Goal: Communication & Community: Answer question/provide support

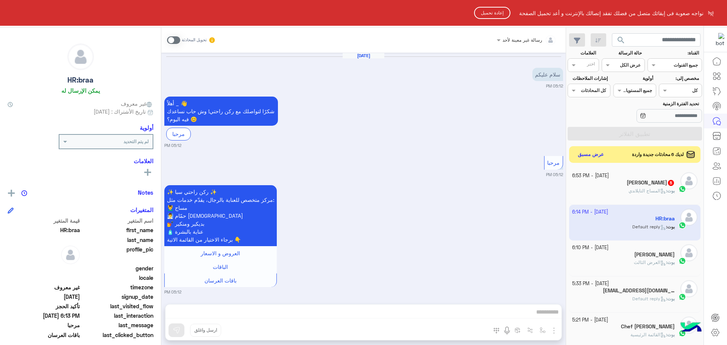
scroll to position [285, 0]
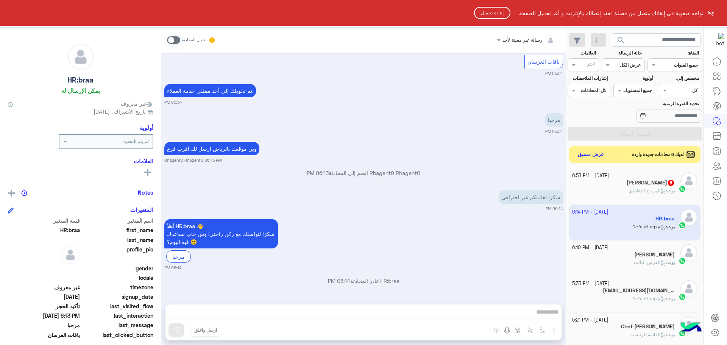
click at [593, 155] on html "نواجه صعوبة فى إبقائك متصل من فضلك تفقد إتصالك بالإنترنت و أعد تحميل الصفحة إعا…" at bounding box center [363, 172] width 727 height 345
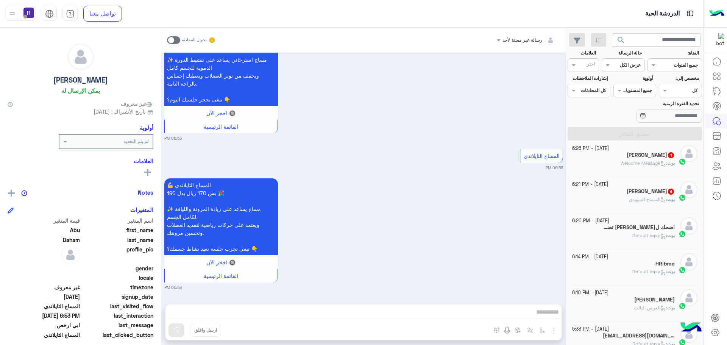
scroll to position [151, 0]
click at [626, 228] on h5 "اضحك لدنيا تضحكبك 3" at bounding box center [639, 225] width 72 height 6
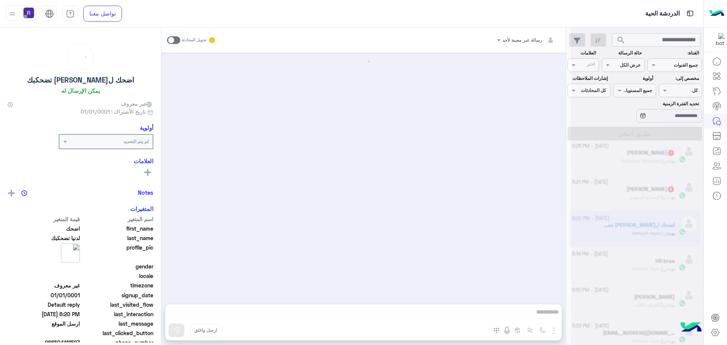
scroll to position [215, 0]
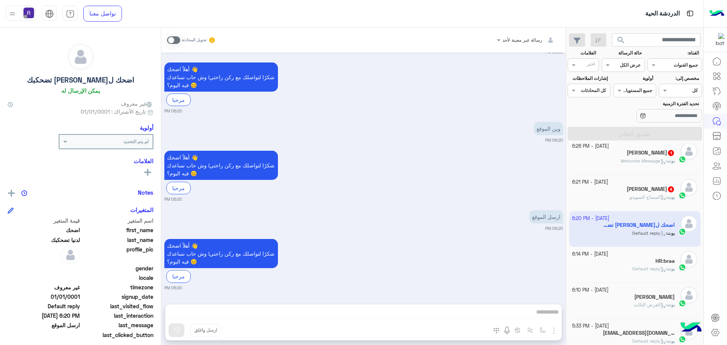
click at [177, 41] on span at bounding box center [173, 40] width 13 height 8
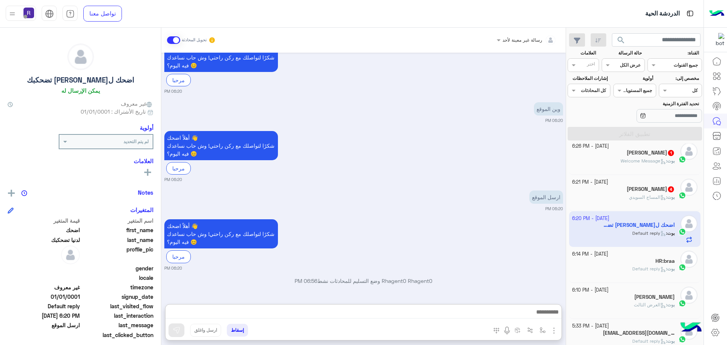
drag, startPoint x: 405, startPoint y: 314, endPoint x: 469, endPoint y: 230, distance: 105.3
click at [469, 220] on div "أهلاً اضحك 👋 شكرًا لتواصلك مع ركن راحتي! وش حاب نساعدك فيه اليوم؟ 😊 مرحبا 06:20…" at bounding box center [363, 244] width 399 height 54
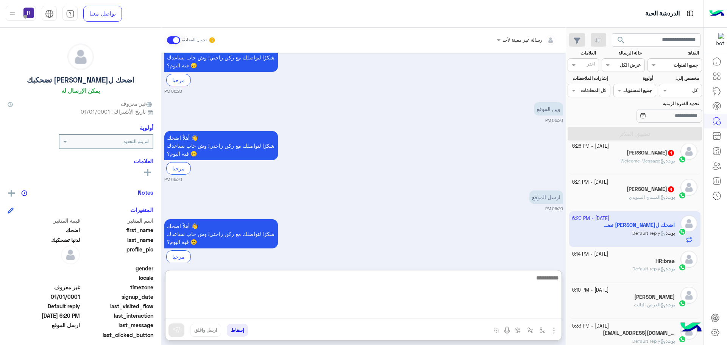
click at [363, 316] on textarea at bounding box center [363, 295] width 396 height 45
type textarea "**********"
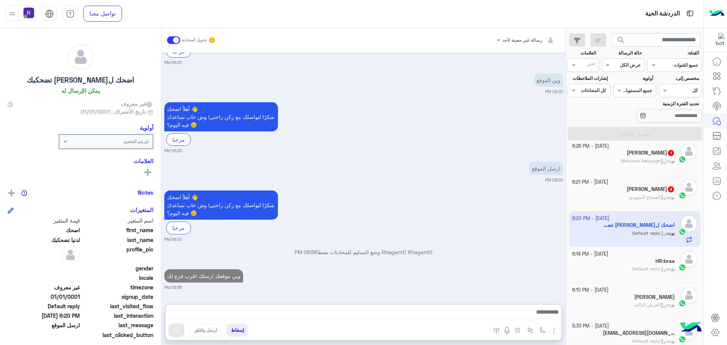
click at [289, 257] on div "Sep 18, 2025 📢 رسالة إذاعية: play_arrow 🇸🇦كل عامٍ والوطن بخير🇸🇦 وكل عام وعملاء …" at bounding box center [363, 175] width 404 height 244
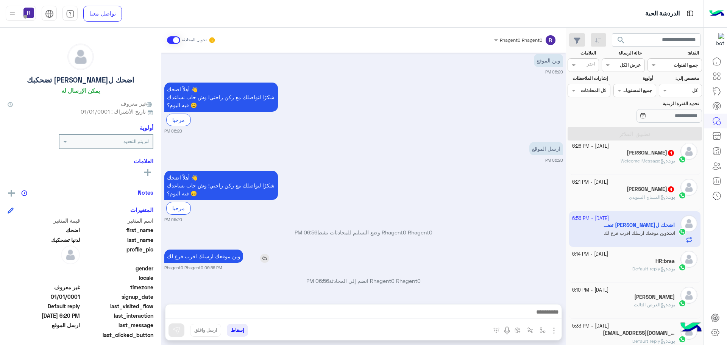
click at [218, 255] on p "وين موقعك ارسلك اقرب فرع لك" at bounding box center [203, 256] width 79 height 13
type textarea "*****"
click at [218, 255] on p "وين موقعك ارسلك اقرب فرع لك" at bounding box center [203, 256] width 79 height 13
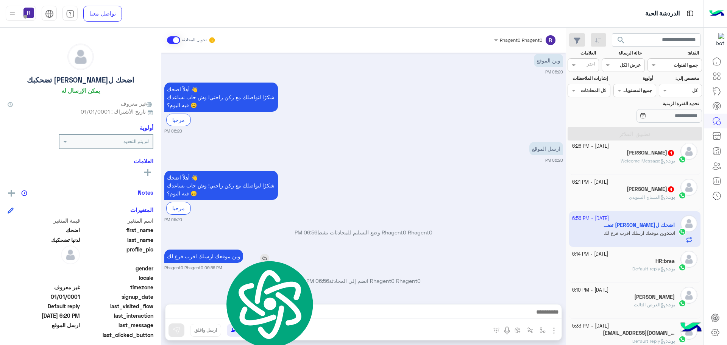
click at [218, 255] on p "وين موقعك ارسلك اقرب فرع لك" at bounding box center [203, 256] width 79 height 13
copy app-msgs-text
click at [614, 193] on div "Mahmoud Moeit 4" at bounding box center [623, 190] width 103 height 8
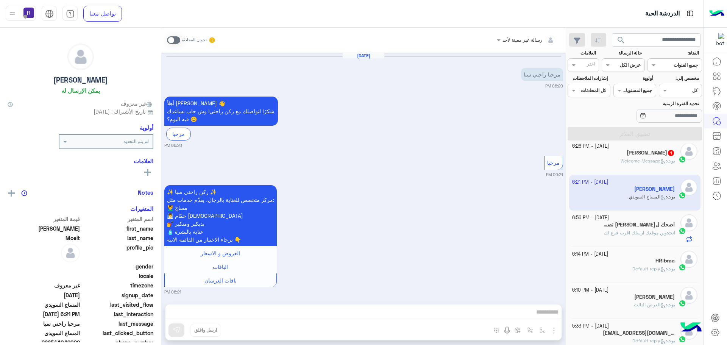
scroll to position [236, 0]
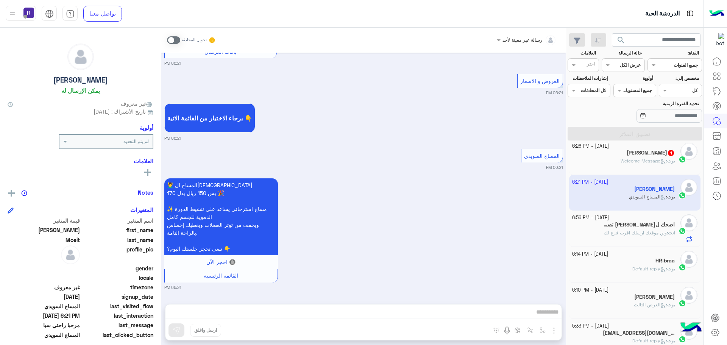
click at [178, 40] on span at bounding box center [173, 40] width 13 height 8
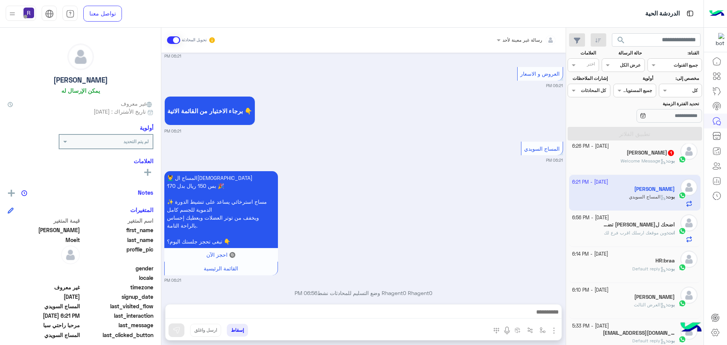
scroll to position [255, 0]
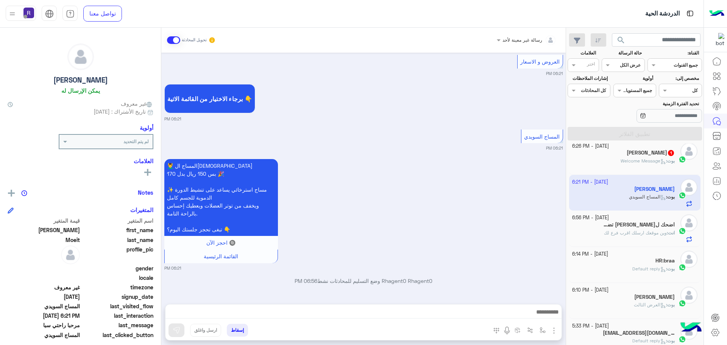
click at [556, 332] on img "button" at bounding box center [553, 330] width 9 height 9
click at [550, 320] on button "الصور" at bounding box center [542, 313] width 32 height 15
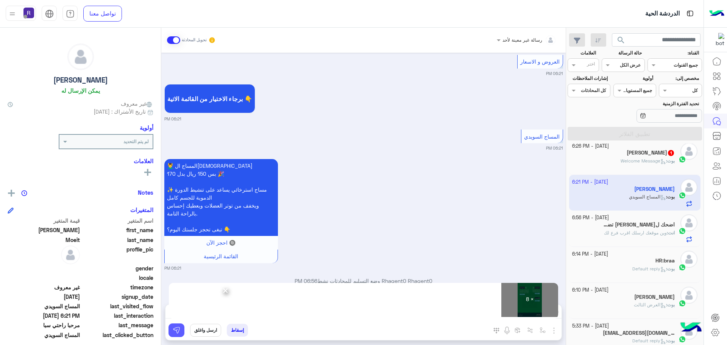
click at [173, 331] on img at bounding box center [177, 330] width 8 height 8
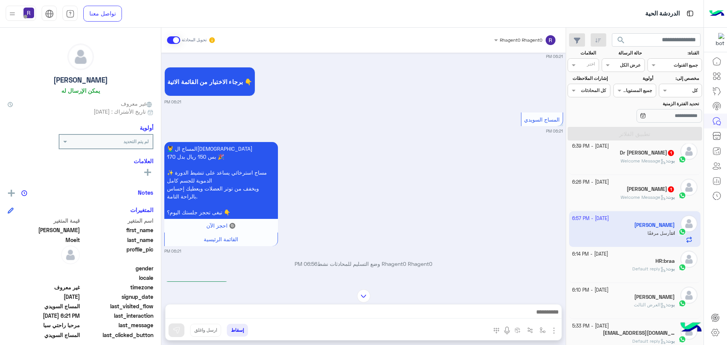
scroll to position [492, 0]
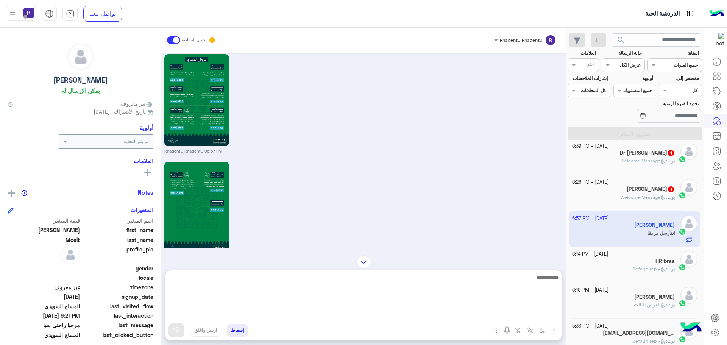
paste textarea "**********"
type textarea "**********"
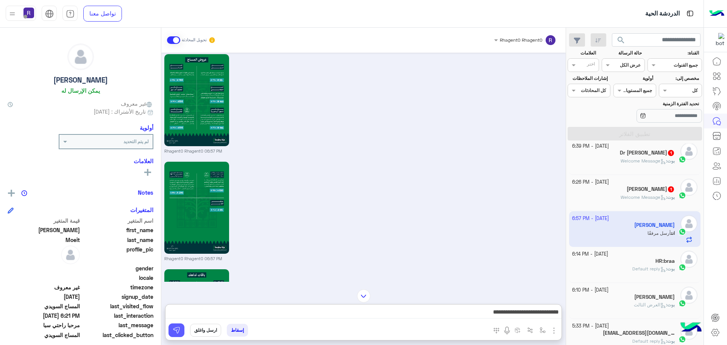
click at [178, 333] on img at bounding box center [177, 330] width 8 height 8
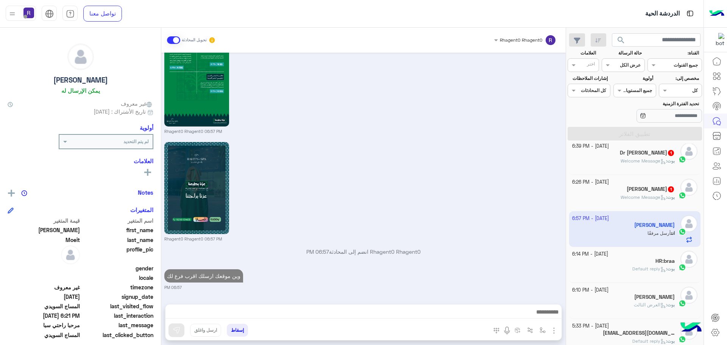
scroll to position [1165, 0]
click at [643, 199] on span "Welcome Message" at bounding box center [643, 197] width 45 height 6
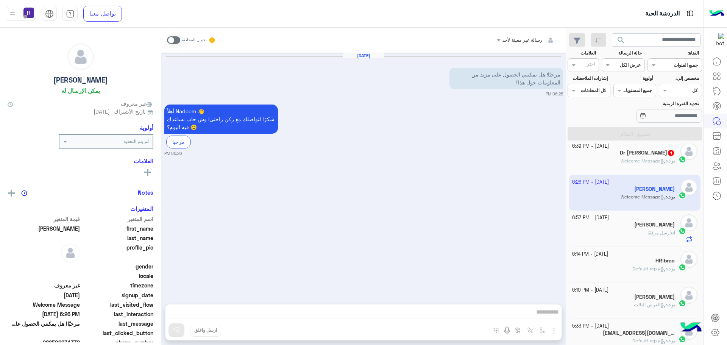
scroll to position [151, 0]
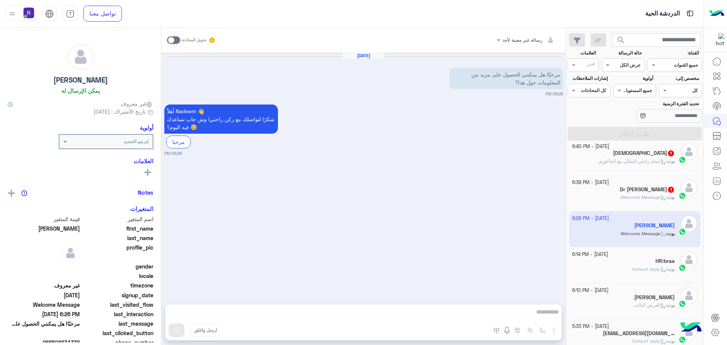
click at [175, 41] on span at bounding box center [173, 40] width 13 height 8
click at [552, 331] on img "button" at bounding box center [553, 330] width 9 height 9
click at [549, 316] on img at bounding box center [552, 314] width 6 height 9
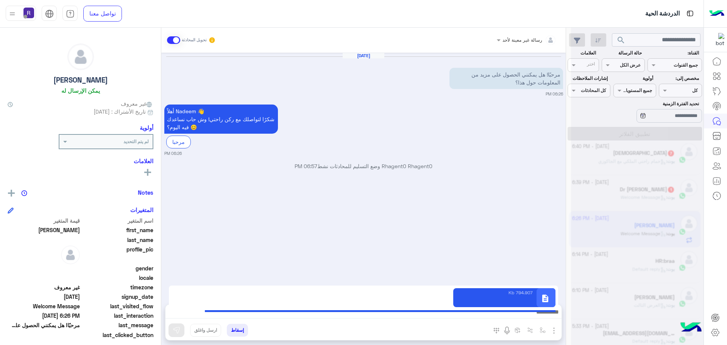
scroll to position [152, 0]
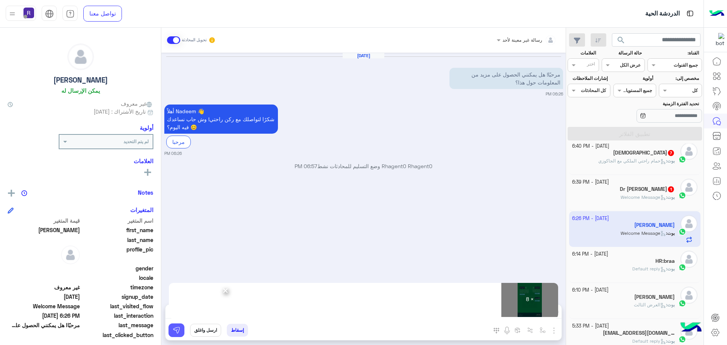
click at [176, 334] on button at bounding box center [176, 330] width 16 height 14
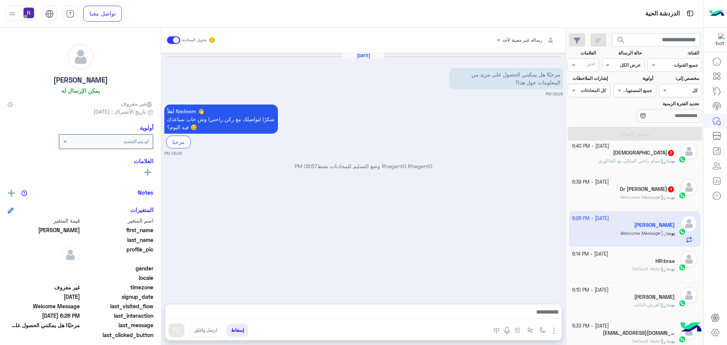
click at [646, 191] on h5 "Dr Yousef 1" at bounding box center [647, 189] width 55 height 6
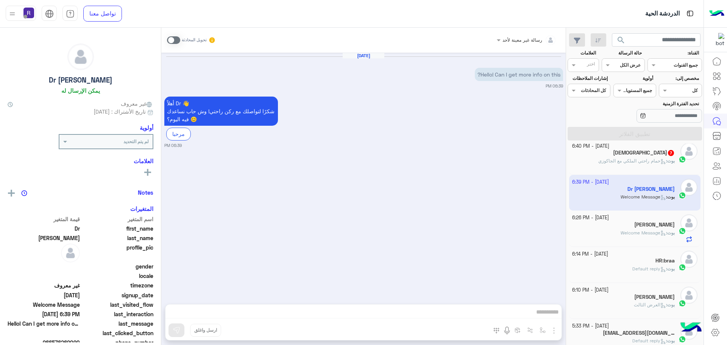
click at [176, 37] on span at bounding box center [173, 40] width 13 height 8
drag, startPoint x: 555, startPoint y: 331, endPoint x: 548, endPoint y: 320, distance: 13.4
click at [555, 331] on img "button" at bounding box center [553, 330] width 9 height 9
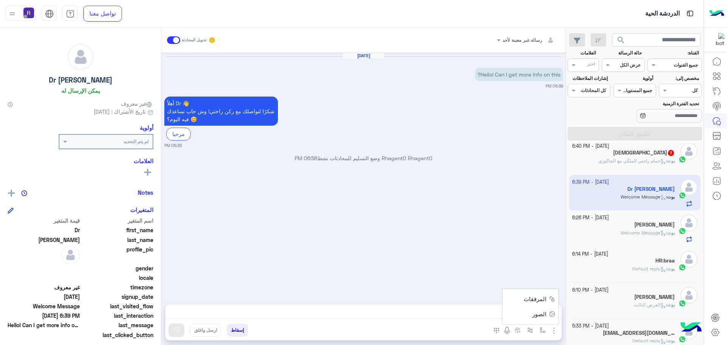
click at [544, 313] on span "الصور" at bounding box center [539, 314] width 14 height 9
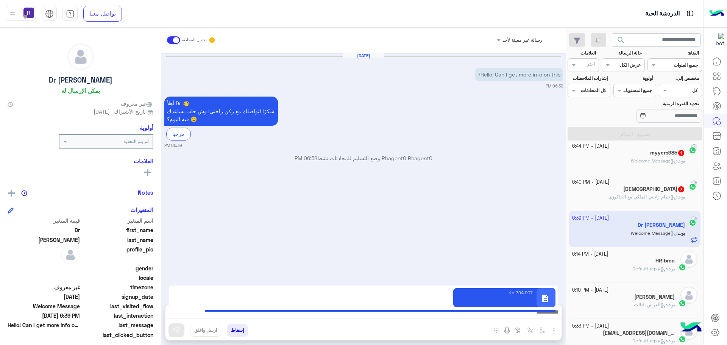
scroll to position [151, 0]
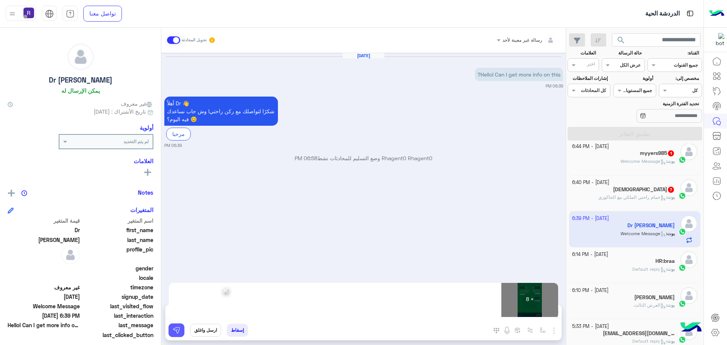
click at [174, 334] on img at bounding box center [177, 330] width 8 height 8
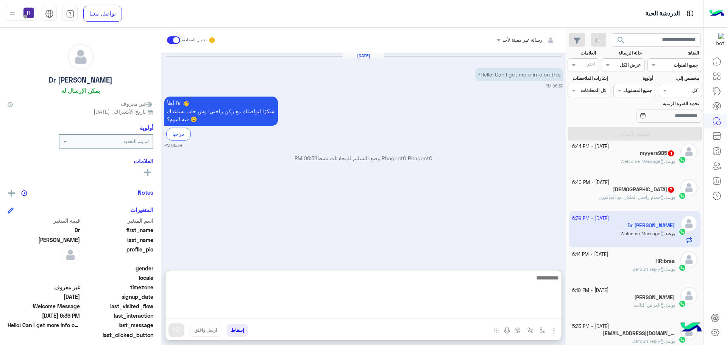
paste textarea "**********"
type textarea "**********"
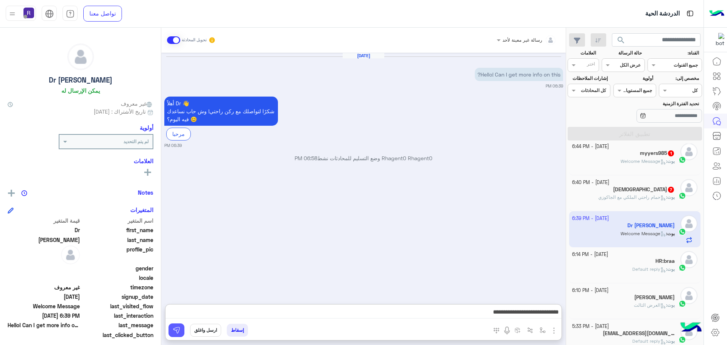
click at [172, 324] on button at bounding box center [176, 330] width 16 height 14
click at [641, 198] on span "حمام راحتي الملكي مع الجاكوزي" at bounding box center [632, 197] width 68 height 6
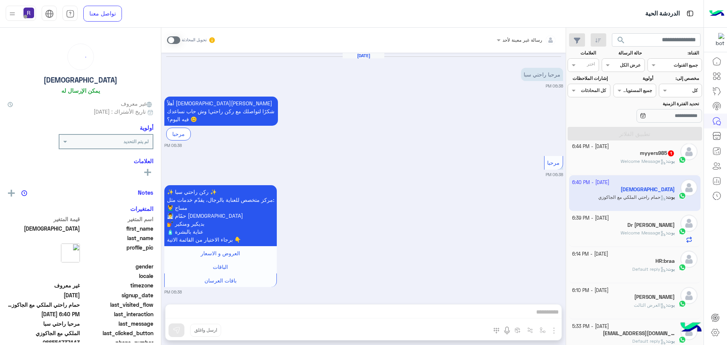
scroll to position [785, 0]
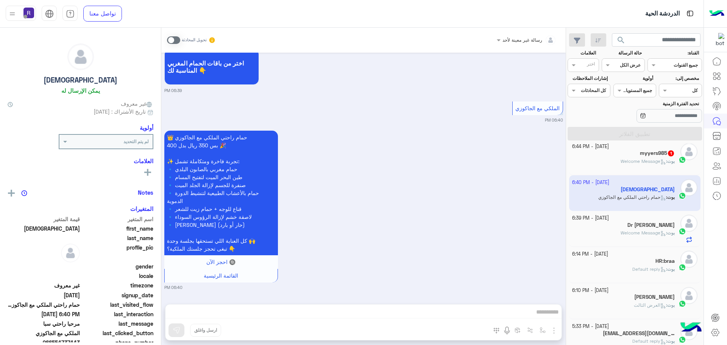
click at [179, 41] on span at bounding box center [173, 40] width 13 height 8
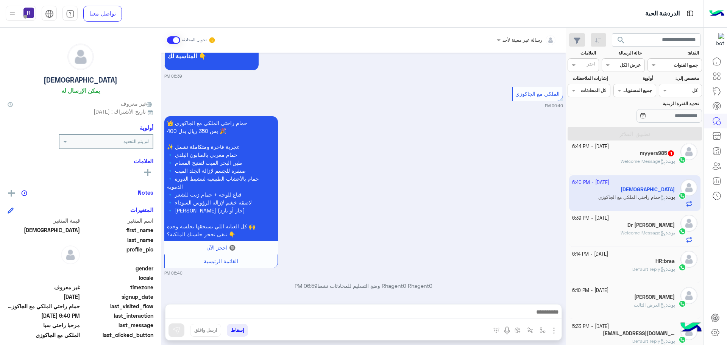
scroll to position [804, 0]
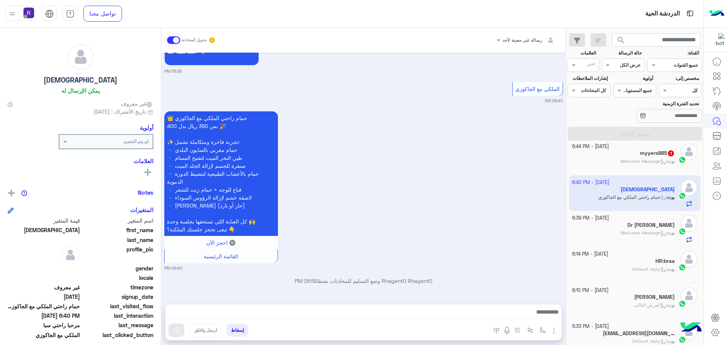
drag, startPoint x: 556, startPoint y: 332, endPoint x: 548, endPoint y: 322, distance: 13.0
click at [555, 332] on img "button" at bounding box center [553, 330] width 9 height 9
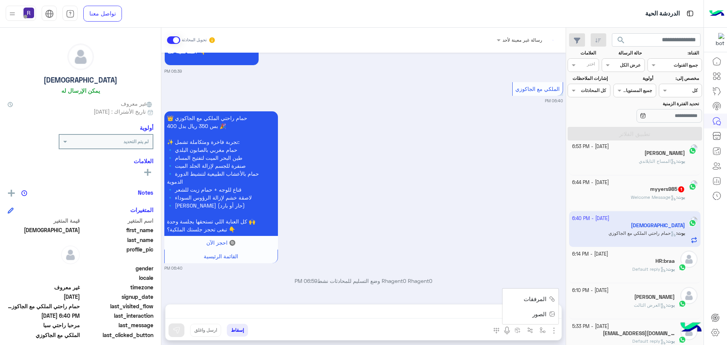
scroll to position [151, 0]
click at [548, 318] on button "الصور" at bounding box center [542, 313] width 32 height 15
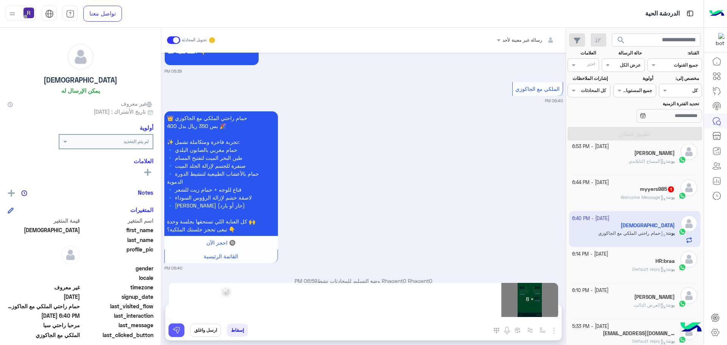
click at [177, 332] on img at bounding box center [177, 330] width 8 height 8
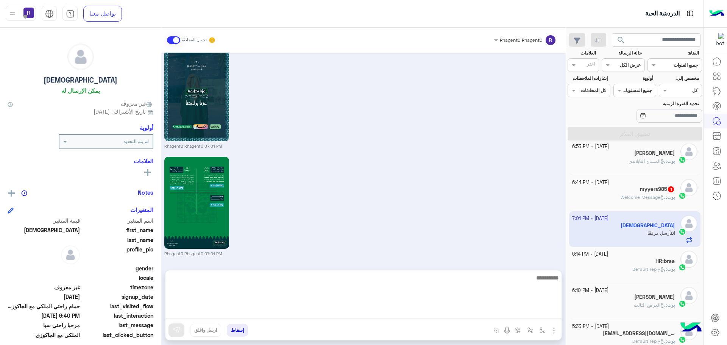
scroll to position [1699, 0]
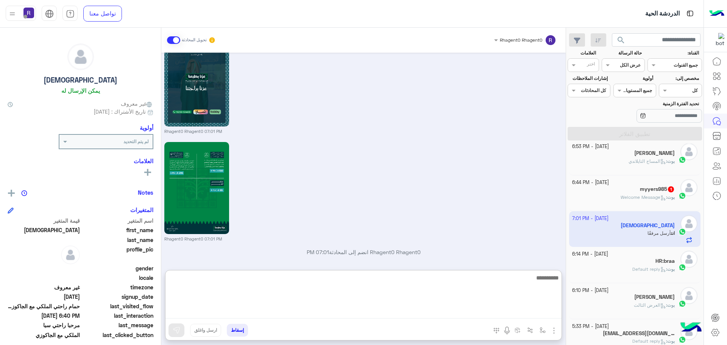
paste textarea "**********"
type textarea "**********"
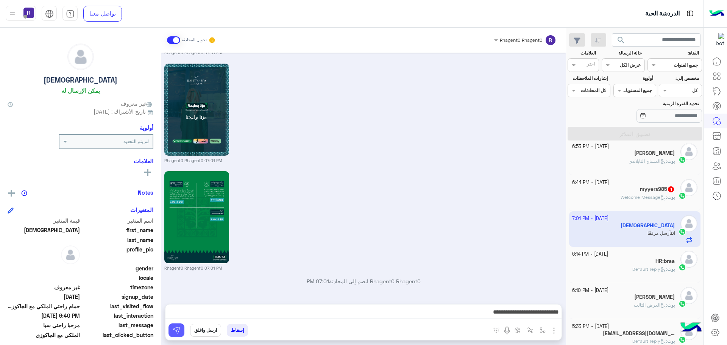
click at [177, 329] on img at bounding box center [177, 330] width 8 height 8
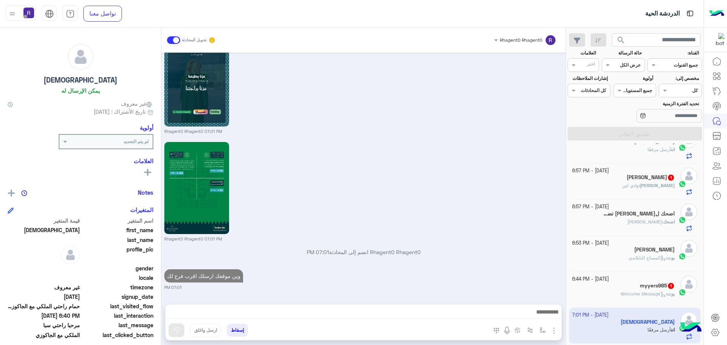
scroll to position [114, 0]
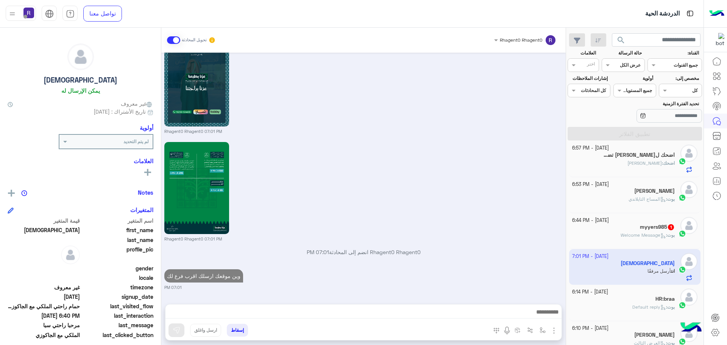
click at [631, 235] on span "Welcome Message" at bounding box center [643, 235] width 45 height 6
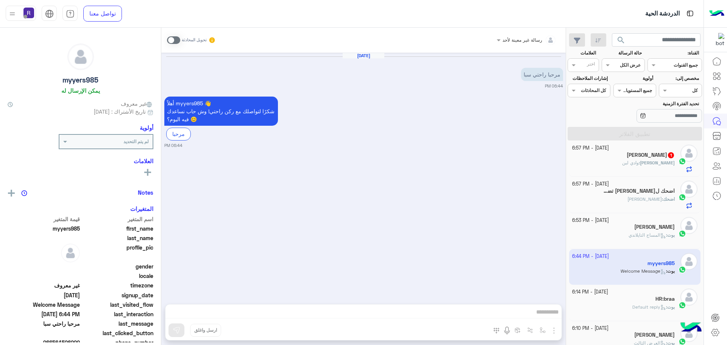
click at [633, 196] on div "اضحك : الخنشليله" at bounding box center [623, 202] width 103 height 13
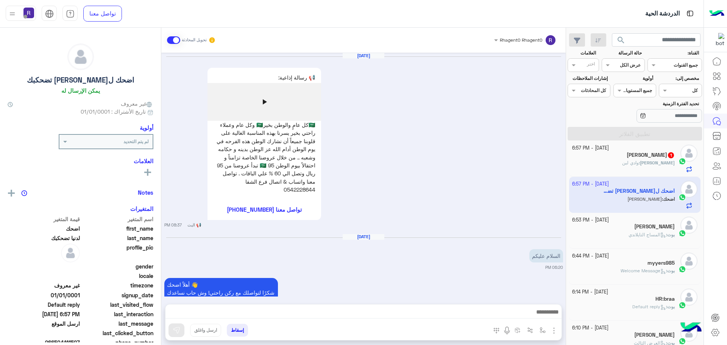
scroll to position [341, 0]
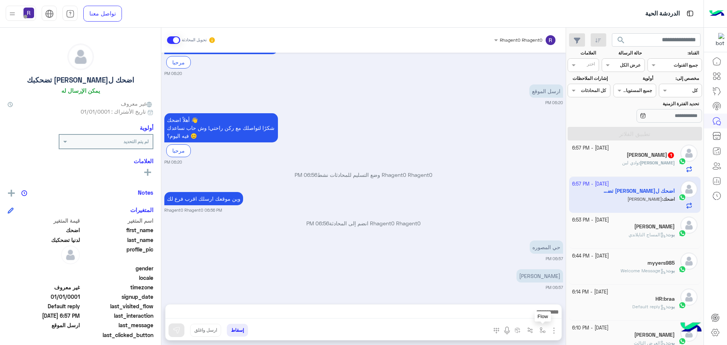
click at [541, 327] on img "button" at bounding box center [543, 330] width 6 height 6
click at [537, 314] on input "text" at bounding box center [526, 312] width 38 height 7
click at [529, 270] on div "لبن" at bounding box center [516, 267] width 65 height 15
type textarea "***"
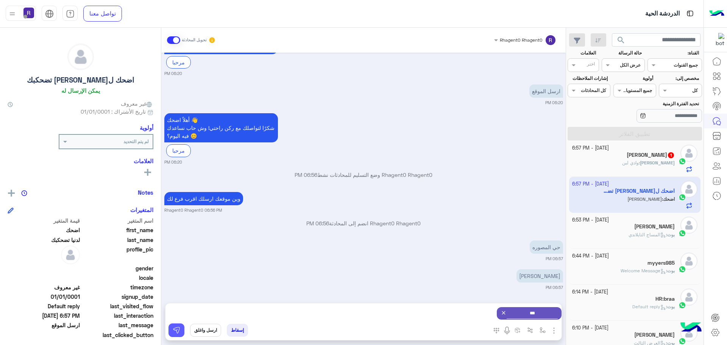
click at [180, 328] on img at bounding box center [177, 330] width 8 height 8
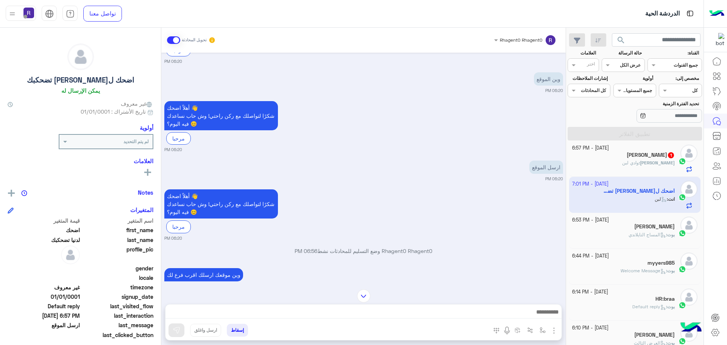
scroll to position [413, 0]
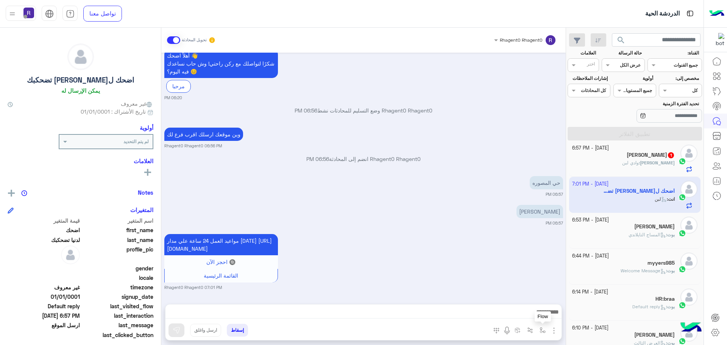
click at [545, 332] on img "button" at bounding box center [543, 330] width 6 height 6
click at [534, 313] on input "text" at bounding box center [526, 312] width 38 height 7
click at [460, 250] on div "مواعيد العمل 24 ساعة علي مدار اليوم https://maps.app.goo.gl/H7tsGYEmp6EGsZ938 🔘…" at bounding box center [363, 261] width 399 height 58
drag, startPoint x: 553, startPoint y: 329, endPoint x: 549, endPoint y: 321, distance: 8.6
click at [553, 329] on img "button" at bounding box center [553, 330] width 9 height 9
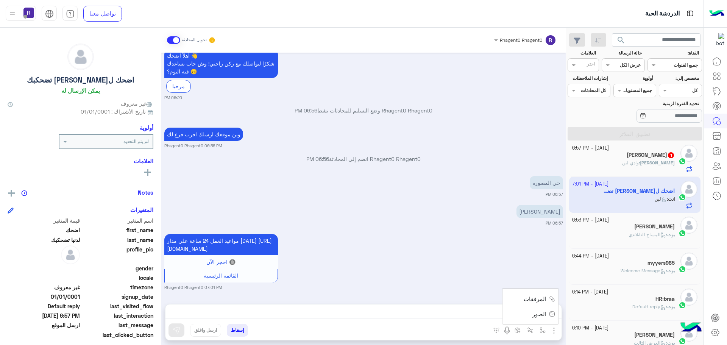
click at [545, 314] on span "الصور" at bounding box center [539, 314] width 14 height 9
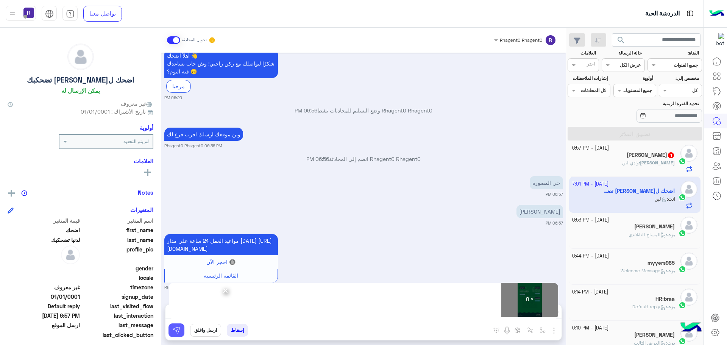
click at [178, 329] on img at bounding box center [177, 330] width 8 height 8
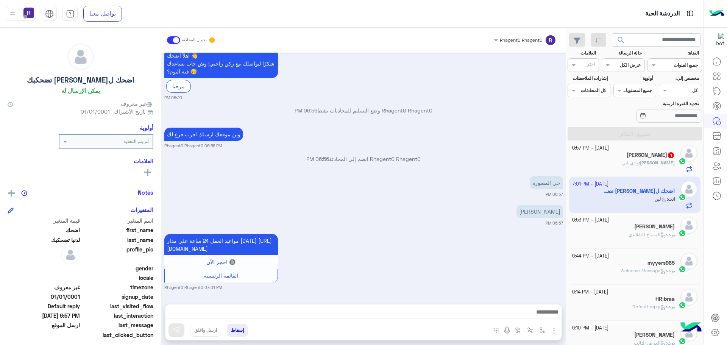
click at [626, 162] on div "Mahmoud : وادي لبن" at bounding box center [623, 165] width 103 height 13
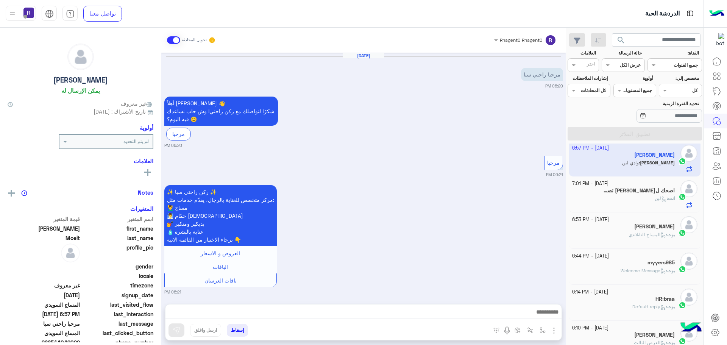
scroll to position [1194, 0]
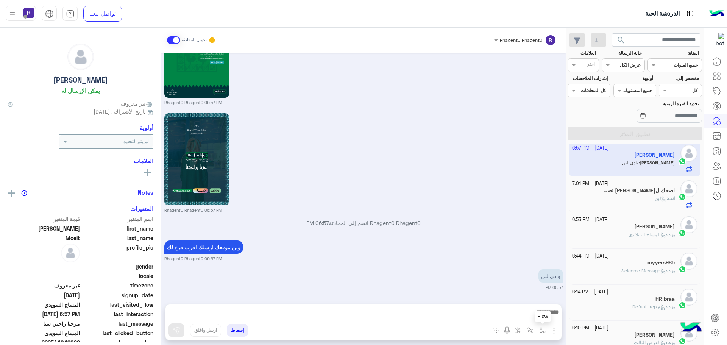
click at [543, 332] on img "button" at bounding box center [543, 330] width 6 height 6
click at [536, 318] on div "أدخل اسم مجموعة الرسائل" at bounding box center [516, 314] width 65 height 14
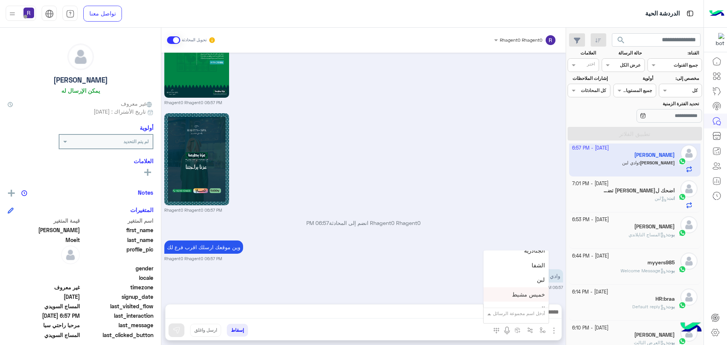
scroll to position [530, 0]
click at [530, 265] on div "لبن" at bounding box center [516, 267] width 65 height 15
type textarea "***"
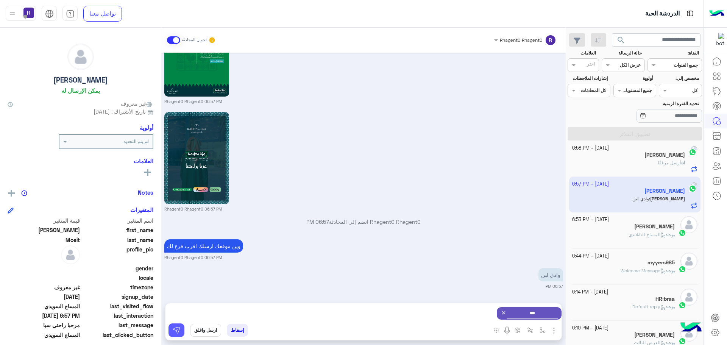
click at [176, 330] on img at bounding box center [177, 330] width 8 height 8
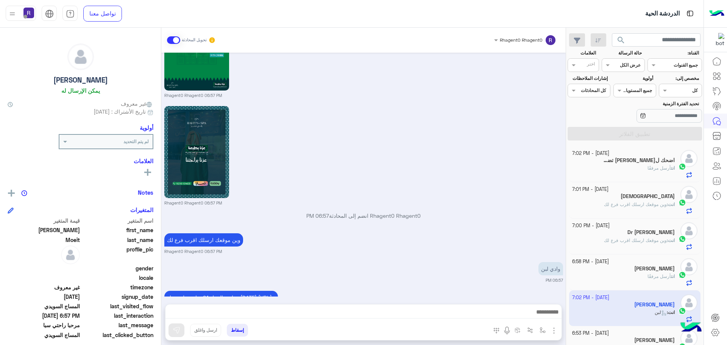
scroll to position [1266, 0]
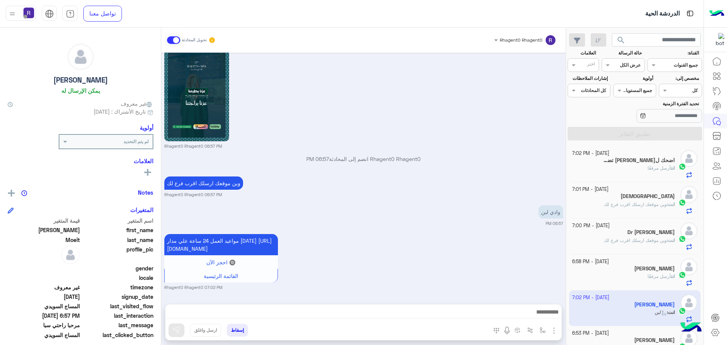
click at [660, 163] on h5 "اضحك ل[PERSON_NAME] تضحكبك" at bounding box center [639, 160] width 72 height 6
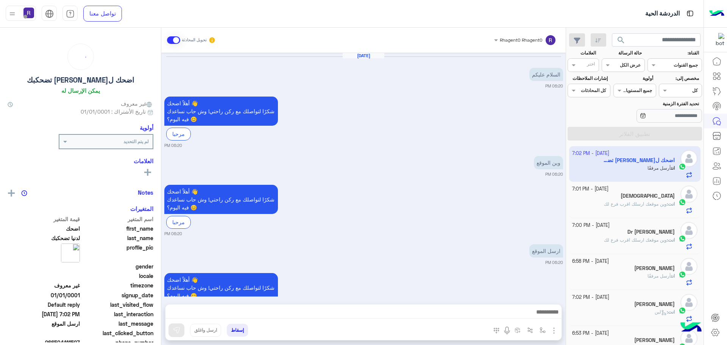
scroll to position [1094, 0]
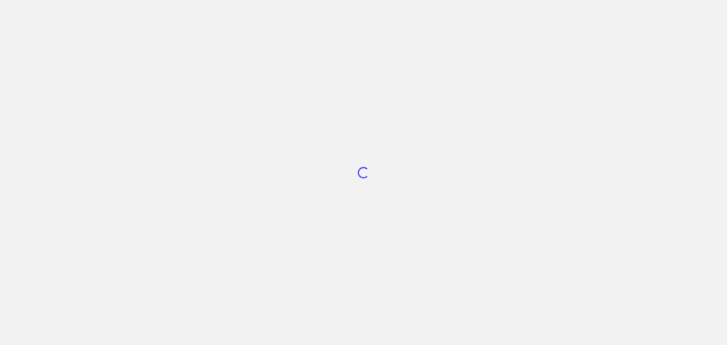
scroll to position [285, 0]
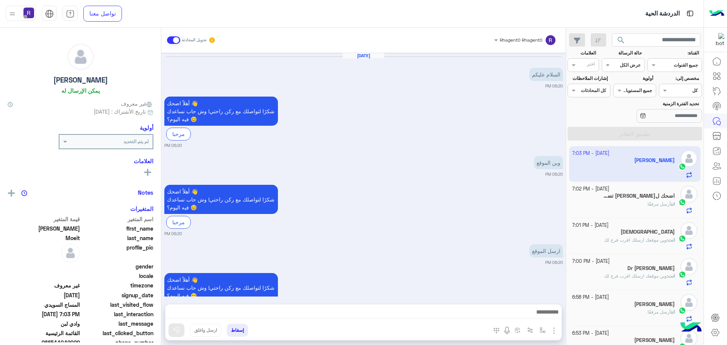
scroll to position [2531, 0]
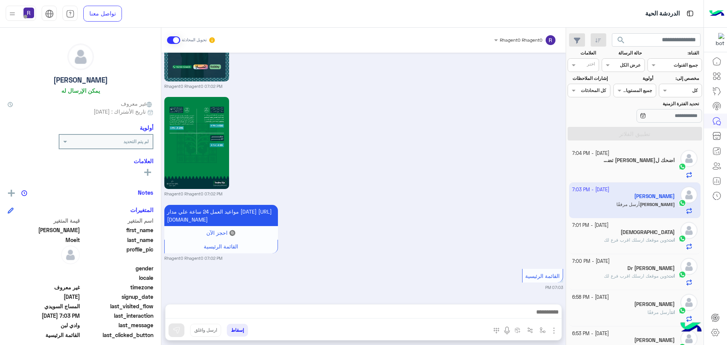
click at [594, 164] on div "اضحك لدنيا تضحكبك 1" at bounding box center [623, 161] width 103 height 8
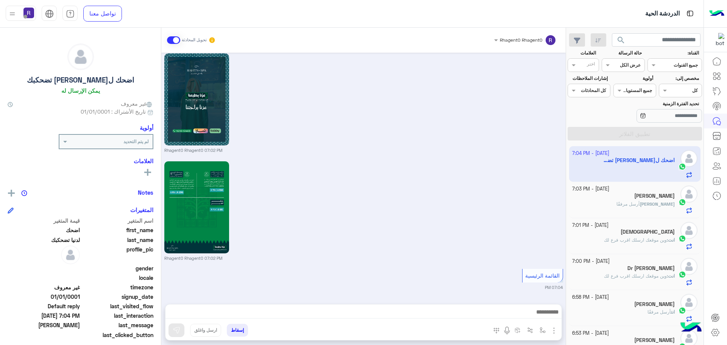
click at [607, 211] on div "Mahmoud أرسل مرفقًا" at bounding box center [623, 207] width 103 height 13
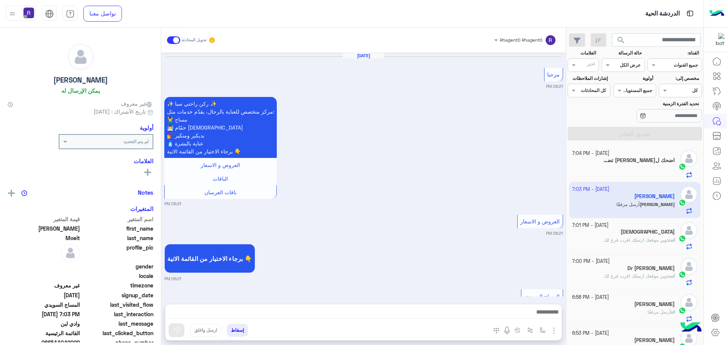
scroll to position [1207, 0]
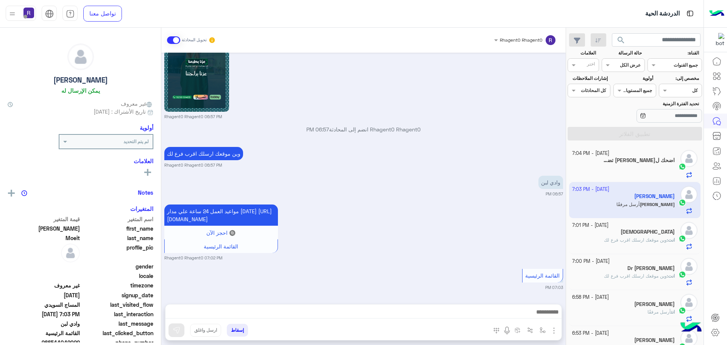
click at [624, 167] on div at bounding box center [623, 171] width 103 height 13
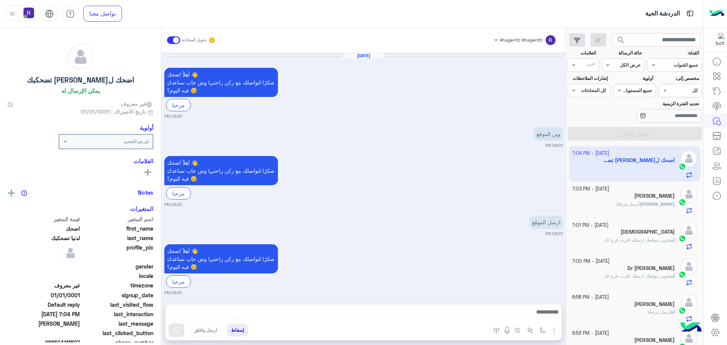
scroll to position [1094, 0]
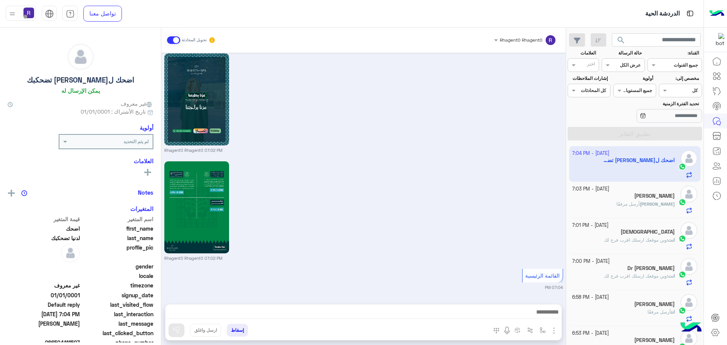
click at [624, 197] on div "[PERSON_NAME]" at bounding box center [623, 197] width 103 height 8
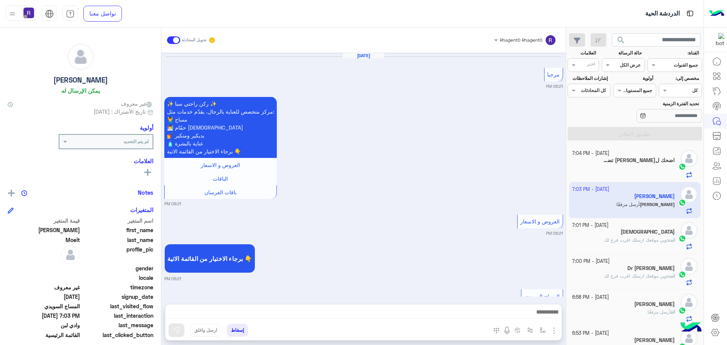
scroll to position [1207, 0]
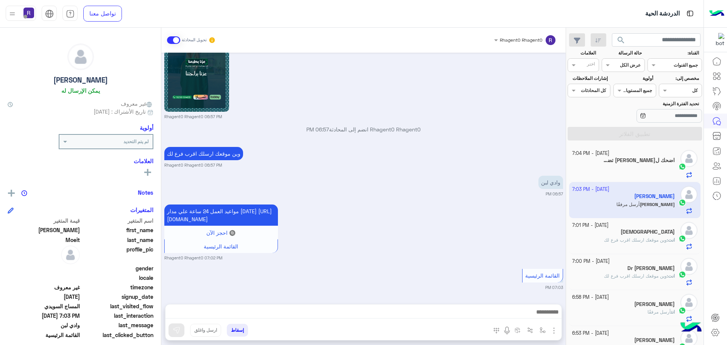
click at [632, 235] on div "[DEMOGRAPHIC_DATA]" at bounding box center [623, 233] width 103 height 8
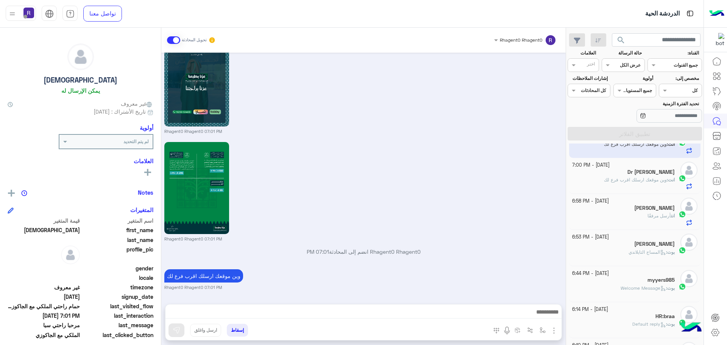
scroll to position [114, 0]
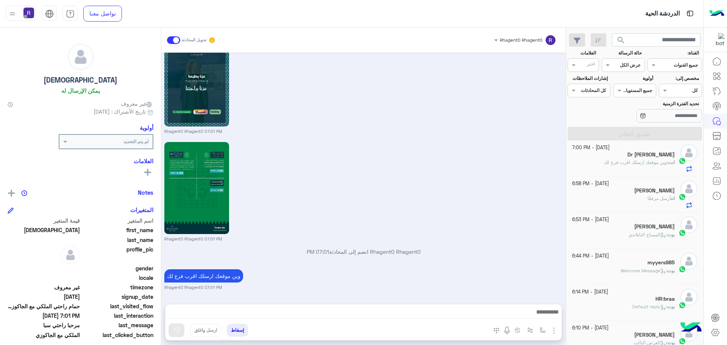
click at [628, 167] on div "انت : وين موقعك ارسلك اقرب فرع لك" at bounding box center [623, 165] width 103 height 13
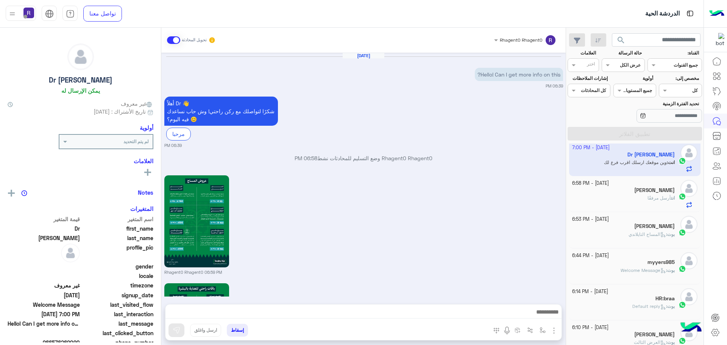
scroll to position [807, 0]
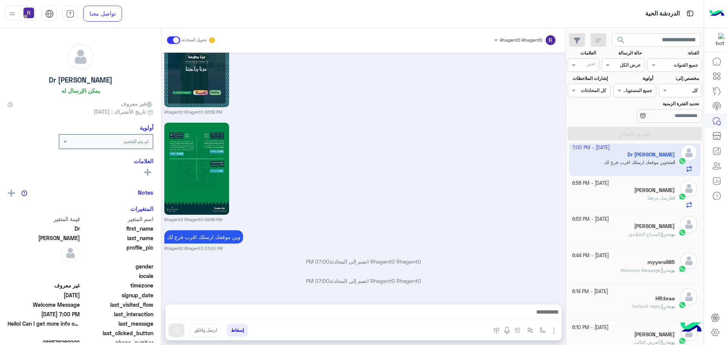
click at [625, 192] on div "[PERSON_NAME]" at bounding box center [623, 191] width 103 height 8
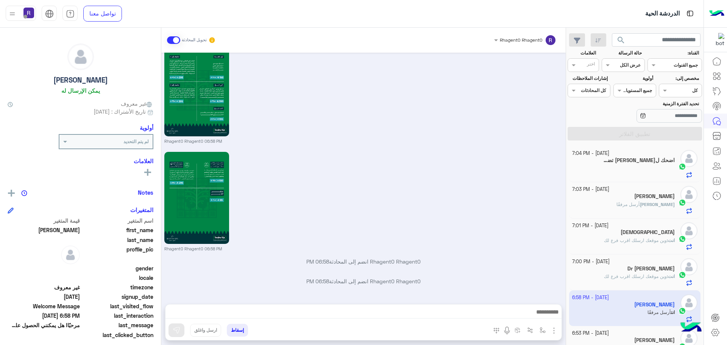
click at [409, 173] on div "Rhagent0 Rhagent0 06:58 PM" at bounding box center [363, 201] width 399 height 102
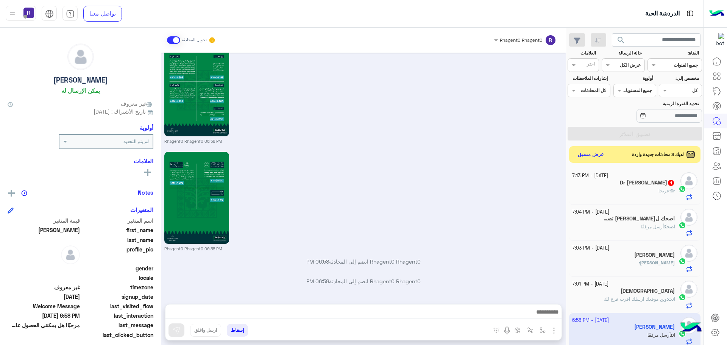
click at [661, 194] on p "Dr : عريجا" at bounding box center [666, 190] width 16 height 7
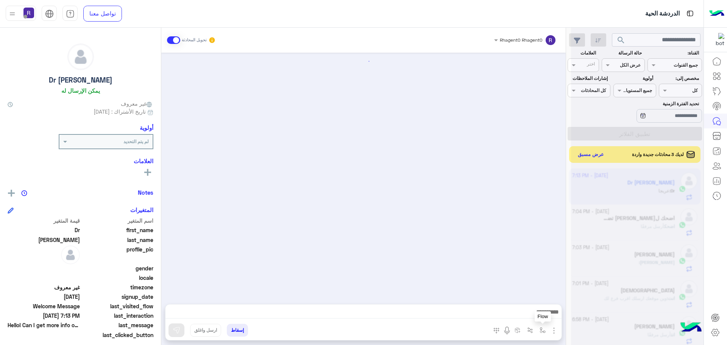
click at [542, 332] on img "button" at bounding box center [543, 330] width 6 height 6
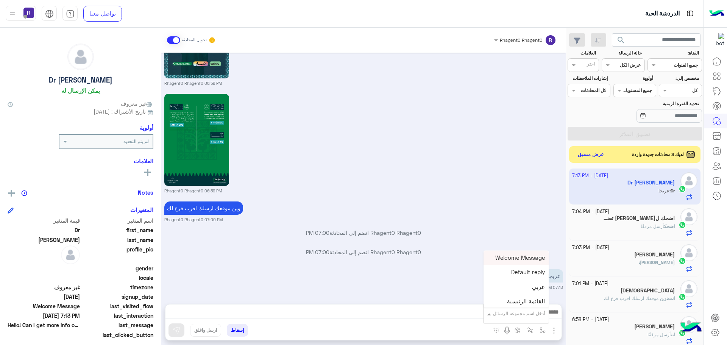
click at [536, 313] on input "text" at bounding box center [526, 312] width 38 height 7
click at [537, 303] on div "لبن" at bounding box center [516, 305] width 65 height 15
type textarea "***"
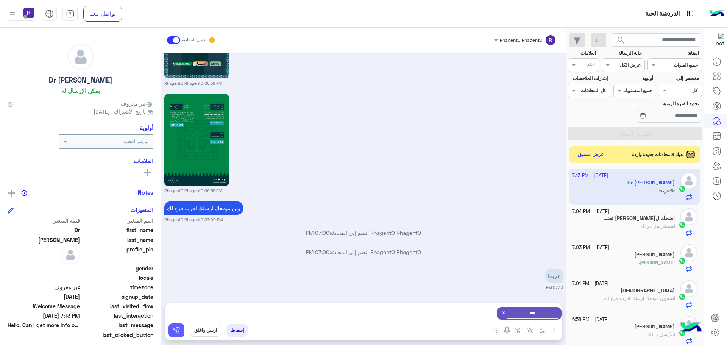
click at [181, 329] on button at bounding box center [176, 330] width 16 height 14
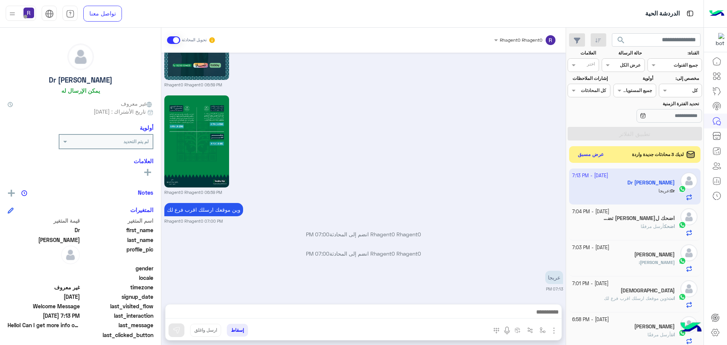
scroll to position [835, 0]
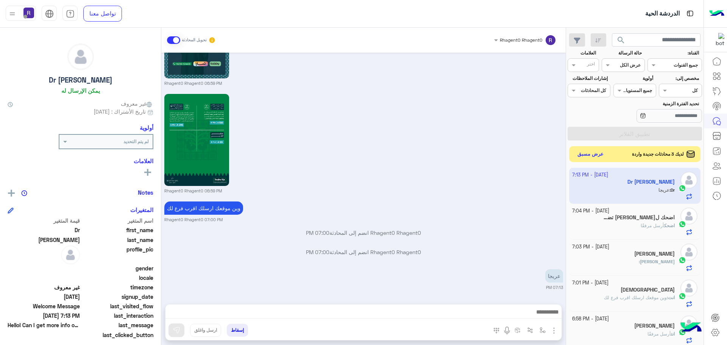
click at [590, 156] on button "عرض مسبق" at bounding box center [591, 154] width 32 height 10
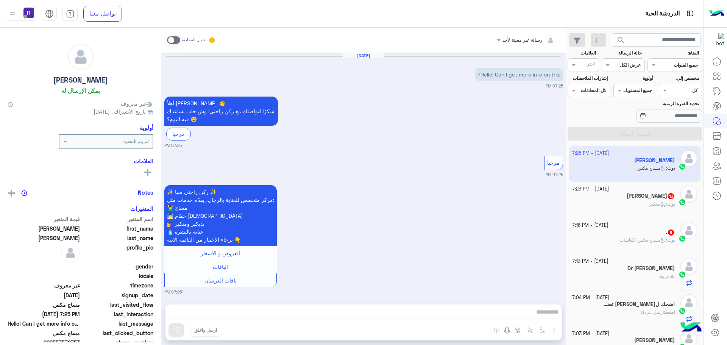
scroll to position [417, 0]
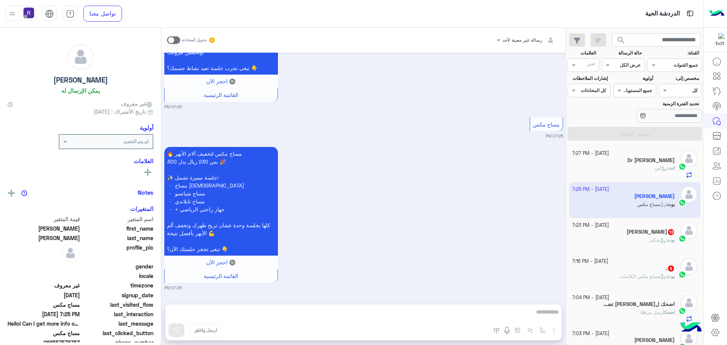
click at [631, 278] on span "مساج مكس الكاسات" at bounding box center [642, 276] width 47 height 6
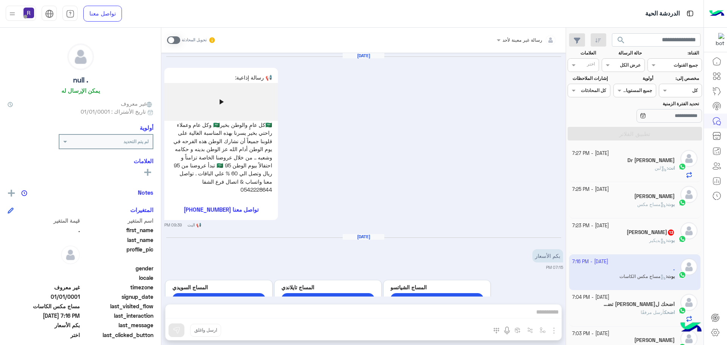
scroll to position [943, 0]
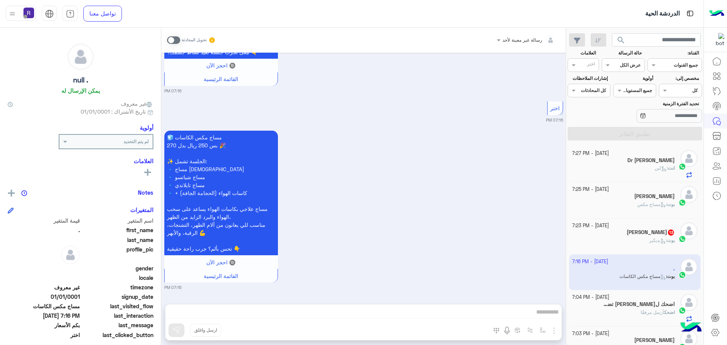
click at [175, 40] on span at bounding box center [173, 40] width 13 height 8
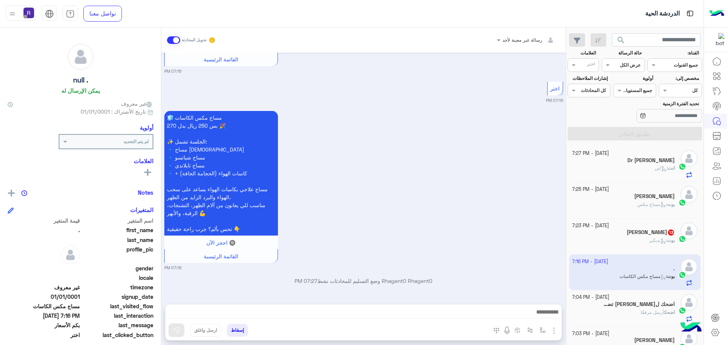
click at [552, 328] on img "button" at bounding box center [553, 330] width 9 height 9
click at [534, 307] on button "الصور" at bounding box center [542, 313] width 32 height 15
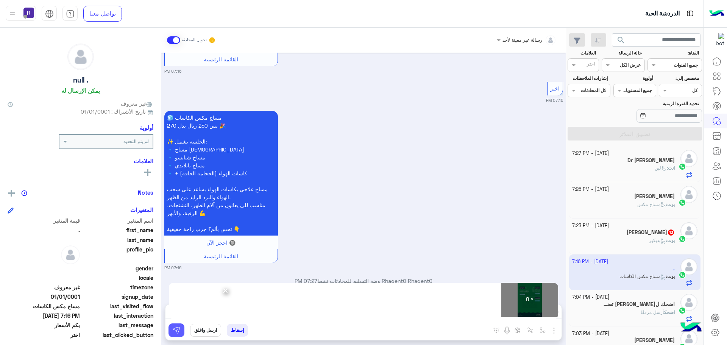
click at [178, 330] on img at bounding box center [177, 330] width 8 height 8
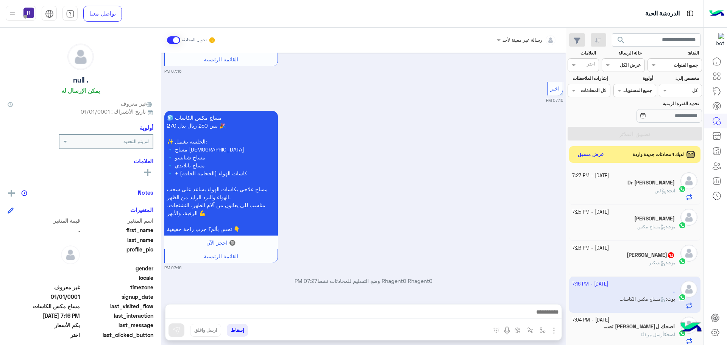
click at [644, 263] on div "بوت : بديكير" at bounding box center [623, 265] width 103 height 13
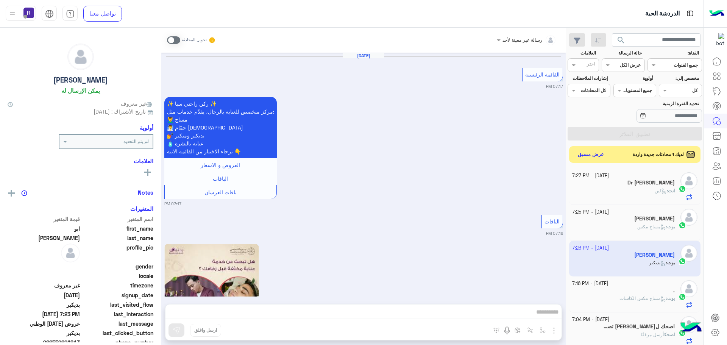
scroll to position [1443, 0]
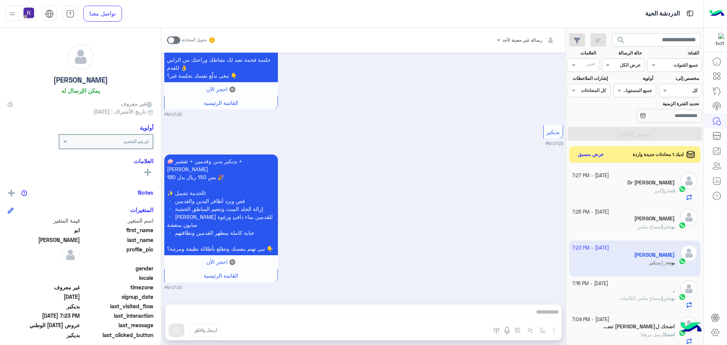
click at [175, 40] on span at bounding box center [173, 40] width 13 height 8
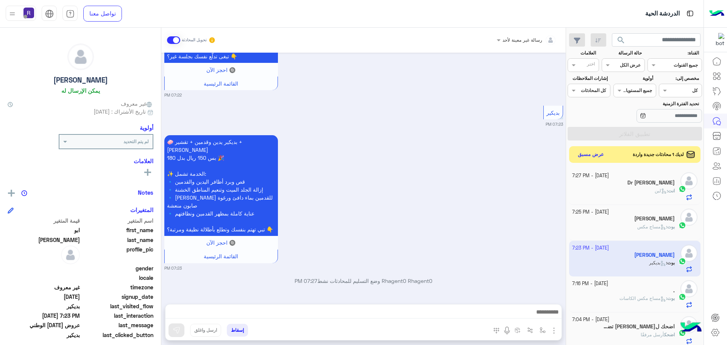
click at [552, 332] on img "button" at bounding box center [553, 330] width 9 height 9
click at [537, 316] on span "الصور" at bounding box center [539, 314] width 14 height 9
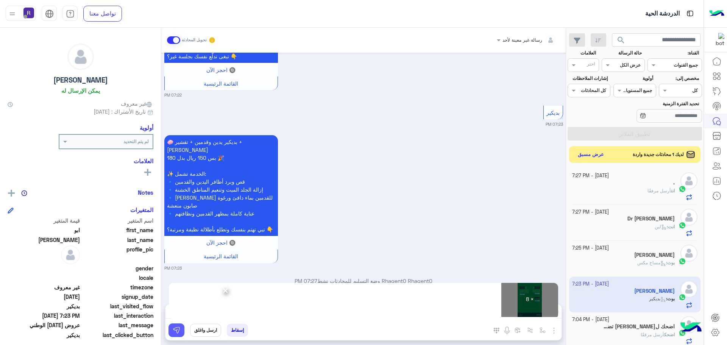
click at [176, 332] on img at bounding box center [177, 330] width 8 height 8
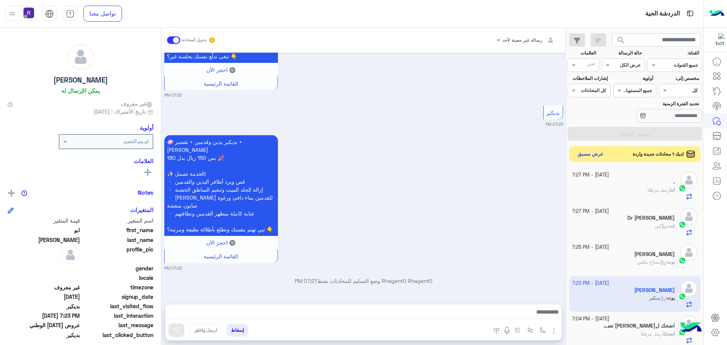
click at [590, 152] on button "عرض مسبق" at bounding box center [591, 154] width 32 height 10
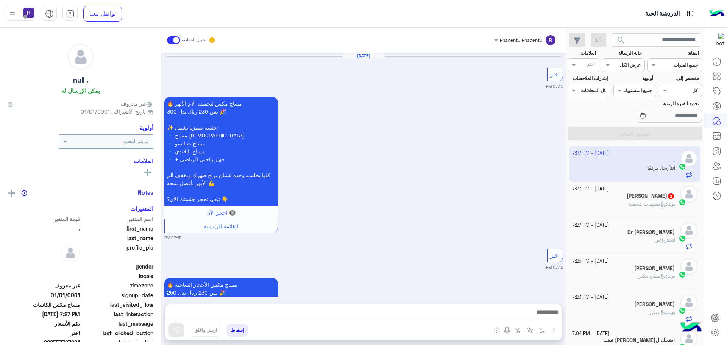
scroll to position [1582, 0]
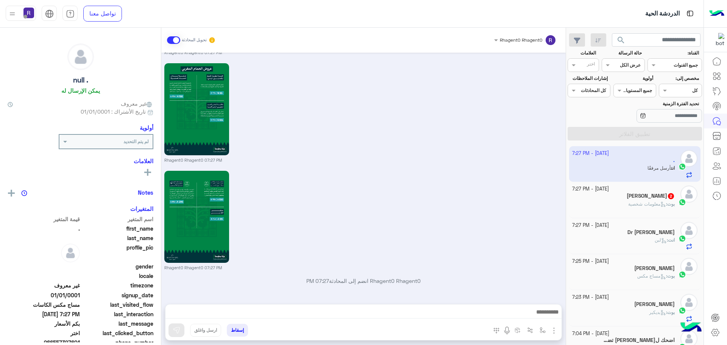
click at [631, 205] on span "معلومات شخصية" at bounding box center [647, 204] width 38 height 6
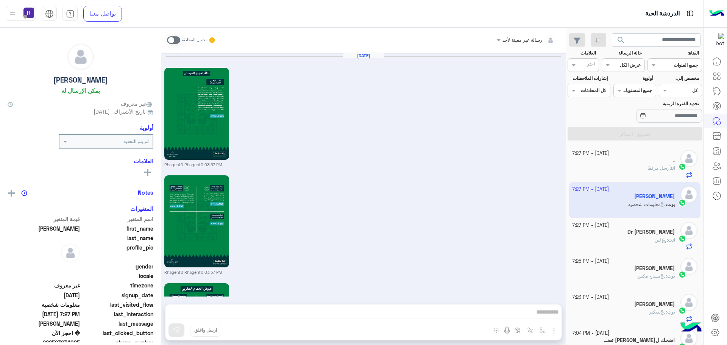
scroll to position [786, 0]
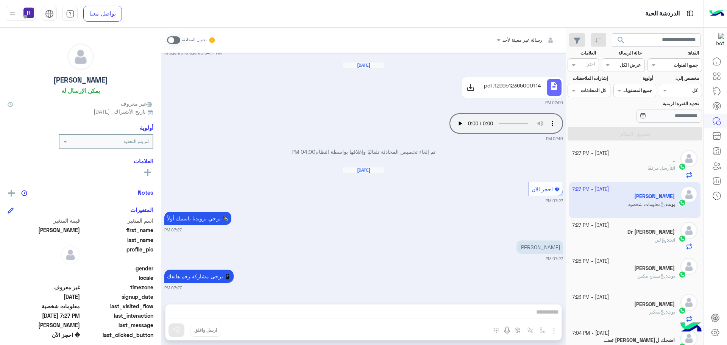
click at [179, 38] on span at bounding box center [173, 40] width 13 height 8
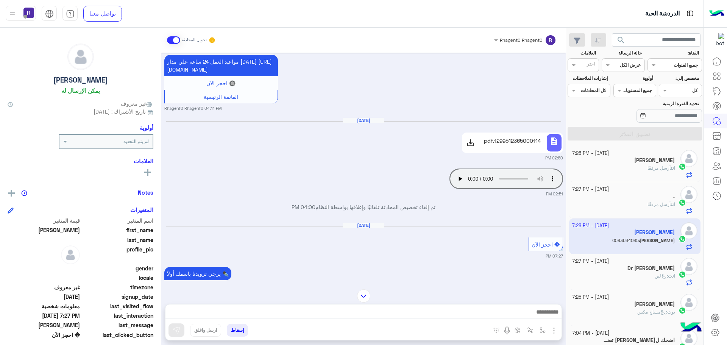
scroll to position [835, 0]
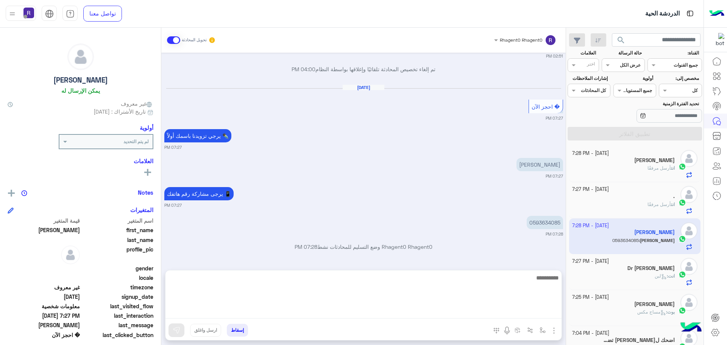
click at [346, 309] on textarea at bounding box center [363, 295] width 396 height 45
type textarea "*"
type textarea "**"
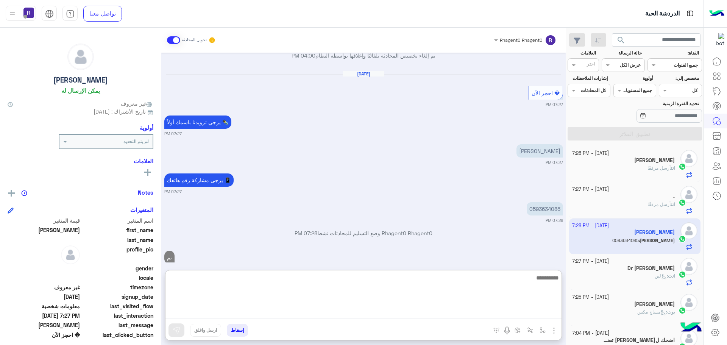
scroll to position [898, 0]
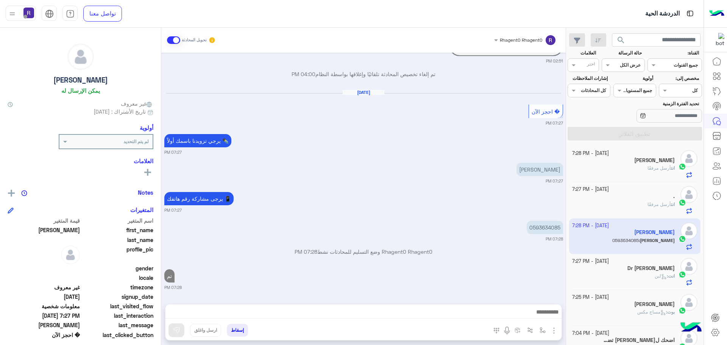
click at [633, 271] on div "Dr [PERSON_NAME]" at bounding box center [623, 269] width 103 height 8
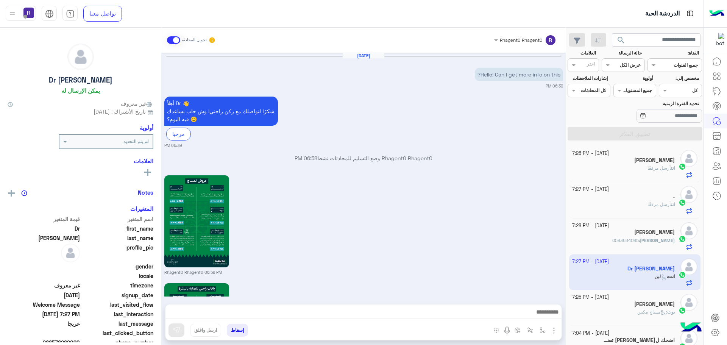
scroll to position [908, 0]
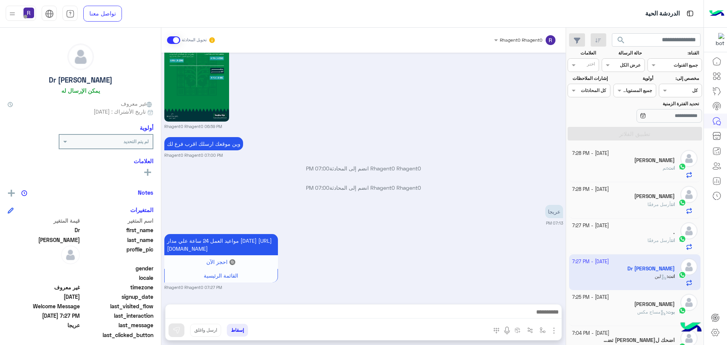
click at [632, 234] on div "." at bounding box center [623, 233] width 103 height 8
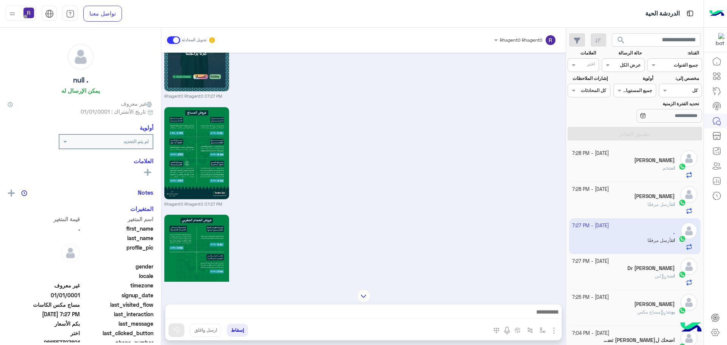
scroll to position [1582, 0]
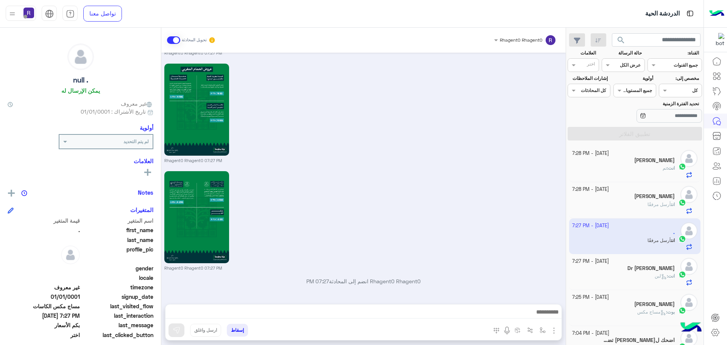
click at [643, 168] on div "انت : تم" at bounding box center [623, 171] width 103 height 13
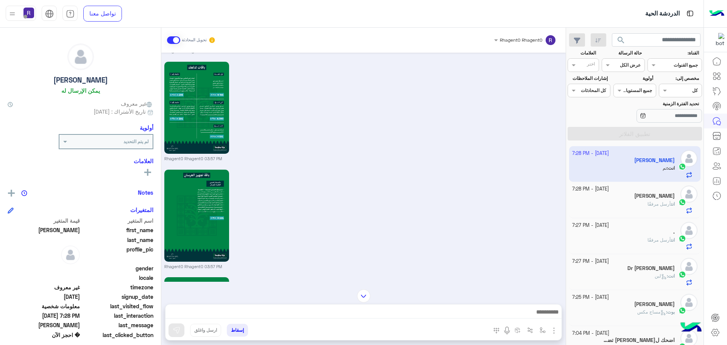
scroll to position [1218, 0]
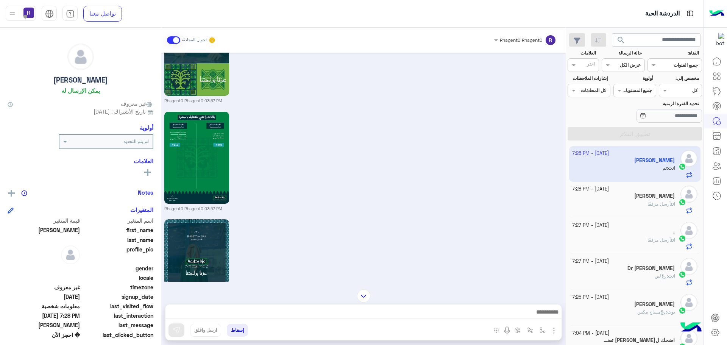
click at [652, 269] on h5 "Dr [PERSON_NAME]" at bounding box center [650, 268] width 47 height 6
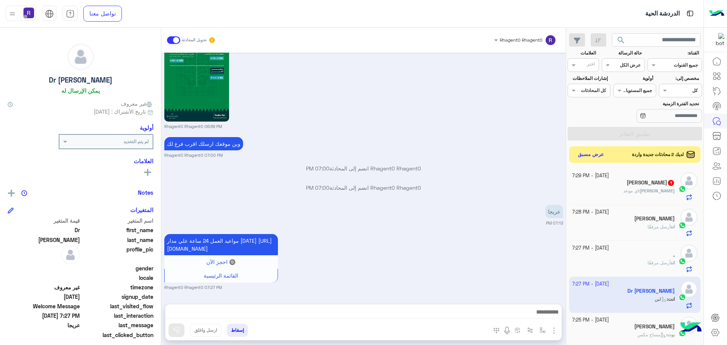
scroll to position [937, 0]
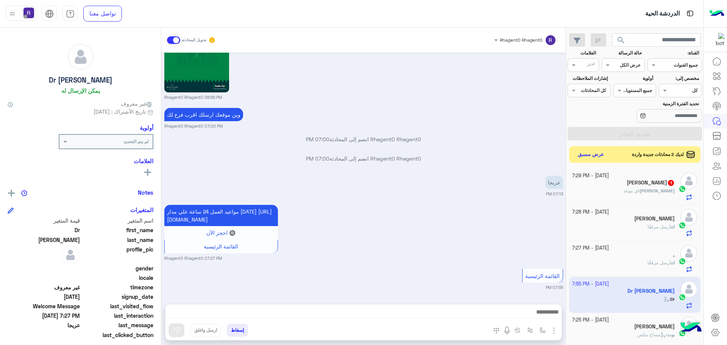
click at [648, 184] on h5 "Mahmoud 1" at bounding box center [651, 182] width 48 height 6
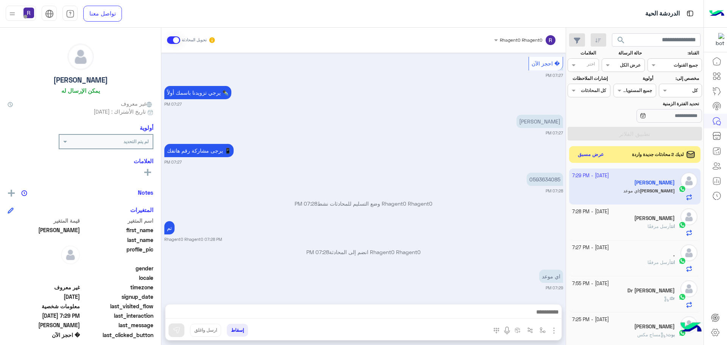
scroll to position [550, 0]
drag, startPoint x: 513, startPoint y: 227, endPoint x: 541, endPoint y: 226, distance: 28.8
click at [513, 227] on div "تم Rhagent0 Rhagent0 07:28 PM" at bounding box center [363, 230] width 399 height 23
click at [590, 156] on button "عرض مسبق" at bounding box center [591, 154] width 32 height 10
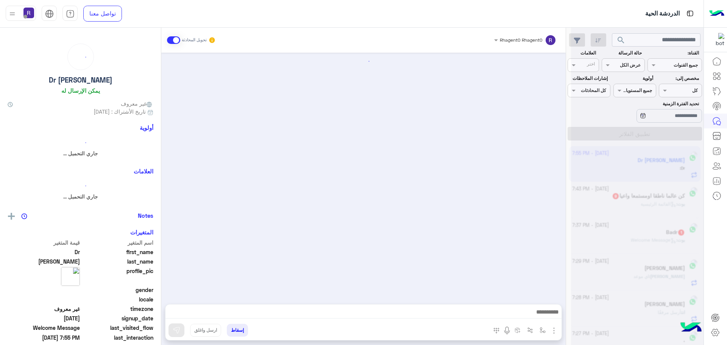
scroll to position [937, 0]
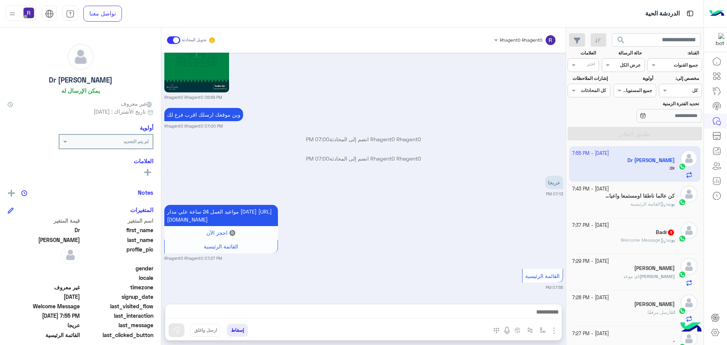
drag, startPoint x: 670, startPoint y: 235, endPoint x: 477, endPoint y: 265, distance: 195.8
click at [670, 235] on span "1" at bounding box center [671, 232] width 6 height 6
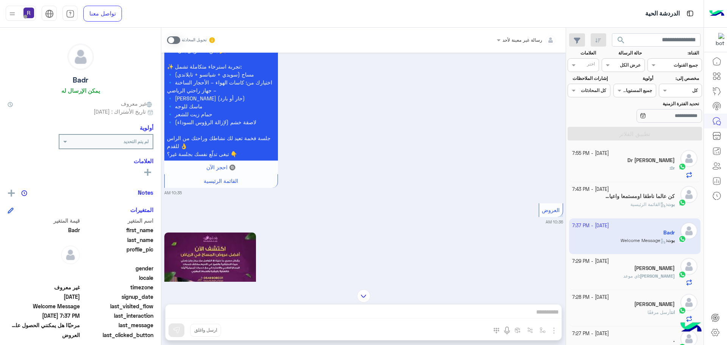
scroll to position [745, 0]
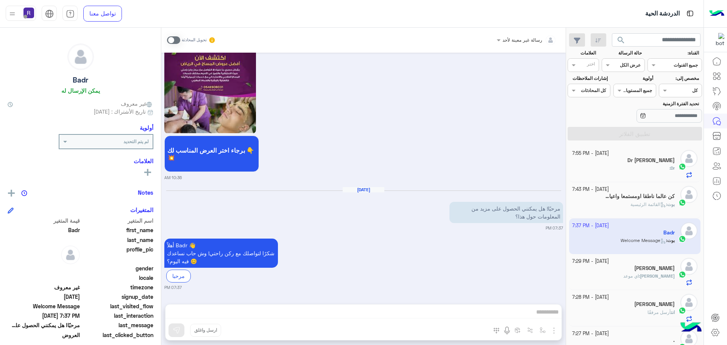
click at [657, 284] on div "Mahmoud : اي موعد" at bounding box center [623, 279] width 103 height 13
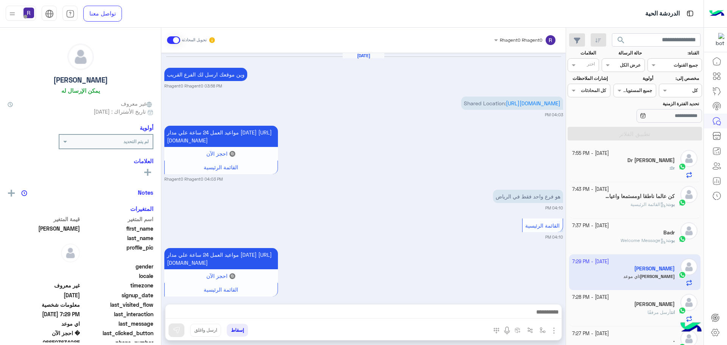
scroll to position [550, 0]
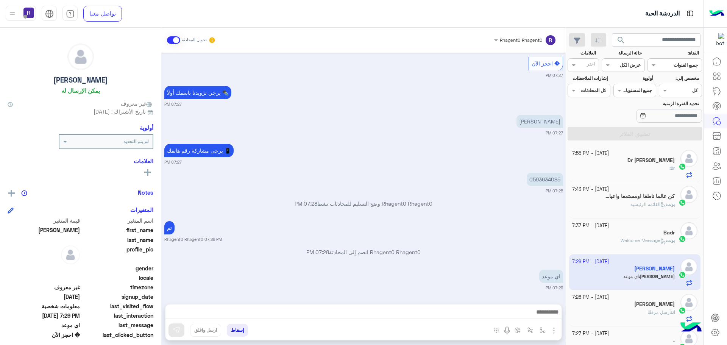
click at [623, 168] on div "Dr :" at bounding box center [623, 171] width 103 height 13
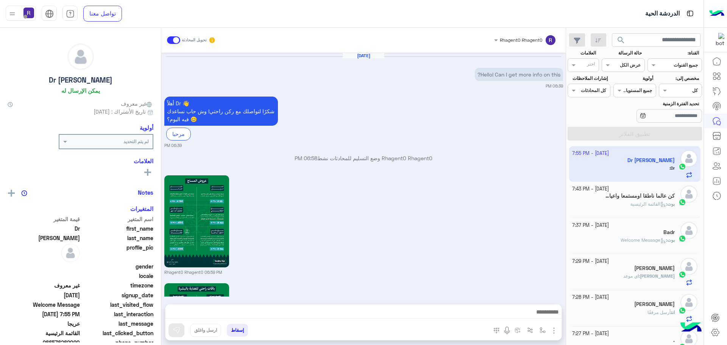
scroll to position [937, 0]
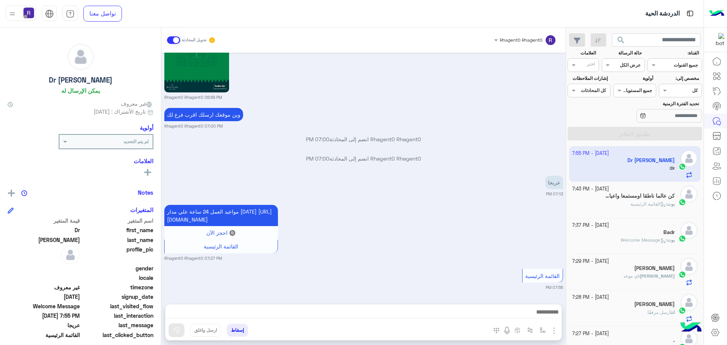
click at [597, 209] on div "بوت : القائمة الرئيسية" at bounding box center [623, 207] width 103 height 13
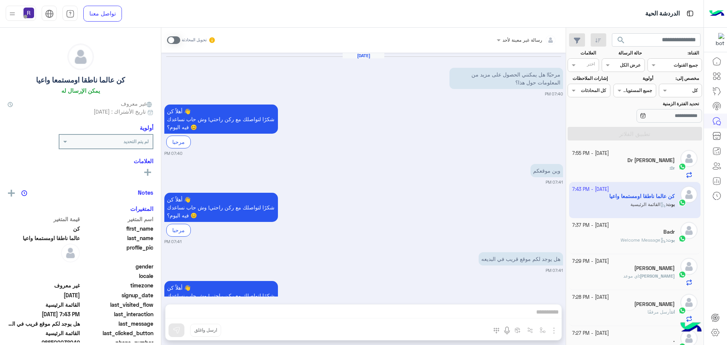
scroll to position [959, 0]
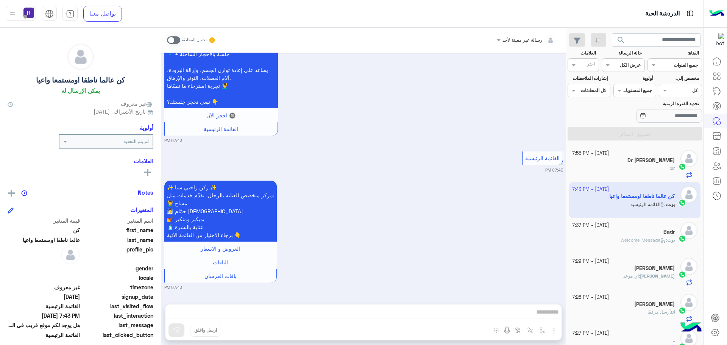
click at [175, 39] on span at bounding box center [173, 40] width 13 height 8
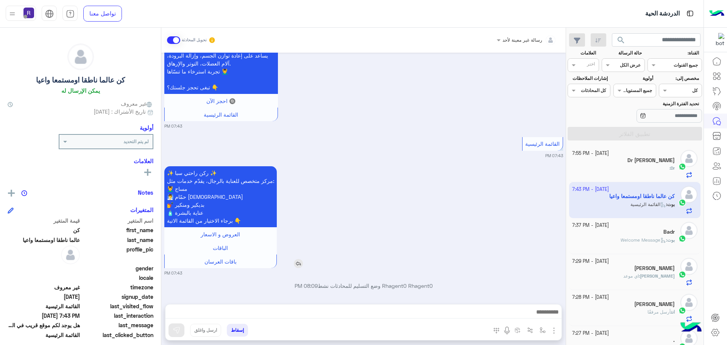
scroll to position [978, 0]
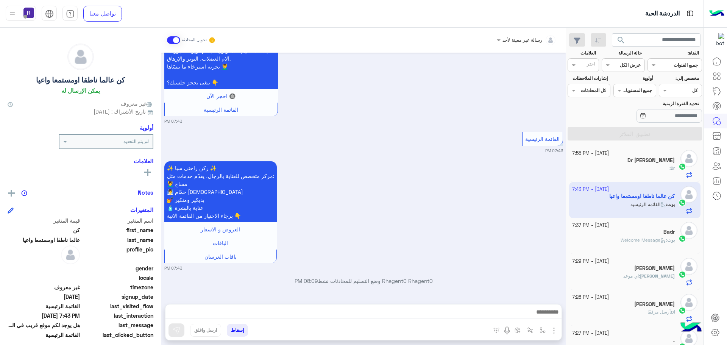
click at [553, 334] on img "button" at bounding box center [553, 330] width 9 height 9
click at [546, 318] on span "الصور" at bounding box center [539, 314] width 14 height 9
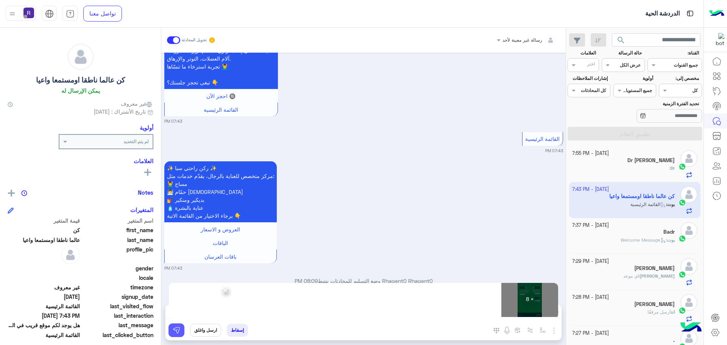
click at [181, 330] on button at bounding box center [176, 330] width 16 height 14
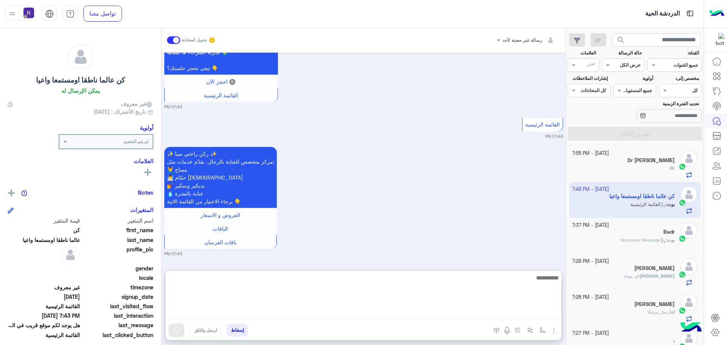
paste textarea "**********"
type textarea "**********"
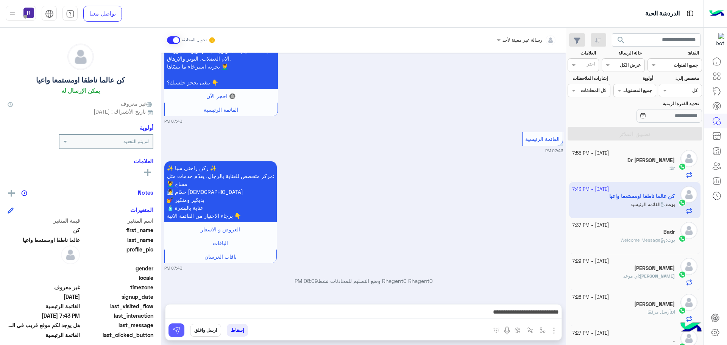
click at [179, 335] on button at bounding box center [176, 330] width 16 height 14
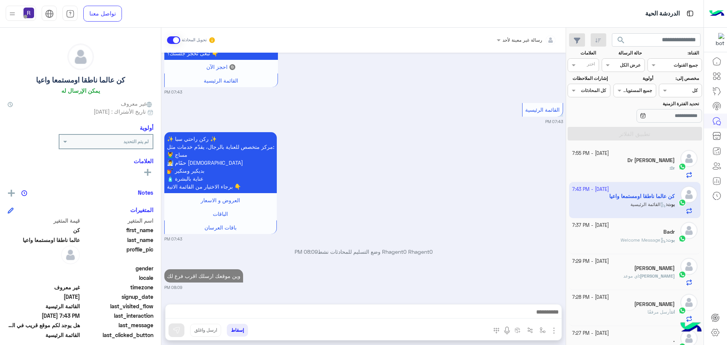
click at [660, 168] on div "Dr :" at bounding box center [623, 171] width 103 height 13
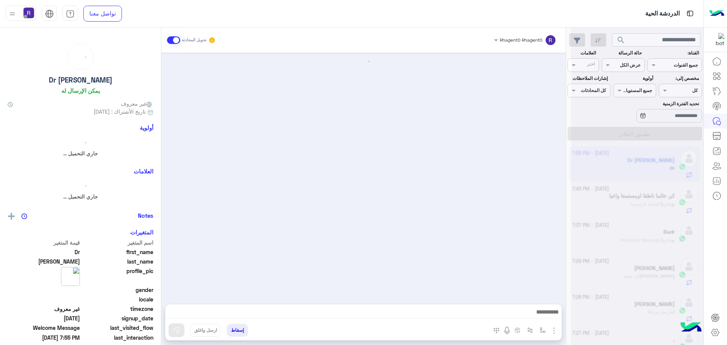
scroll to position [937, 0]
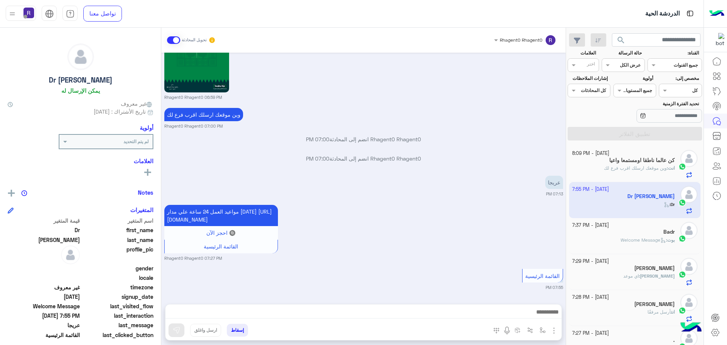
click at [640, 164] on div "كن عالما ناطقا اومستمعا واعيا" at bounding box center [623, 161] width 103 height 8
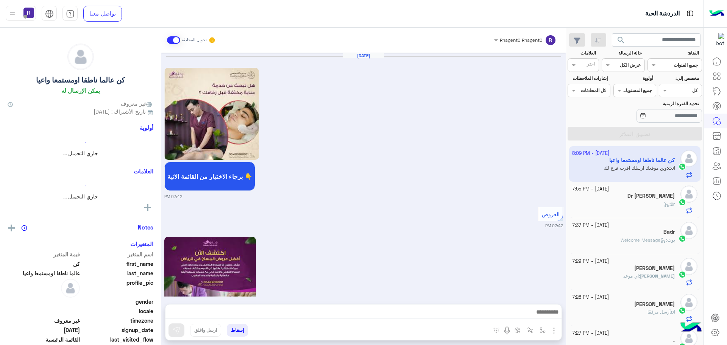
scroll to position [1439, 0]
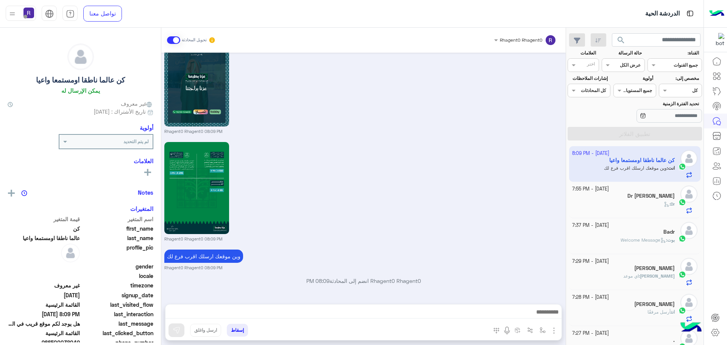
click at [641, 203] on div "Dr :" at bounding box center [623, 207] width 103 height 13
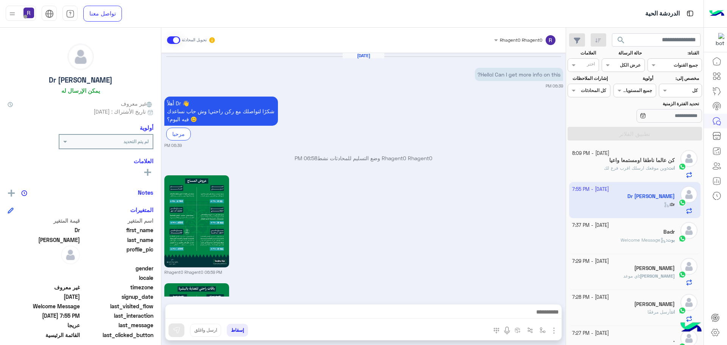
scroll to position [937, 0]
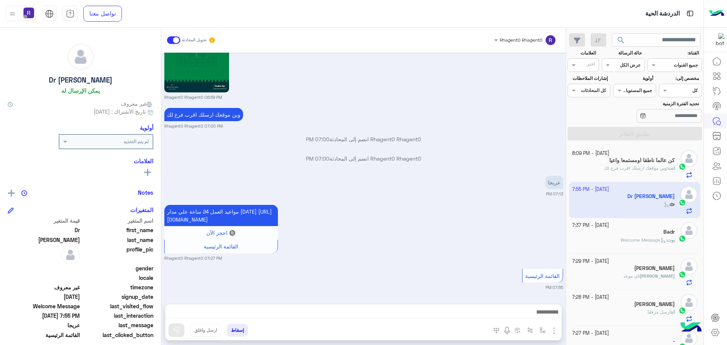
click at [634, 240] on span "Welcome Message" at bounding box center [643, 240] width 45 height 6
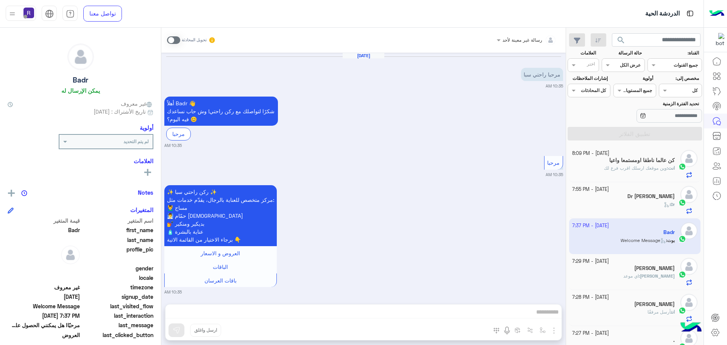
scroll to position [745, 0]
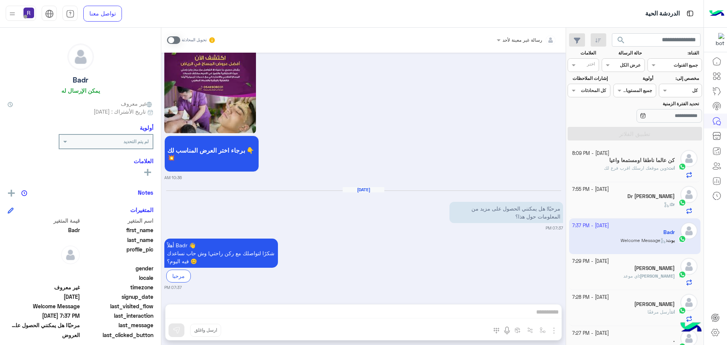
click at [339, 288] on small "07:37 PM" at bounding box center [363, 287] width 399 height 6
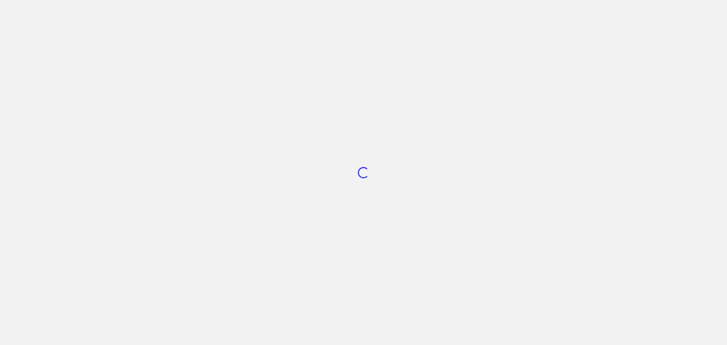
scroll to position [285, 0]
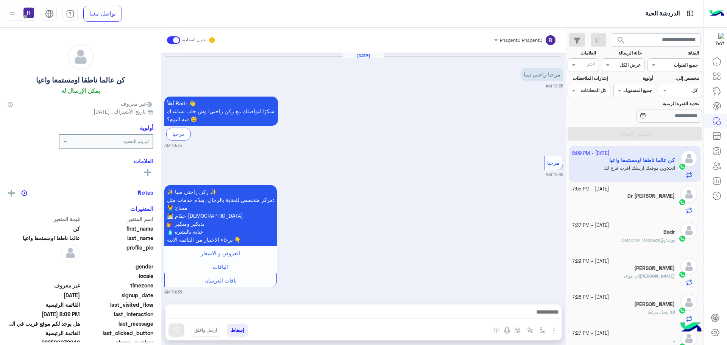
scroll to position [2415, 0]
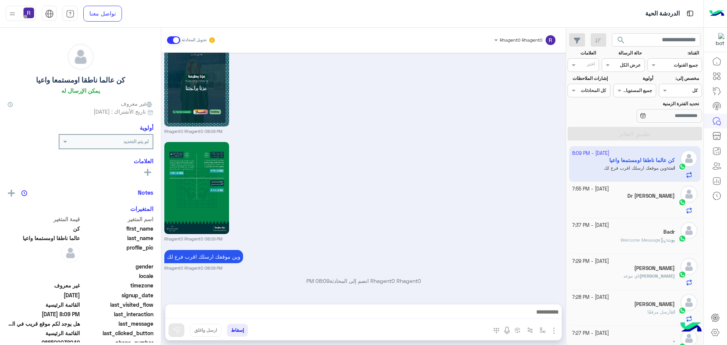
click at [622, 202] on div at bounding box center [623, 207] width 103 height 13
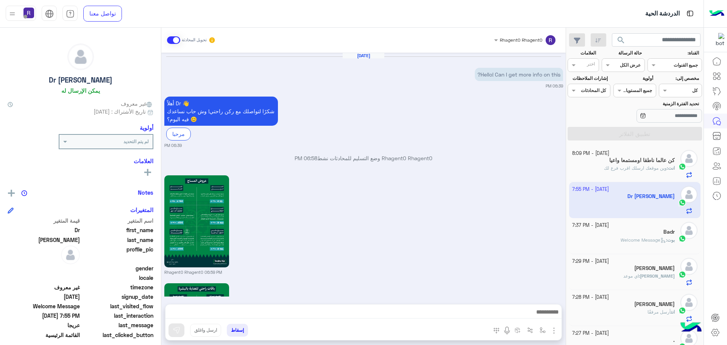
scroll to position [937, 0]
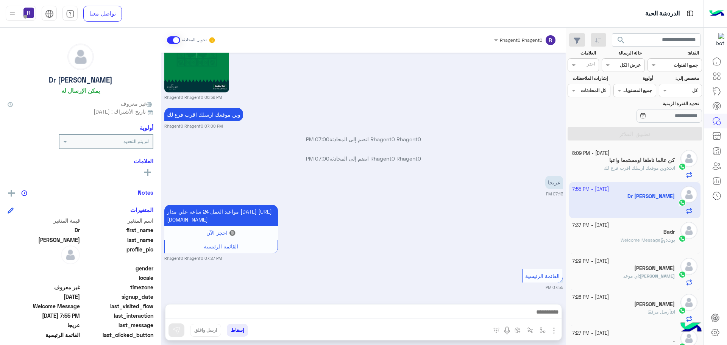
click at [625, 166] on span "وين موقعك ارسلك اقرب فرع لك" at bounding box center [635, 168] width 63 height 6
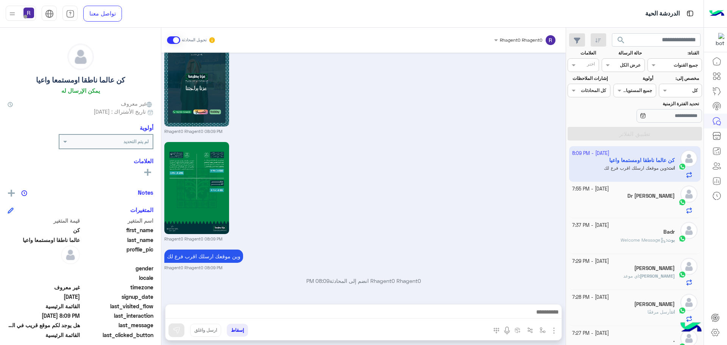
click at [639, 197] on div "Dr Yousef" at bounding box center [623, 197] width 103 height 8
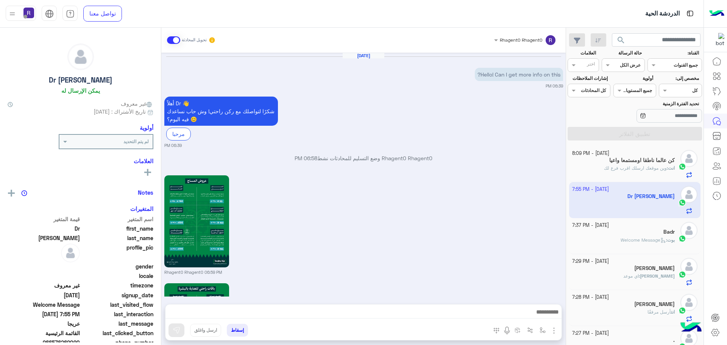
scroll to position [937, 0]
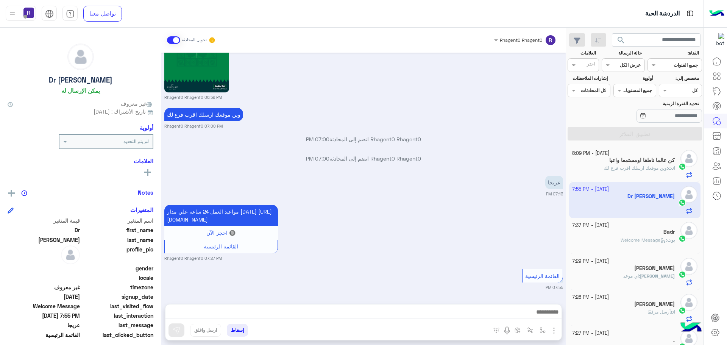
click at [624, 159] on h5 "كن عالما ناطقا اومستمعا واعيا" at bounding box center [642, 160] width 66 height 6
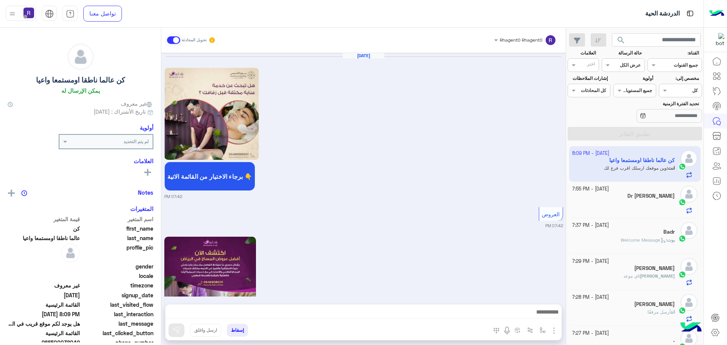
scroll to position [1439, 0]
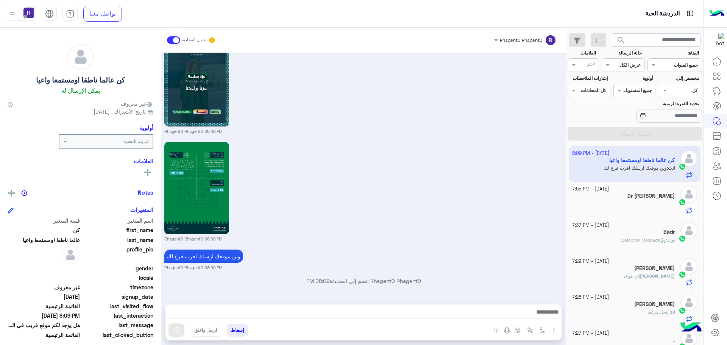
click at [657, 200] on div "Dr Yousef" at bounding box center [623, 197] width 103 height 8
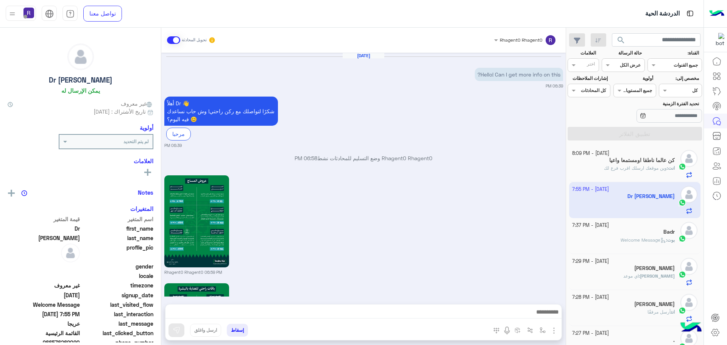
scroll to position [937, 0]
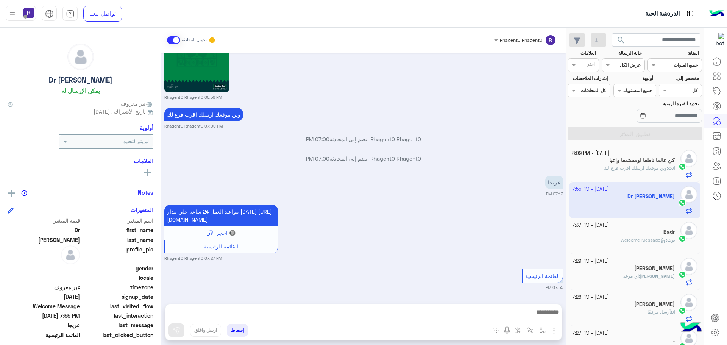
click at [653, 161] on h5 "كن عالما ناطقا اومستمعا واعيا" at bounding box center [642, 160] width 66 height 6
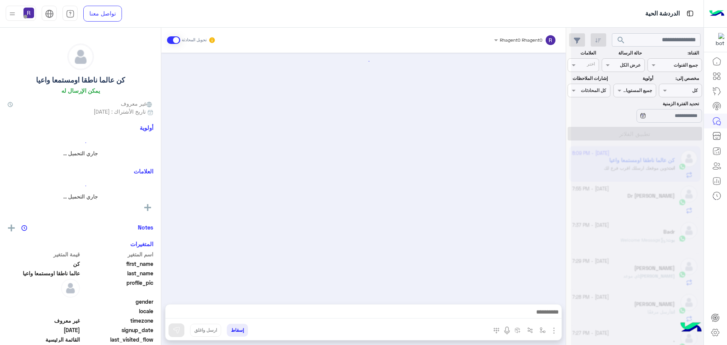
scroll to position [1439, 0]
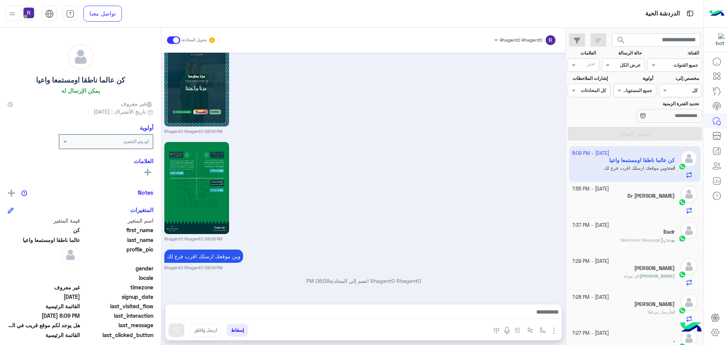
click at [652, 241] on span "Welcome Message" at bounding box center [643, 240] width 45 height 6
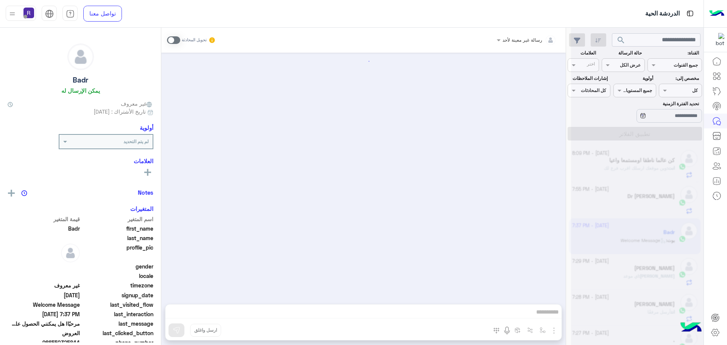
scroll to position [745, 0]
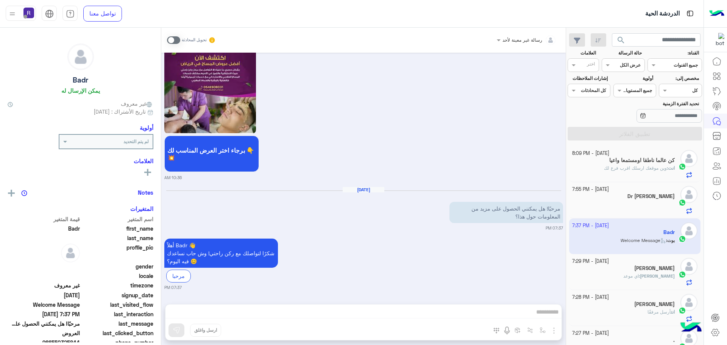
click at [639, 275] on span "اي موعد" at bounding box center [631, 276] width 16 height 6
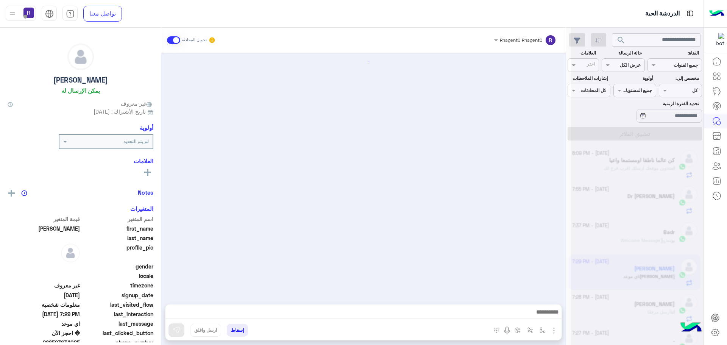
scroll to position [550, 0]
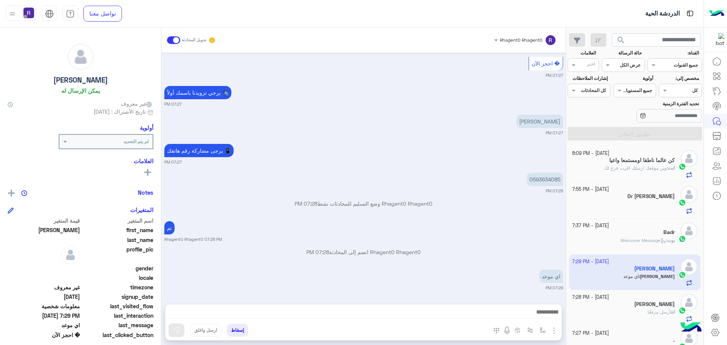
click at [636, 312] on div "انت أرسل مرفقًا" at bounding box center [623, 315] width 103 height 13
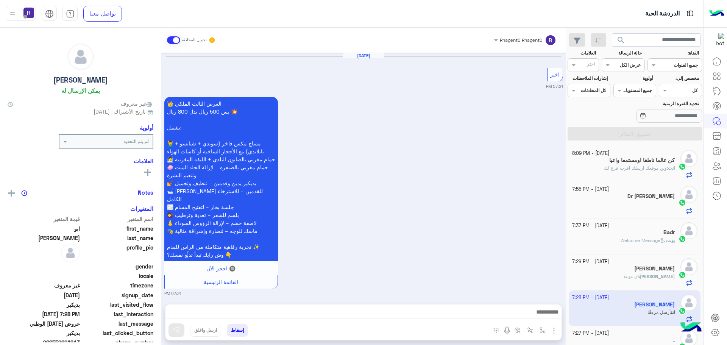
scroll to position [1505, 0]
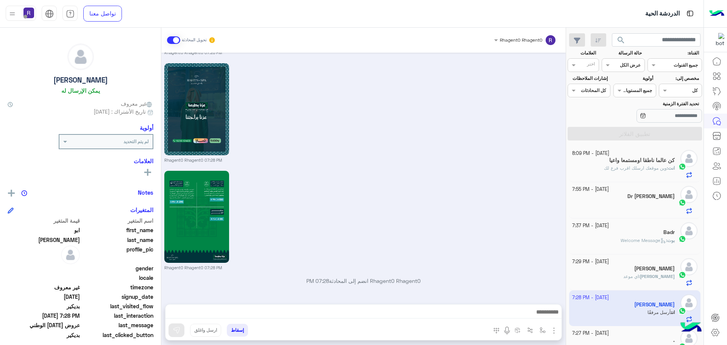
click at [520, 207] on div "Rhagent0 Rhagent0 07:28 PM" at bounding box center [363, 220] width 399 height 102
click at [636, 169] on span "وين موقعك ارسلك اقرب فرع لك" at bounding box center [635, 168] width 63 height 6
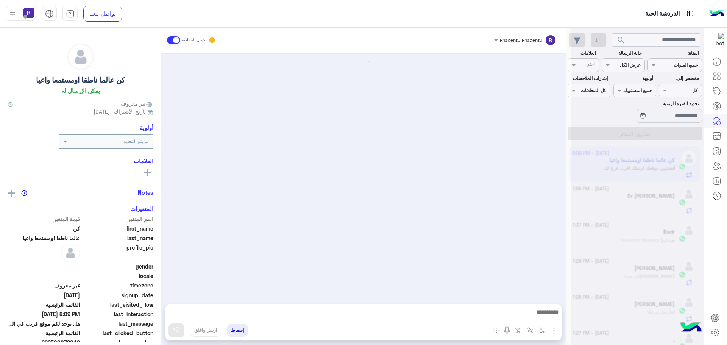
scroll to position [1439, 0]
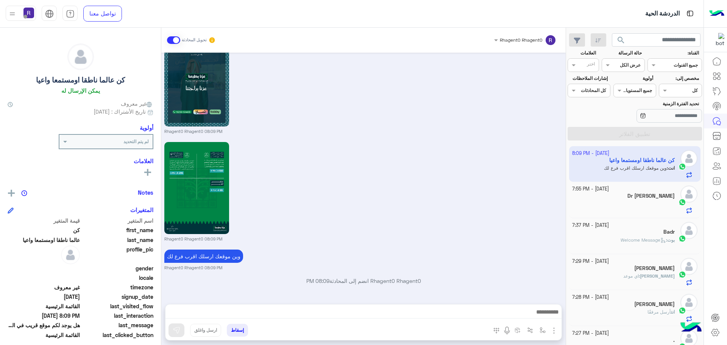
click at [644, 198] on div "Dr Yousef" at bounding box center [623, 197] width 103 height 8
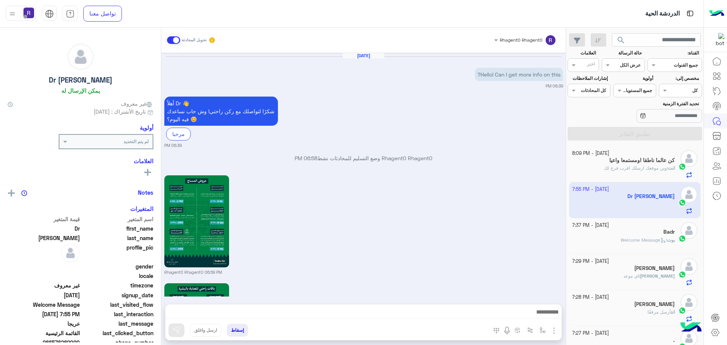
scroll to position [937, 0]
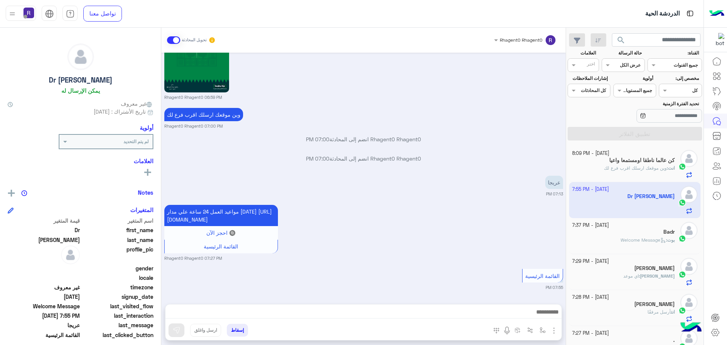
click at [625, 164] on div "كن عالما ناطقا اومستمعا واعيا" at bounding box center [623, 161] width 103 height 8
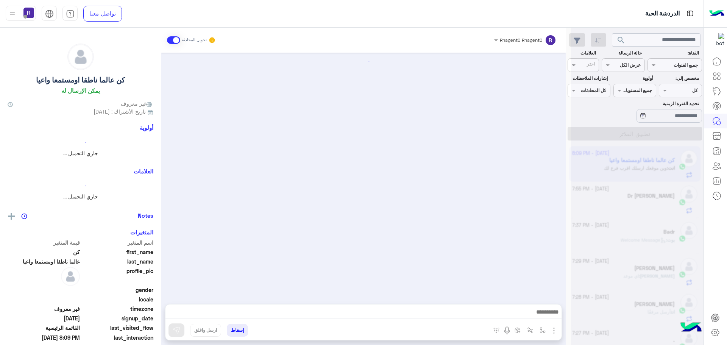
scroll to position [1439, 0]
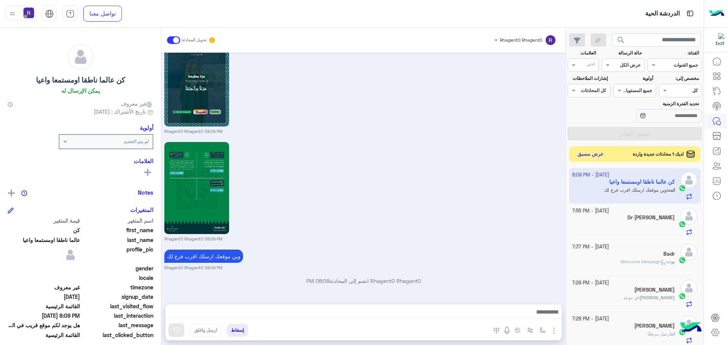
click at [604, 154] on button "عرض مسبق" at bounding box center [591, 154] width 32 height 10
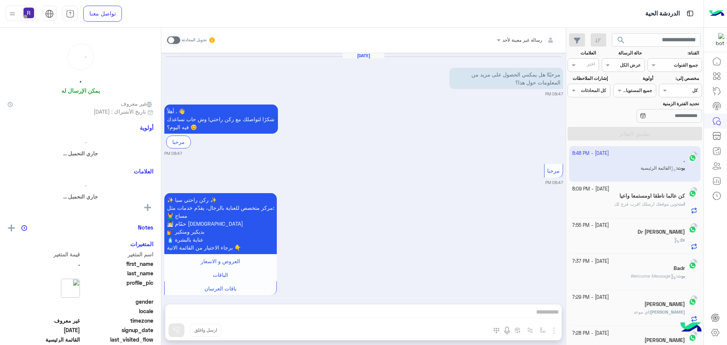
scroll to position [571, 0]
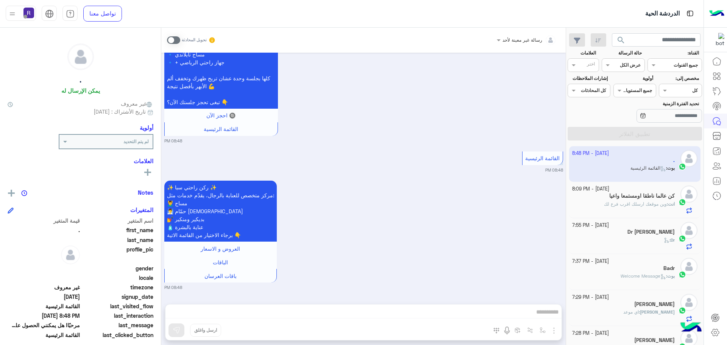
click at [179, 39] on span at bounding box center [173, 40] width 13 height 8
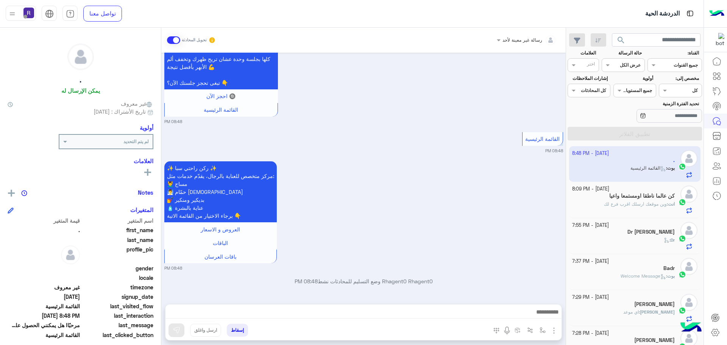
click at [556, 332] on img "button" at bounding box center [553, 330] width 9 height 9
click at [538, 316] on button "الصور" at bounding box center [542, 313] width 32 height 15
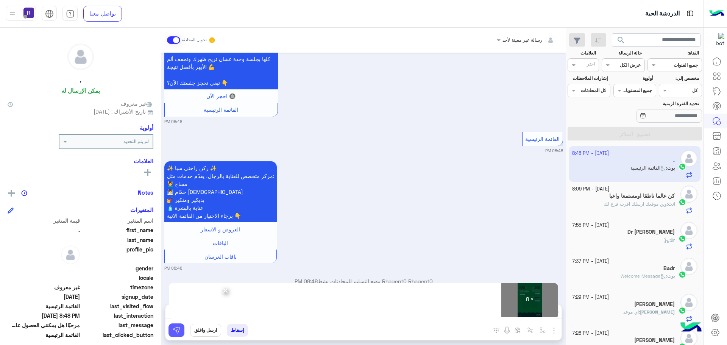
click at [174, 331] on img at bounding box center [177, 330] width 8 height 8
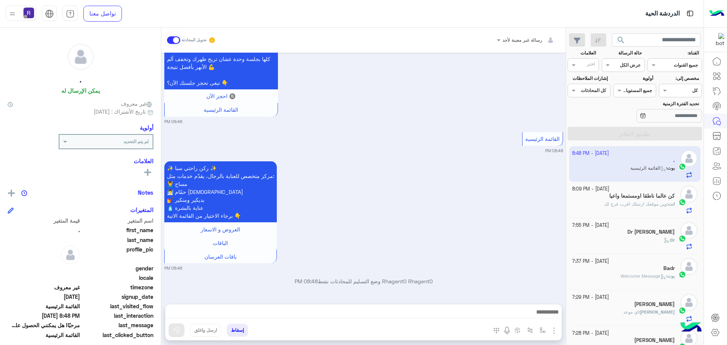
click at [641, 203] on span "وين موقعك ارسلك اقرب فرع لك" at bounding box center [635, 204] width 63 height 6
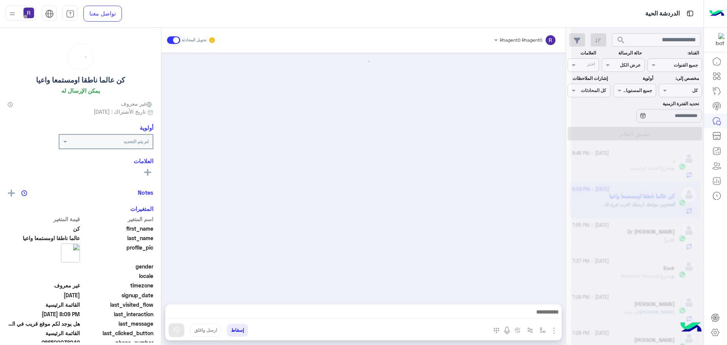
scroll to position [1439, 0]
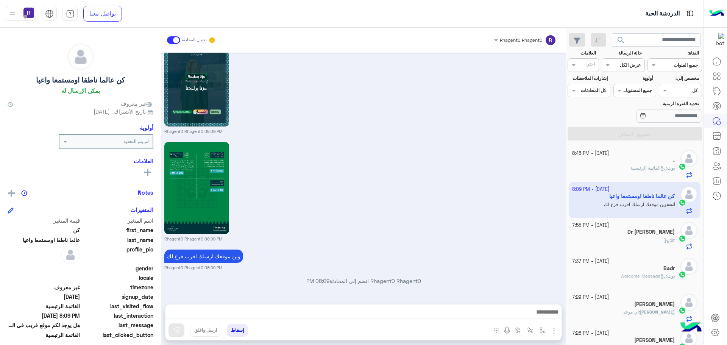
click at [660, 237] on div "Dr :" at bounding box center [623, 243] width 103 height 13
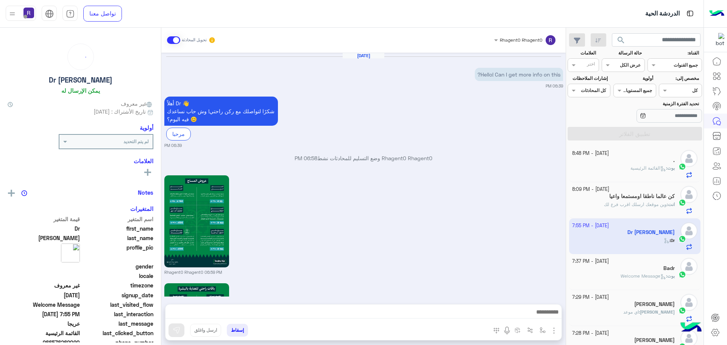
scroll to position [937, 0]
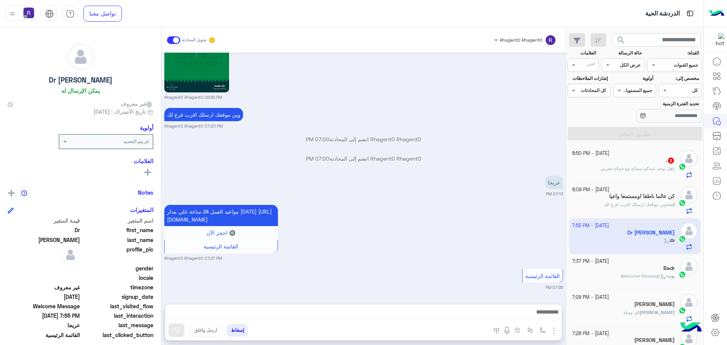
click at [660, 170] on span "هل يوجد عندكم مساج مع حمام مغربي" at bounding box center [637, 168] width 72 height 6
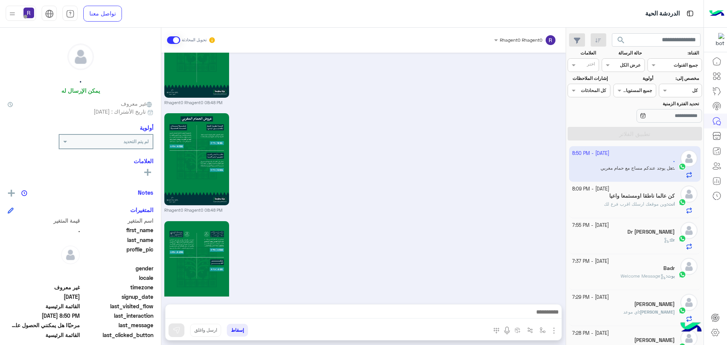
scroll to position [1277, 0]
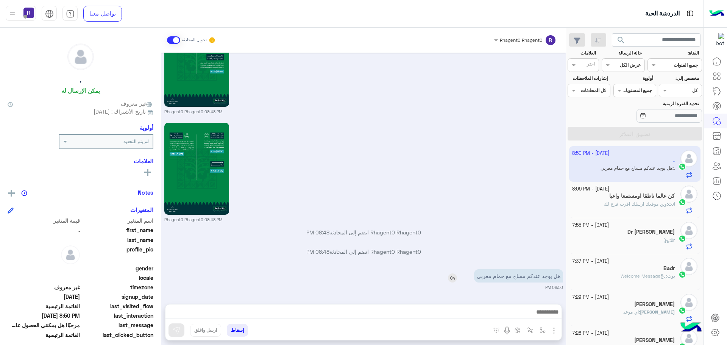
click at [450, 280] on img at bounding box center [452, 277] width 9 height 9
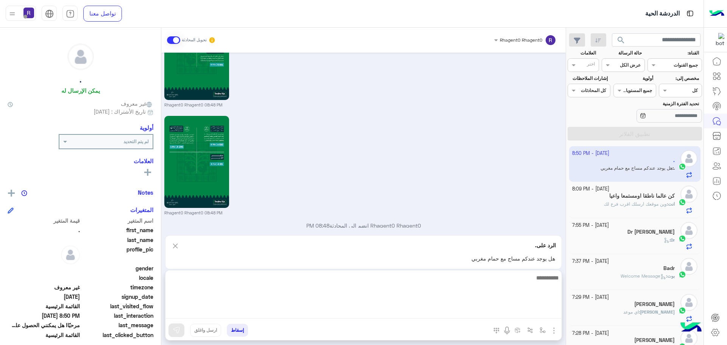
click at [434, 311] on textarea at bounding box center [363, 295] width 396 height 45
type textarea "********"
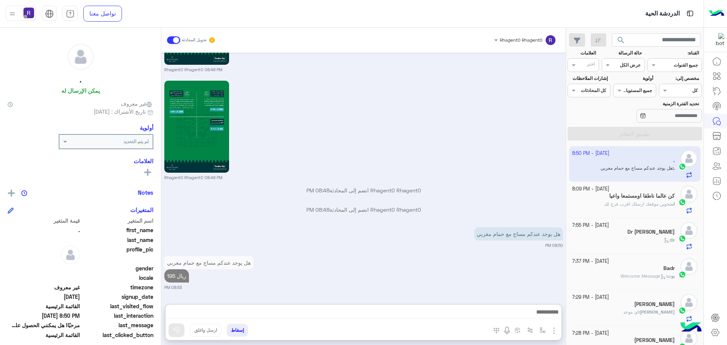
click at [606, 207] on p "انت : وين موقعك ارسلك اقرب فرع لك" at bounding box center [639, 204] width 71 height 7
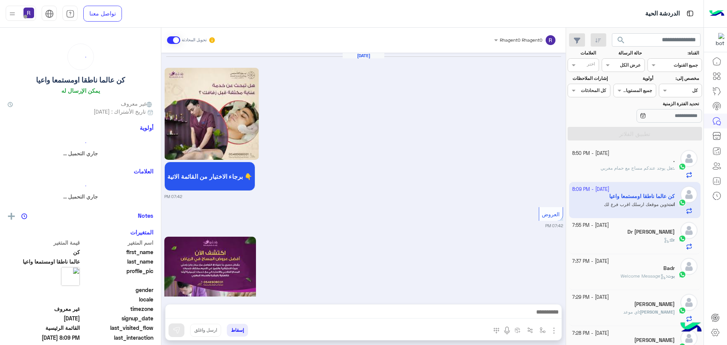
scroll to position [1439, 0]
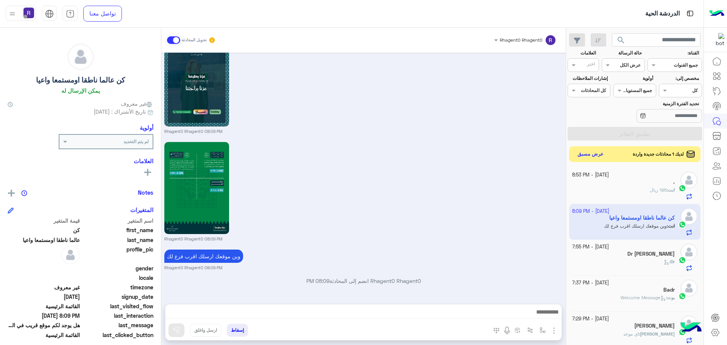
click at [597, 155] on button "عرض مسبق" at bounding box center [591, 154] width 32 height 10
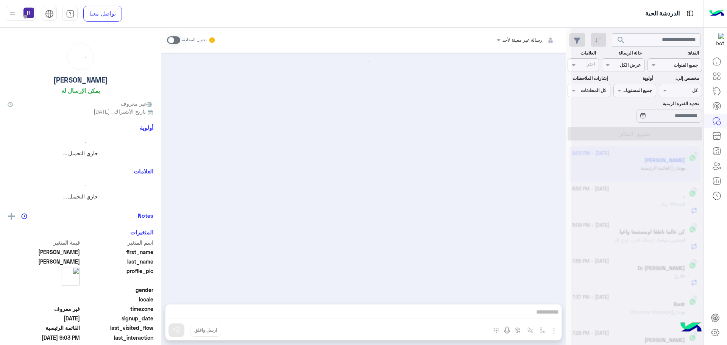
scroll to position [12, 0]
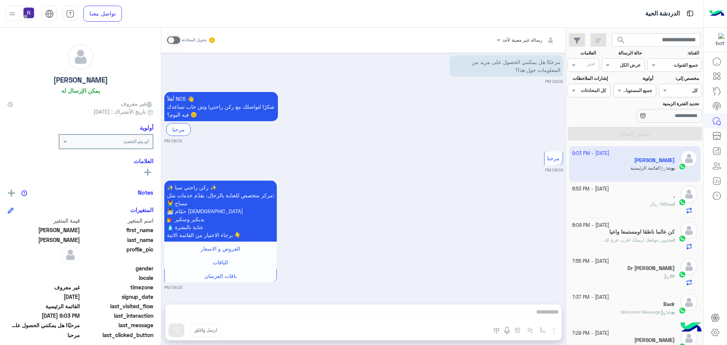
click at [176, 41] on span at bounding box center [173, 40] width 13 height 8
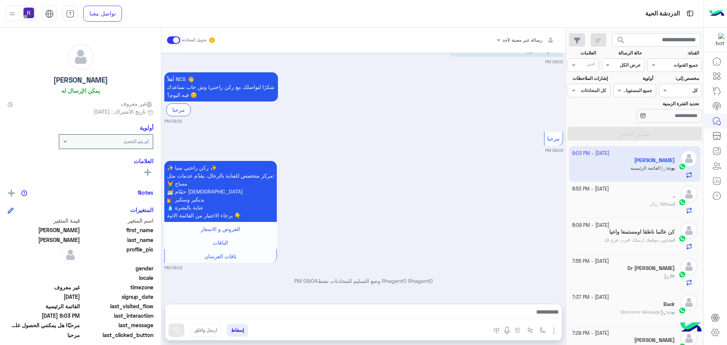
click at [552, 332] on img "button" at bounding box center [553, 330] width 9 height 9
click at [548, 318] on button "الصور" at bounding box center [542, 313] width 32 height 15
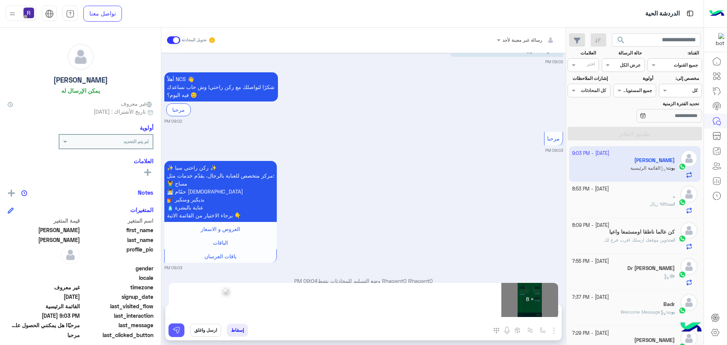
click at [178, 329] on img at bounding box center [177, 330] width 8 height 8
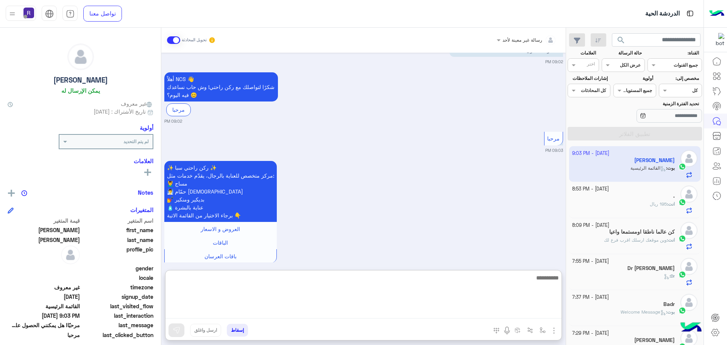
paste textarea "**********"
type textarea "**********"
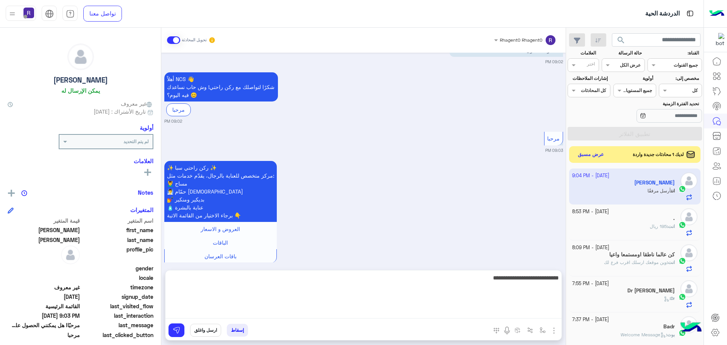
scroll to position [916, 0]
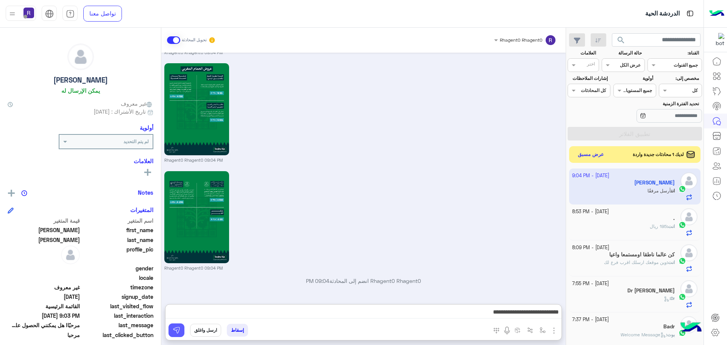
click at [180, 329] on img at bounding box center [177, 330] width 8 height 8
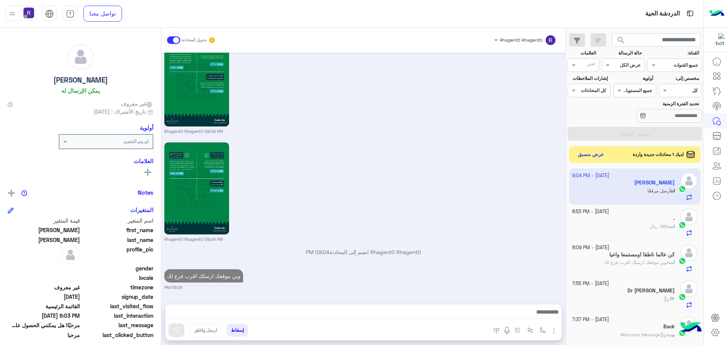
scroll to position [942, 0]
click at [587, 151] on button "عرض مسبق" at bounding box center [591, 154] width 32 height 10
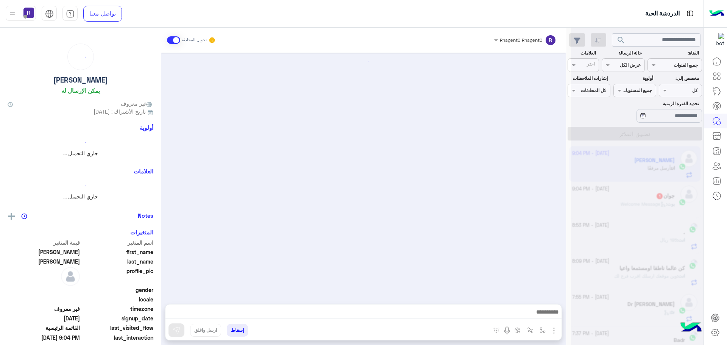
scroll to position [913, 0]
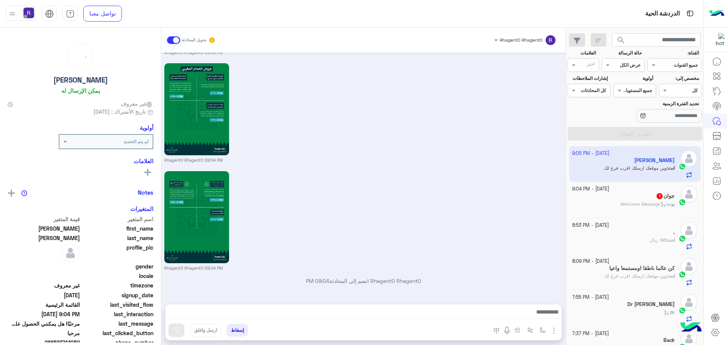
click at [613, 198] on div "جوان 1" at bounding box center [623, 197] width 103 height 8
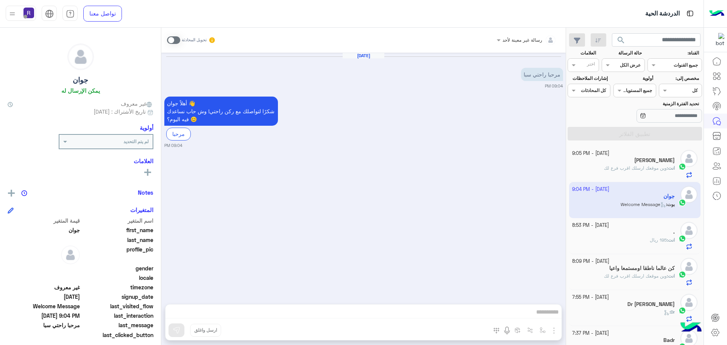
click at [175, 41] on span at bounding box center [173, 40] width 13 height 8
click at [553, 328] on img "button" at bounding box center [553, 330] width 9 height 9
click at [546, 315] on span "الصور" at bounding box center [539, 314] width 14 height 9
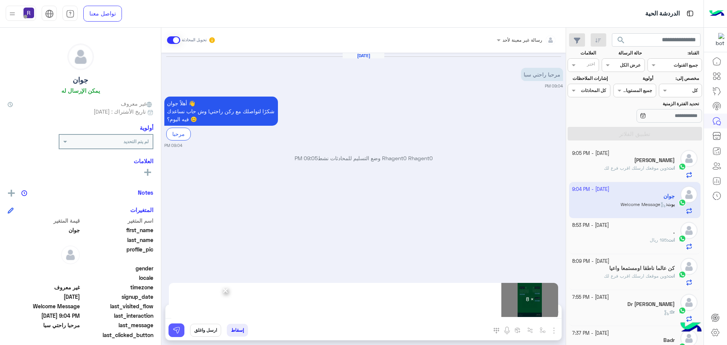
click at [176, 325] on button at bounding box center [176, 330] width 16 height 14
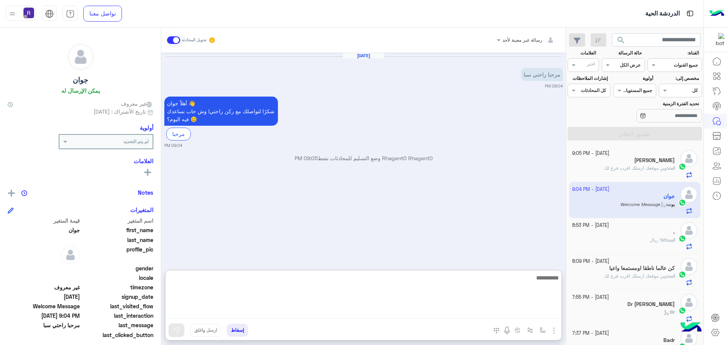
paste textarea "**********"
type textarea "**********"
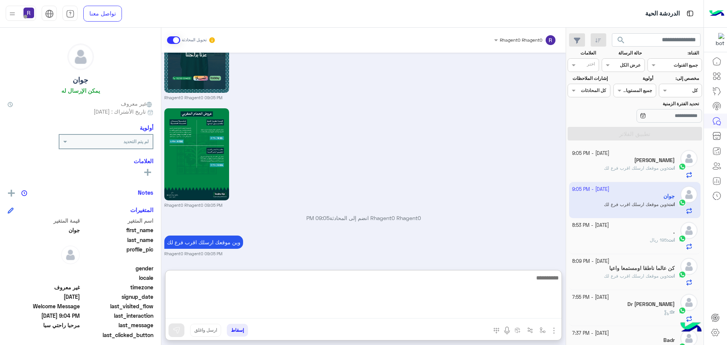
scroll to position [850, 0]
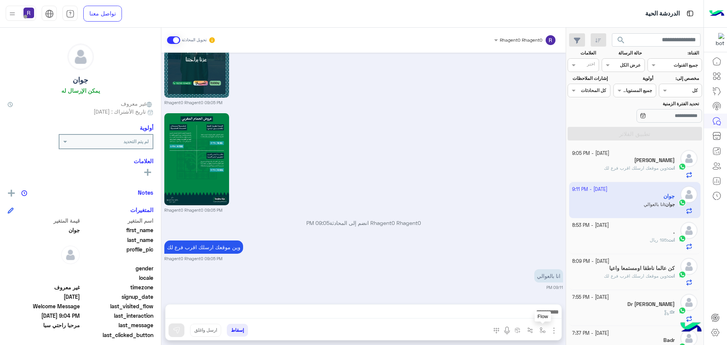
click at [543, 331] on img "button" at bounding box center [543, 330] width 6 height 6
click at [539, 314] on input "text" at bounding box center [526, 312] width 38 height 7
click at [536, 304] on div "لبن" at bounding box center [516, 305] width 65 height 15
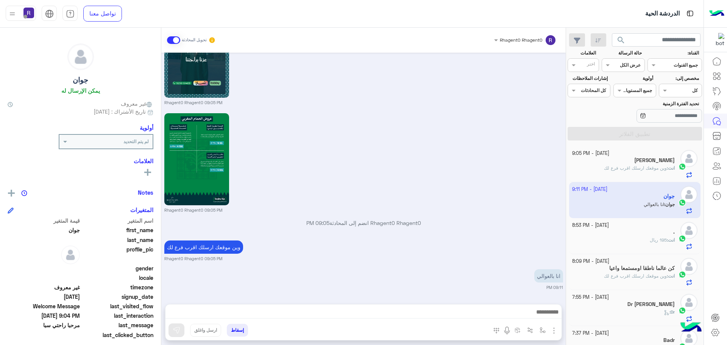
type textarea "***"
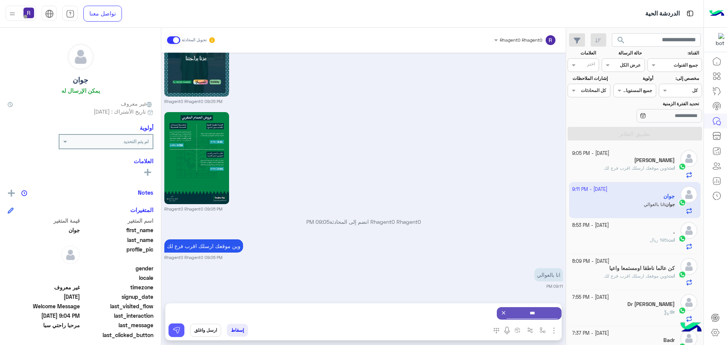
click at [181, 333] on button at bounding box center [176, 330] width 16 height 14
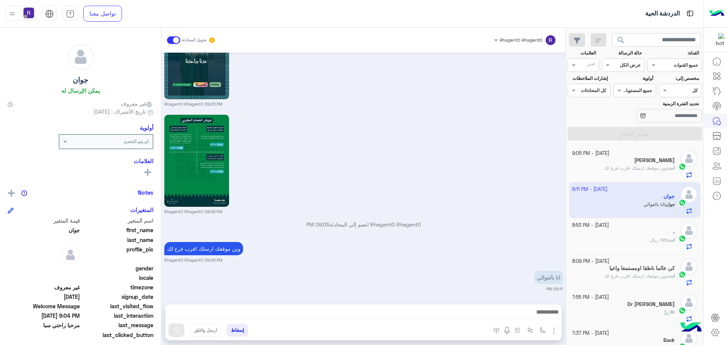
scroll to position [816, 0]
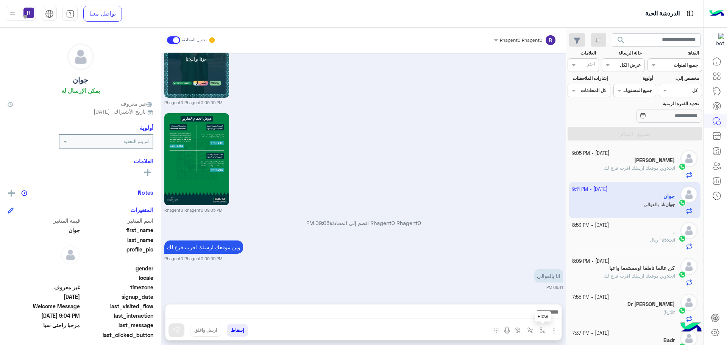
click at [543, 331] on img "button" at bounding box center [543, 330] width 6 height 6
click at [534, 315] on input "text" at bounding box center [526, 312] width 38 height 7
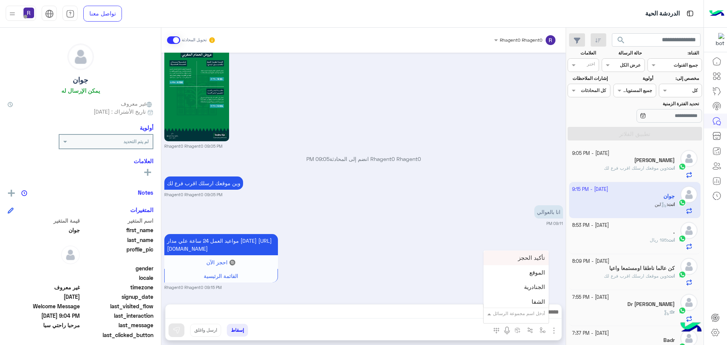
scroll to position [492, 0]
click at [531, 280] on div "الجنادرية" at bounding box center [516, 275] width 65 height 15
type textarea "*********"
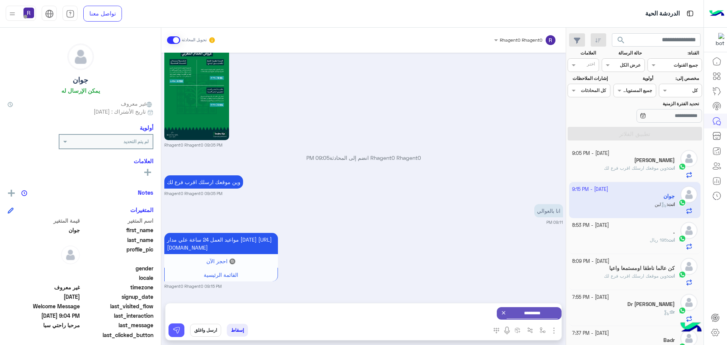
click at [180, 328] on button at bounding box center [176, 330] width 16 height 14
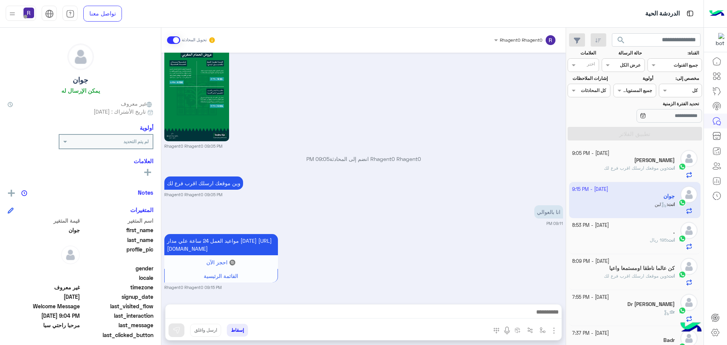
scroll to position [888, 0]
click at [648, 167] on span "وين موقعك ارسلك اقرب فرع لك" at bounding box center [635, 168] width 63 height 6
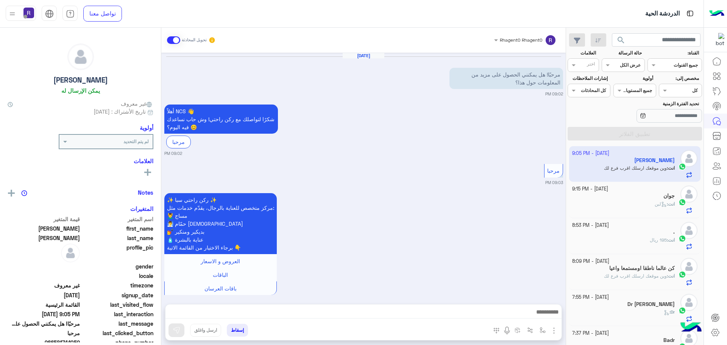
scroll to position [942, 0]
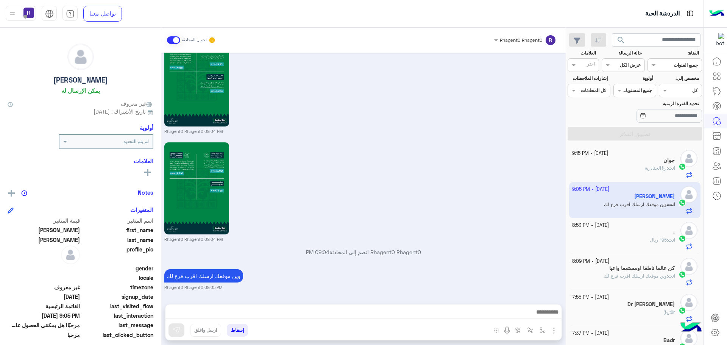
click at [636, 159] on div "جوان" at bounding box center [623, 161] width 103 height 8
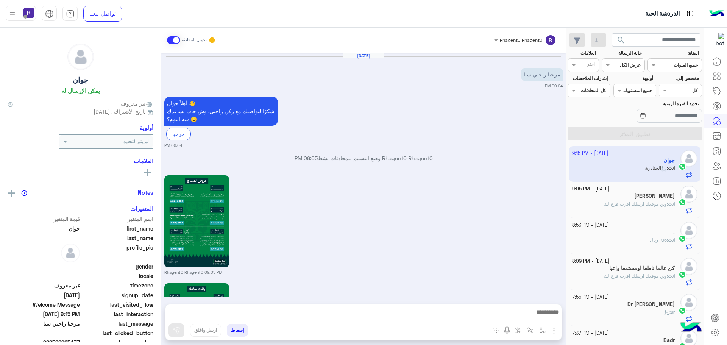
scroll to position [960, 0]
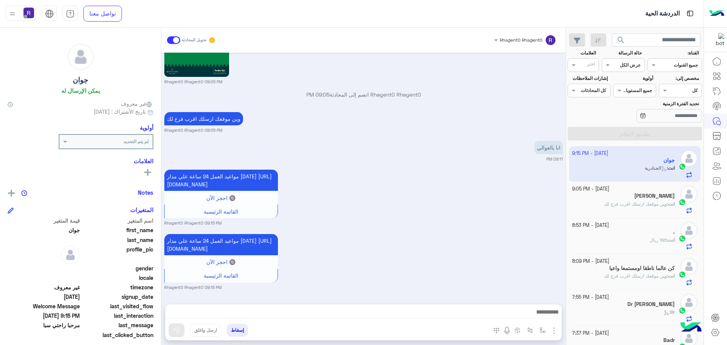
click at [637, 203] on span "وين موقعك ارسلك اقرب فرع لك" at bounding box center [635, 204] width 63 height 6
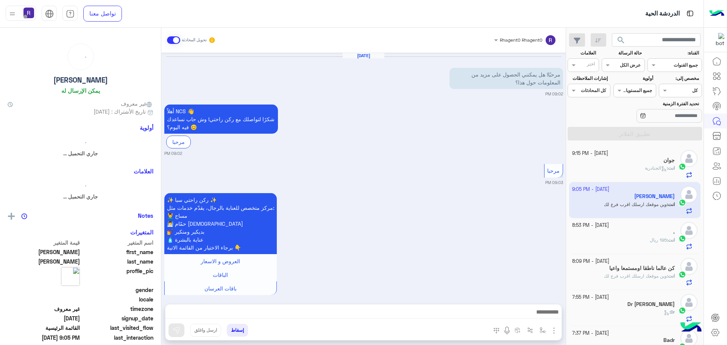
scroll to position [942, 0]
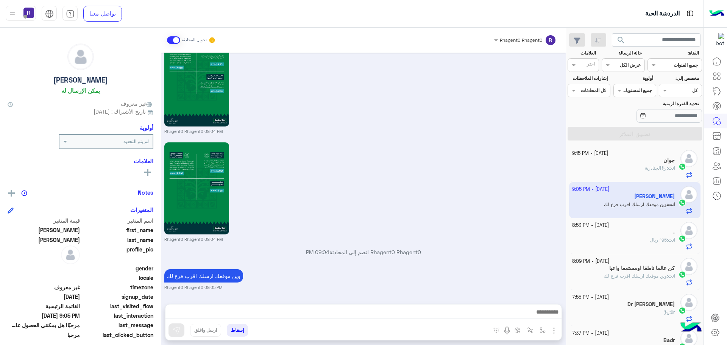
click at [622, 167] on div "انت : الجنادرية" at bounding box center [623, 171] width 103 height 13
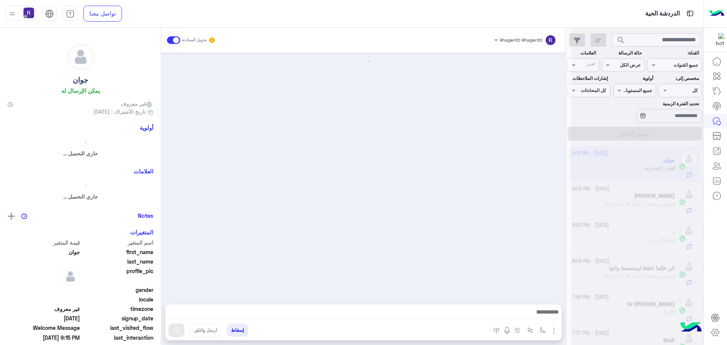
scroll to position [960, 0]
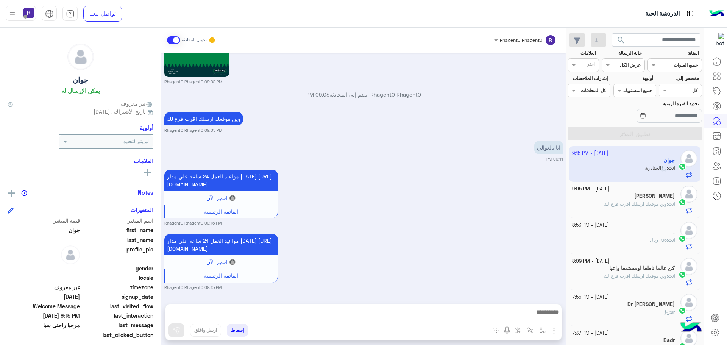
click at [646, 201] on span "وين موقعك ارسلك اقرب فرع لك" at bounding box center [635, 204] width 63 height 6
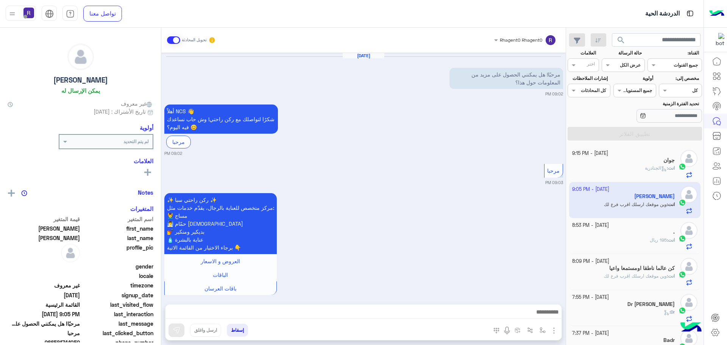
scroll to position [942, 0]
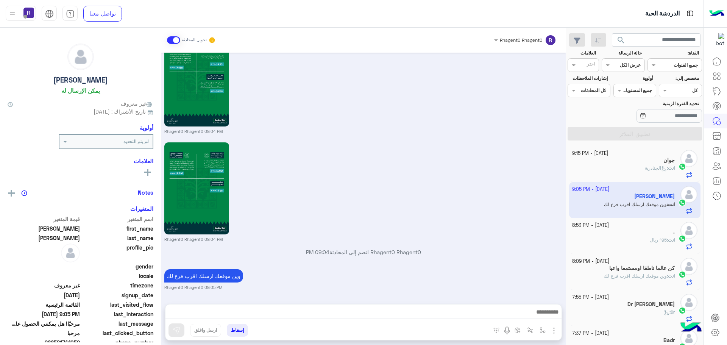
click at [636, 245] on div "انت : 195 ريال" at bounding box center [623, 243] width 103 height 13
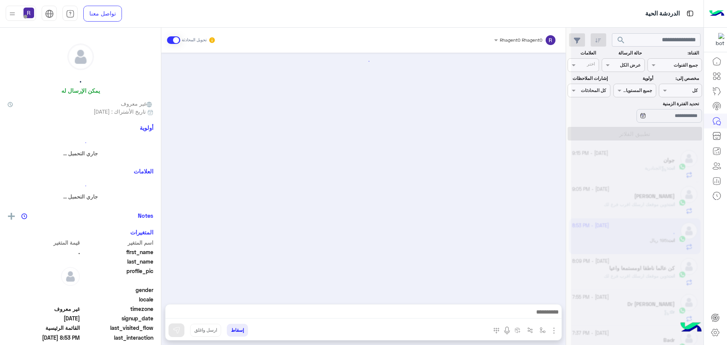
scroll to position [1267, 0]
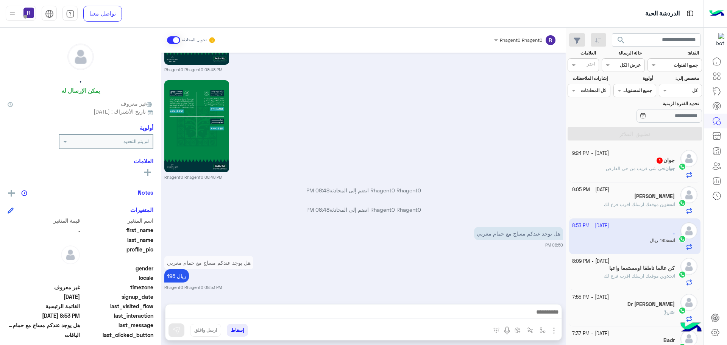
click at [650, 166] on span "في شي قريب من حي العارض" at bounding box center [635, 168] width 58 height 6
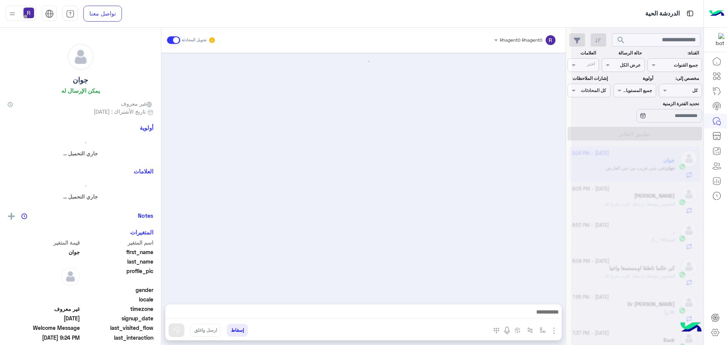
scroll to position [989, 0]
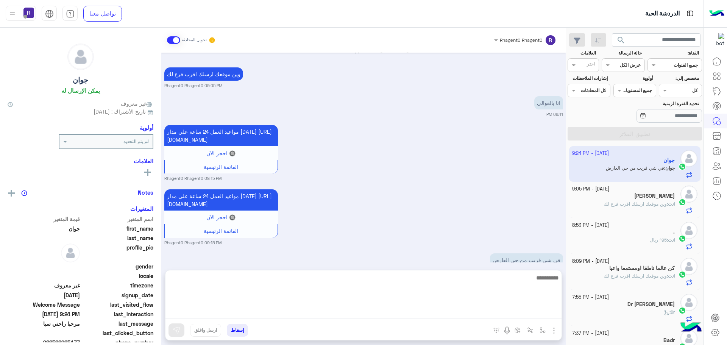
click at [356, 313] on textarea at bounding box center [363, 295] width 396 height 45
type textarea "**********"
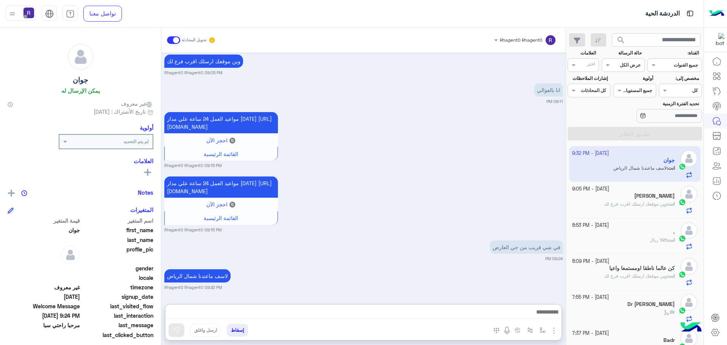
click at [377, 256] on small "09:24 PM" at bounding box center [363, 259] width 399 height 6
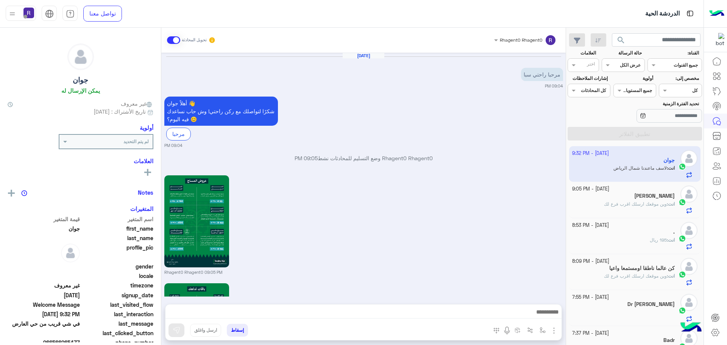
scroll to position [1018, 0]
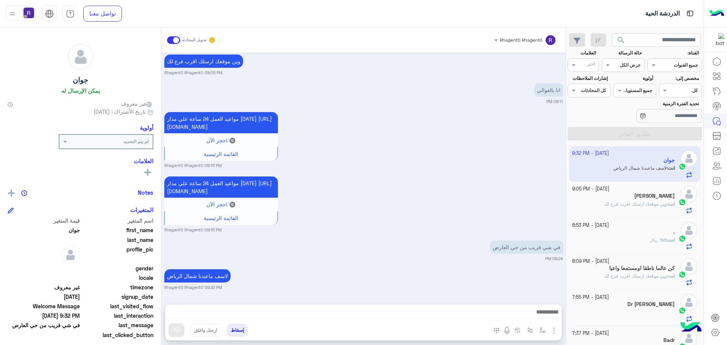
click at [644, 209] on div "انت : وين موقعك ارسلك اقرب فرع لك" at bounding box center [623, 207] width 103 height 13
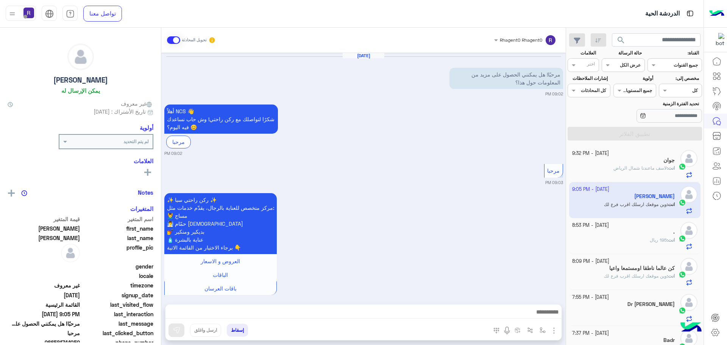
scroll to position [942, 0]
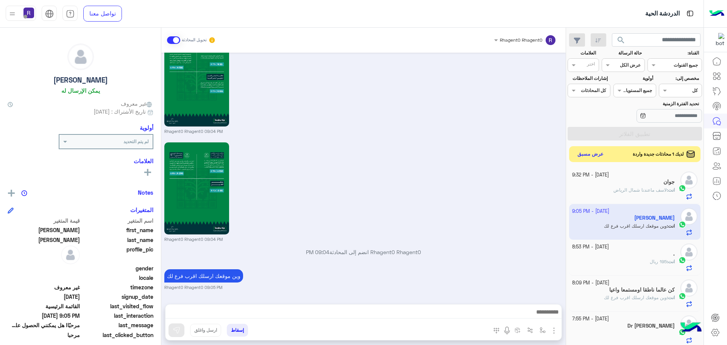
click at [594, 156] on button "عرض مسبق" at bounding box center [591, 154] width 32 height 10
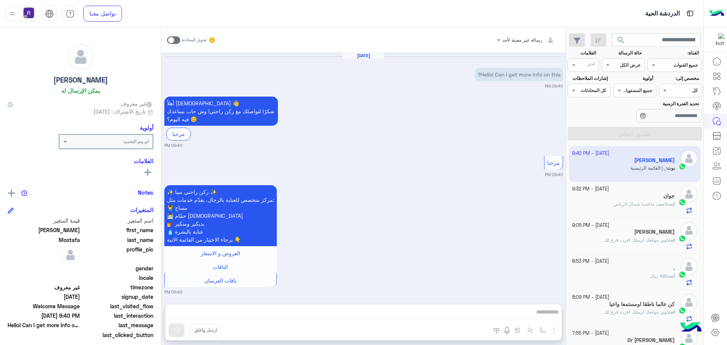
scroll to position [5, 0]
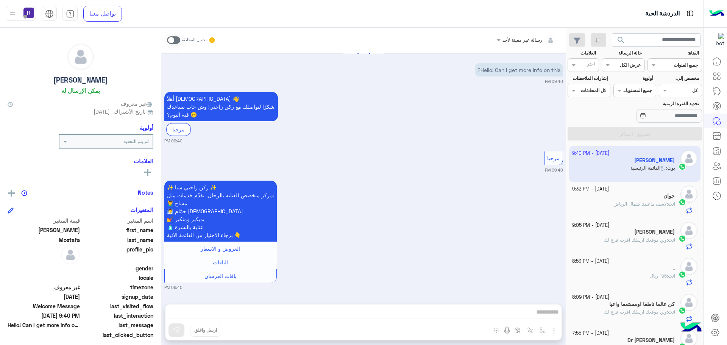
click at [176, 37] on span at bounding box center [173, 40] width 13 height 8
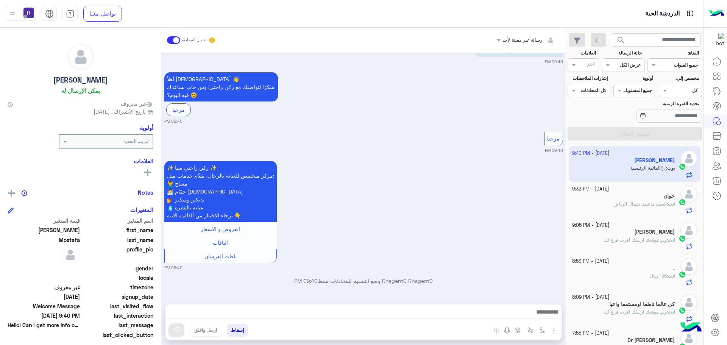
click at [554, 330] on img "button" at bounding box center [553, 330] width 9 height 9
click at [538, 316] on button "الصور" at bounding box center [542, 313] width 32 height 15
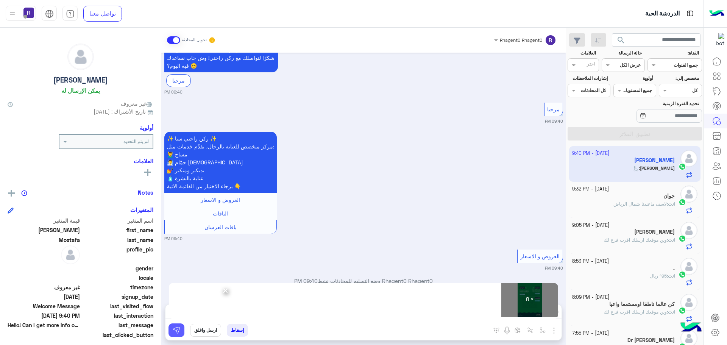
click at [178, 333] on img at bounding box center [177, 330] width 8 height 8
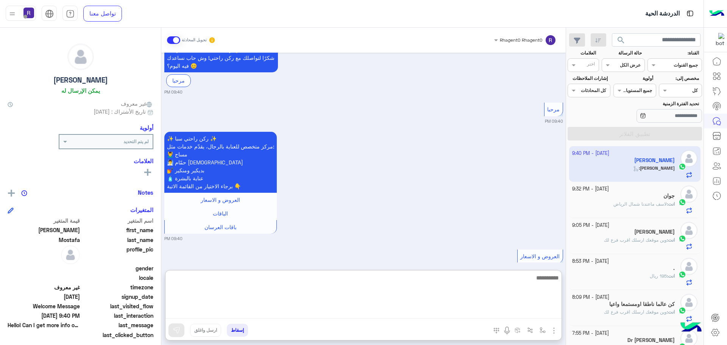
paste textarea "**********"
type textarea "**********"
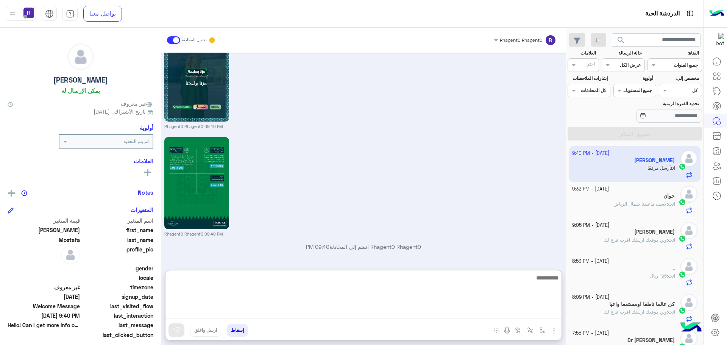
scroll to position [997, 0]
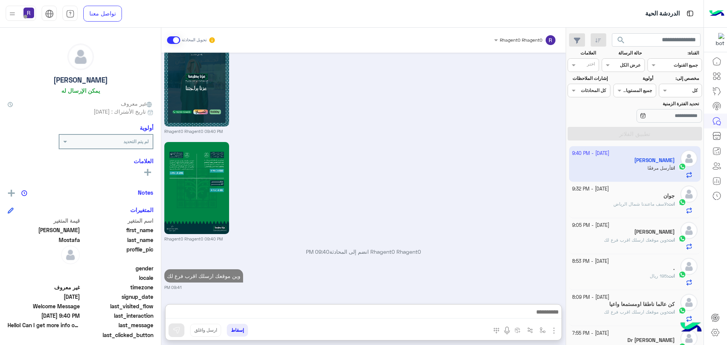
click at [628, 276] on div "انت : 195 ريال" at bounding box center [623, 279] width 103 height 13
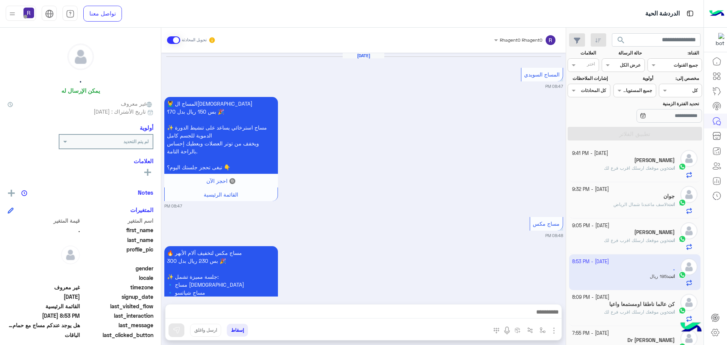
scroll to position [1267, 0]
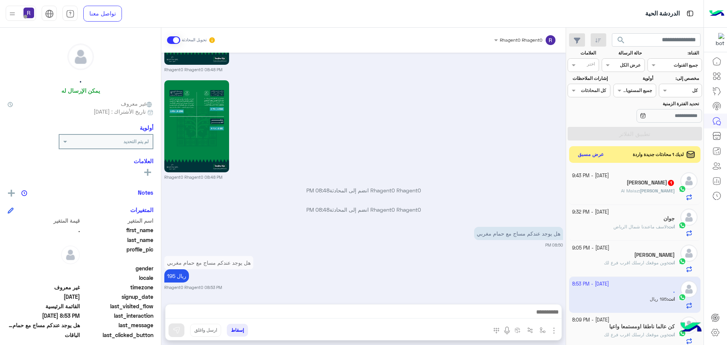
click at [631, 193] on div "[PERSON_NAME] : [PERSON_NAME]" at bounding box center [623, 193] width 103 height 13
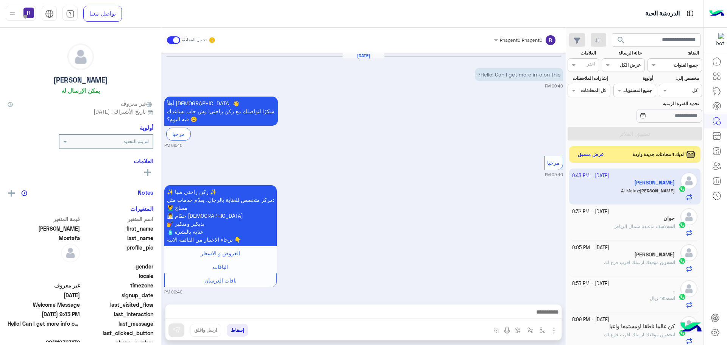
scroll to position [992, 0]
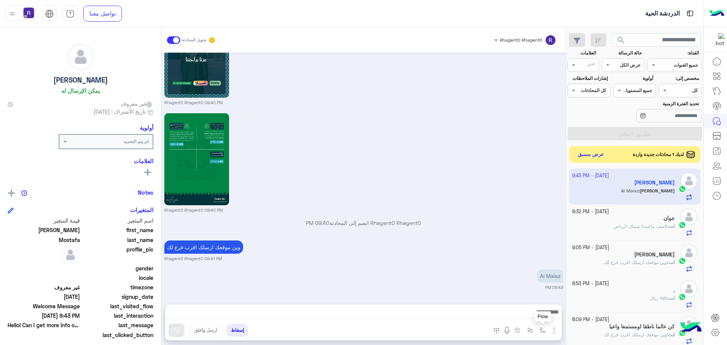
click at [541, 329] on img "button" at bounding box center [543, 330] width 6 height 6
click at [529, 310] on input "text" at bounding box center [526, 312] width 38 height 7
click at [520, 268] on div "لبن" at bounding box center [516, 267] width 65 height 15
type textarea "***"
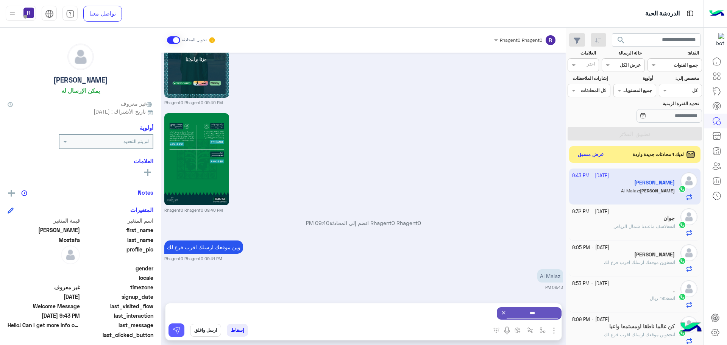
click at [175, 331] on img at bounding box center [177, 330] width 8 height 8
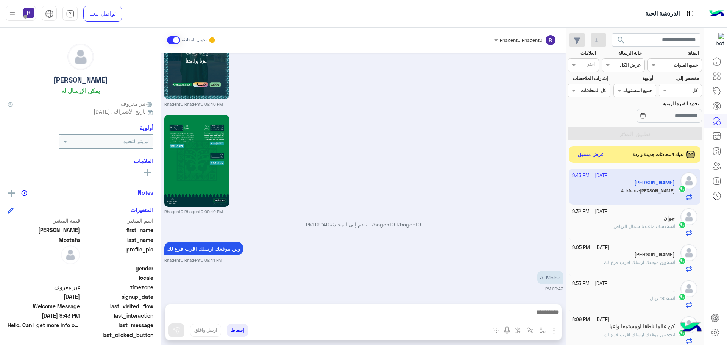
scroll to position [992, 0]
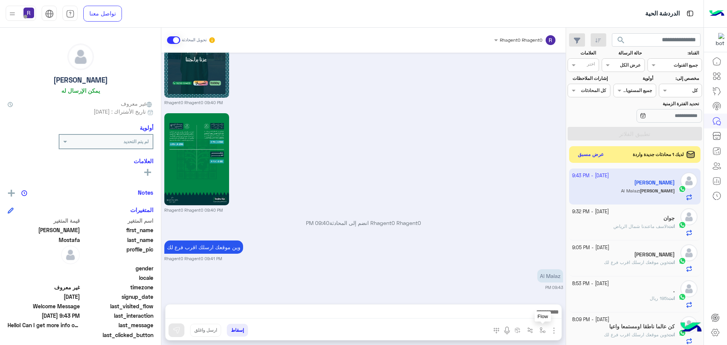
click at [540, 329] on img "button" at bounding box center [543, 330] width 6 height 6
click at [537, 321] on div "أدخل اسم مجموعة الرسائل" at bounding box center [516, 314] width 66 height 20
click at [534, 315] on input "text" at bounding box center [526, 312] width 38 height 7
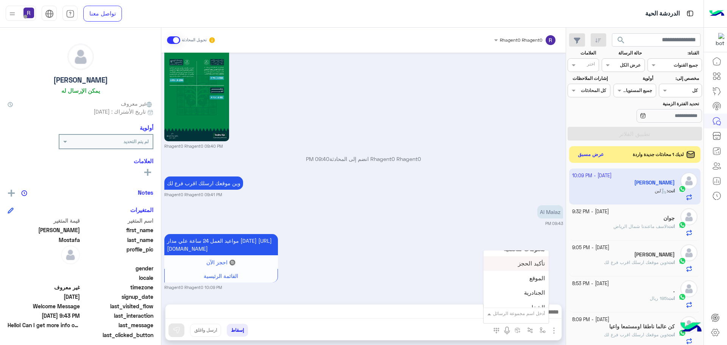
scroll to position [492, 0]
click at [526, 278] on span "الجنادرية" at bounding box center [534, 275] width 21 height 7
type textarea "*********"
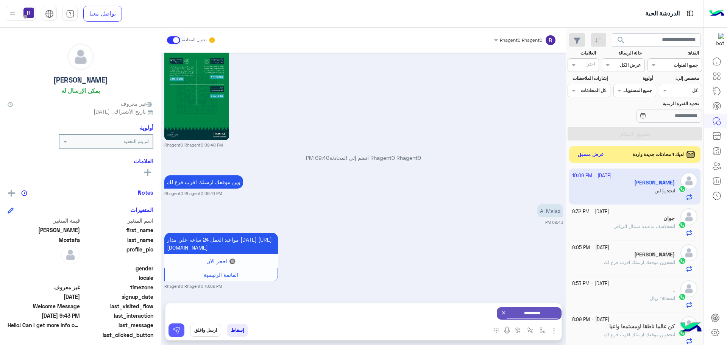
click at [178, 332] on img at bounding box center [177, 330] width 8 height 8
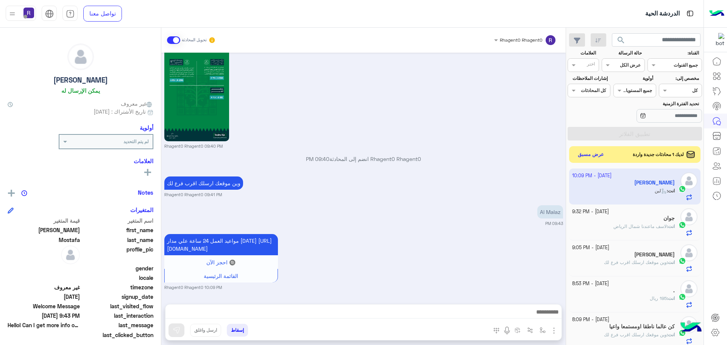
scroll to position [1064, 0]
click at [586, 154] on button "عرض مسبق" at bounding box center [591, 154] width 32 height 10
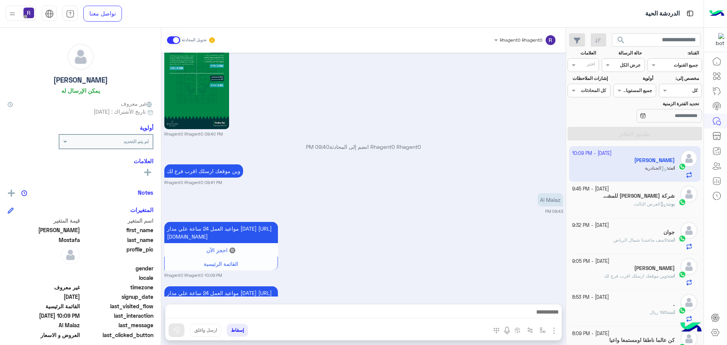
scroll to position [1136, 0]
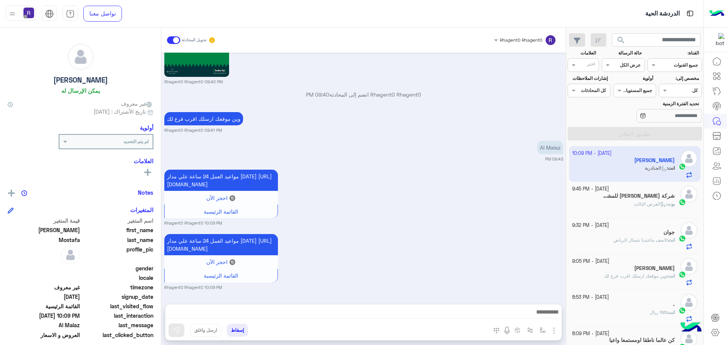
click at [610, 201] on div "بوت : العرض الثالث" at bounding box center [623, 207] width 103 height 13
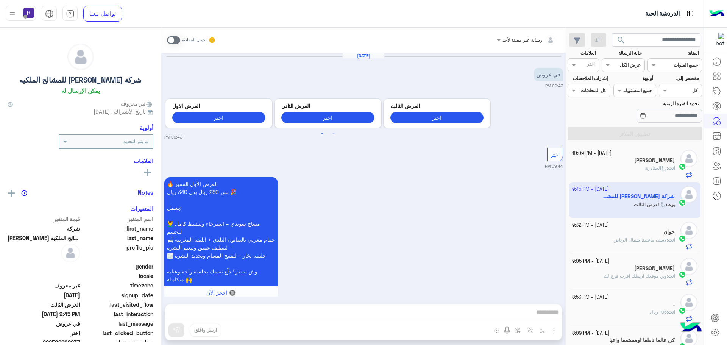
scroll to position [488, 0]
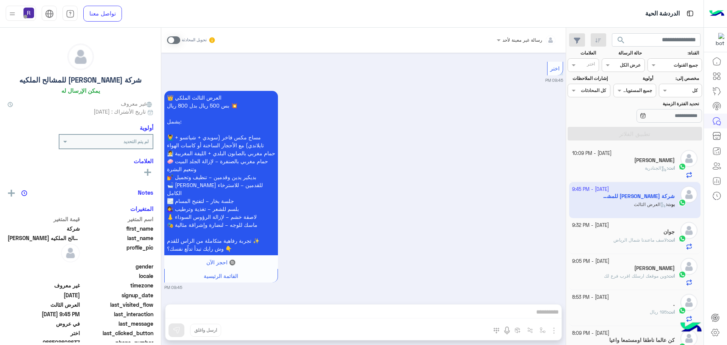
click at [175, 41] on span at bounding box center [173, 40] width 13 height 8
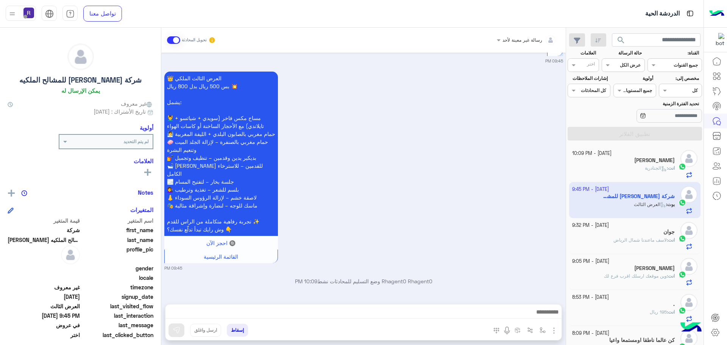
click at [552, 329] on img "button" at bounding box center [553, 330] width 9 height 9
click at [547, 314] on button "الصور" at bounding box center [542, 313] width 32 height 15
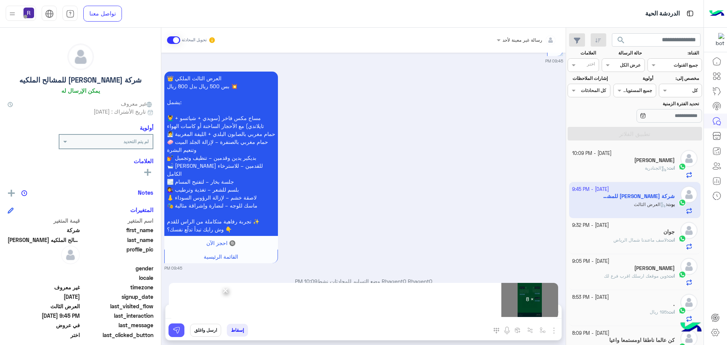
click at [178, 331] on img at bounding box center [177, 330] width 8 height 8
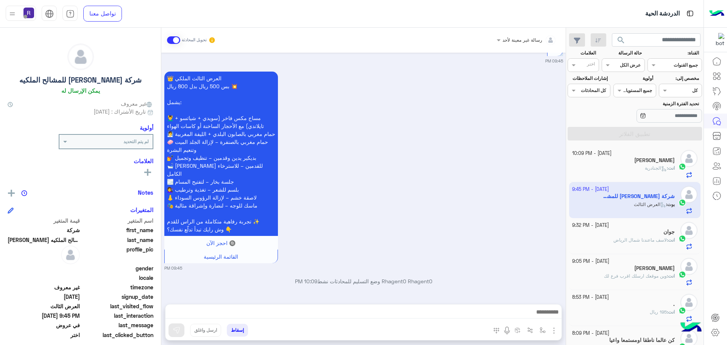
click at [644, 160] on h5 "[PERSON_NAME]" at bounding box center [654, 160] width 41 height 6
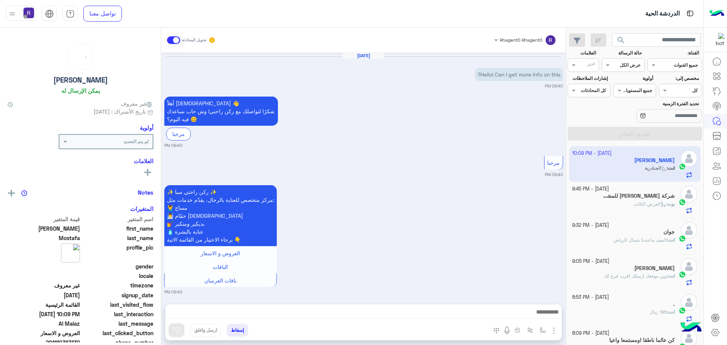
scroll to position [1136, 0]
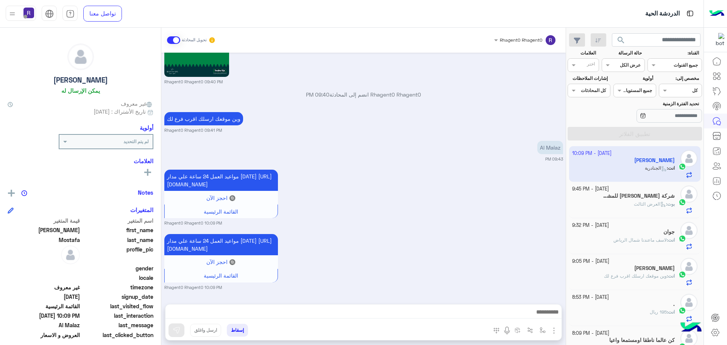
click at [649, 275] on span "وين موقعك ارسلك اقرب فرع لك" at bounding box center [635, 276] width 63 height 6
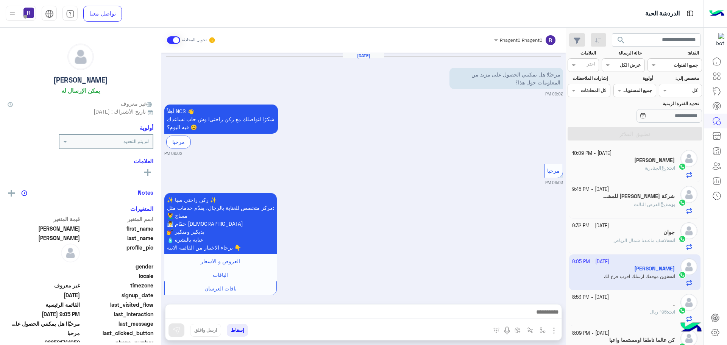
scroll to position [942, 0]
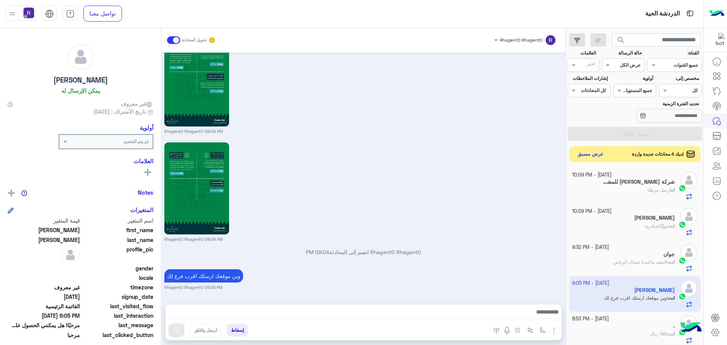
click at [603, 153] on button "عرض مسبق" at bounding box center [591, 154] width 32 height 10
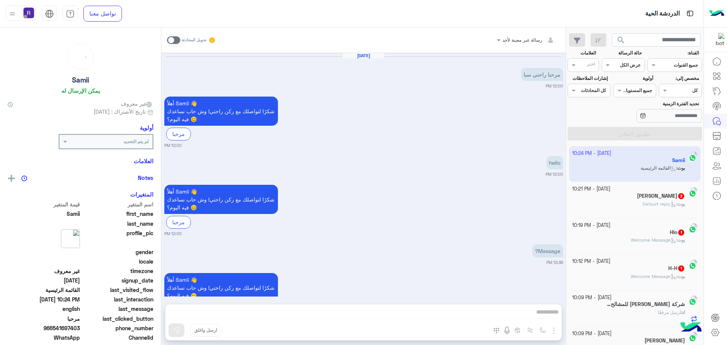
scroll to position [430, 0]
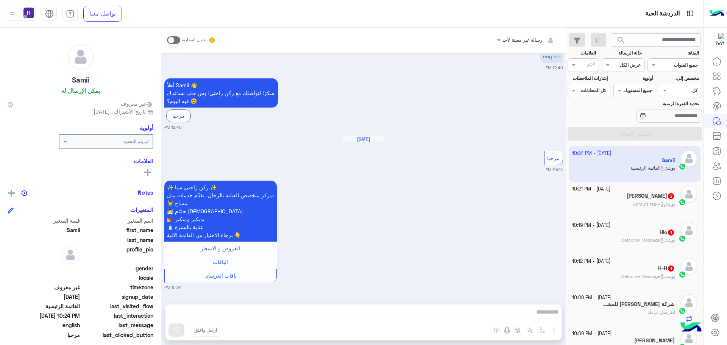
click at [661, 274] on icon at bounding box center [663, 277] width 6 height 6
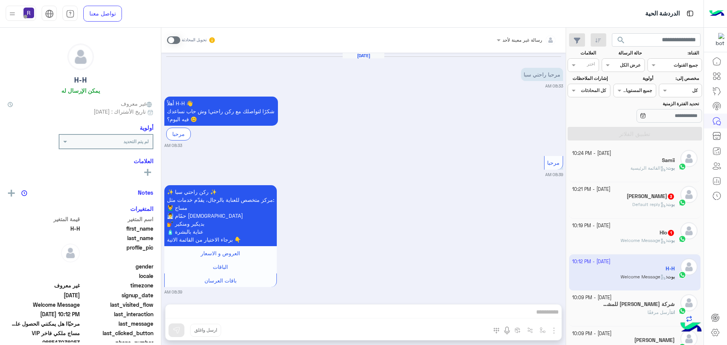
scroll to position [590, 0]
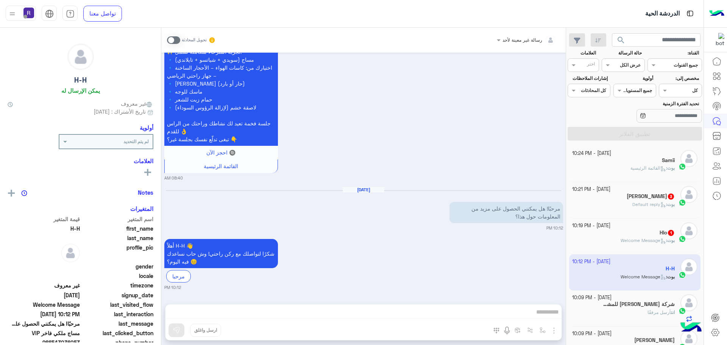
click at [661, 240] on icon at bounding box center [662, 239] width 2 height 2
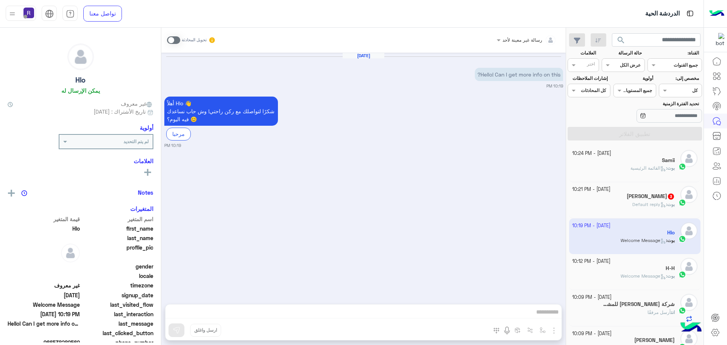
click at [660, 207] on icon at bounding box center [663, 205] width 6 height 6
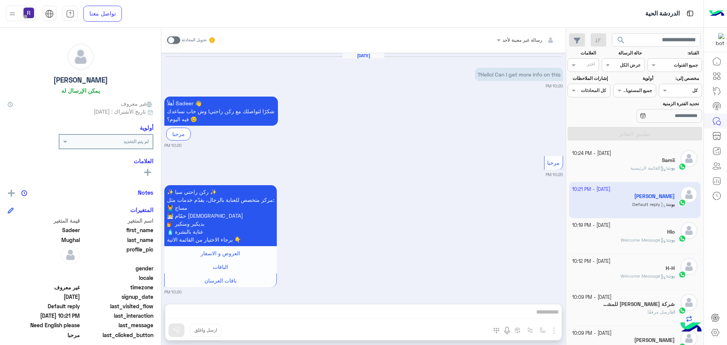
scroll to position [93, 0]
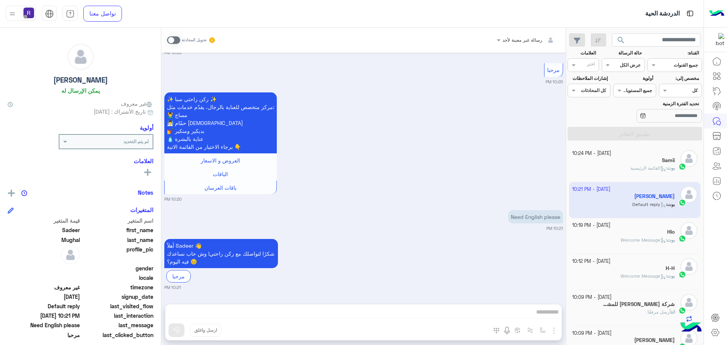
click at [658, 271] on div "H-H" at bounding box center [623, 269] width 103 height 8
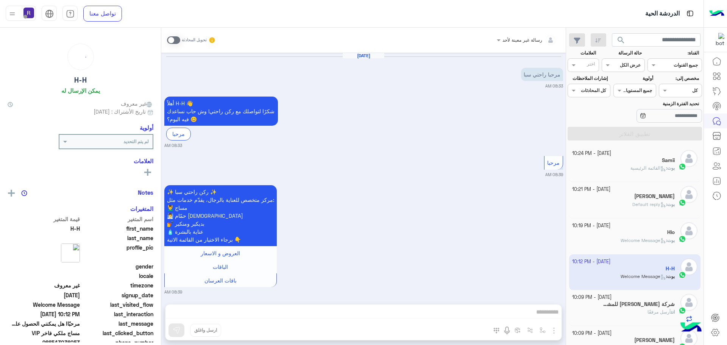
scroll to position [590, 0]
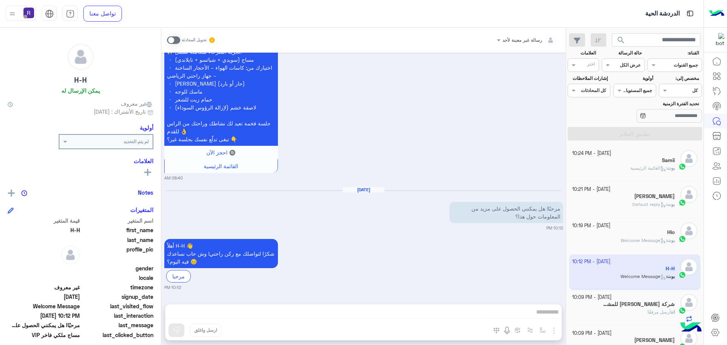
click at [645, 300] on div "[DATE] - 10:09 PM" at bounding box center [623, 297] width 103 height 7
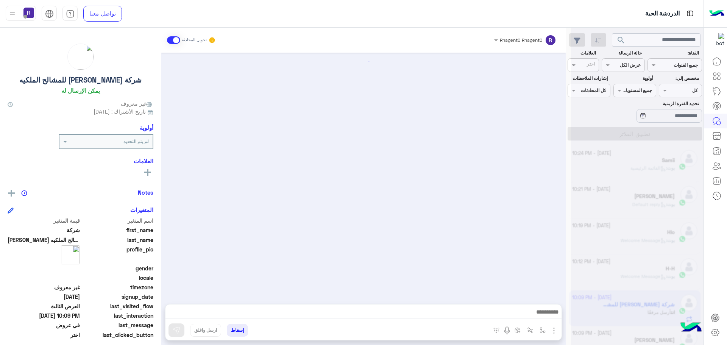
scroll to position [1388, 0]
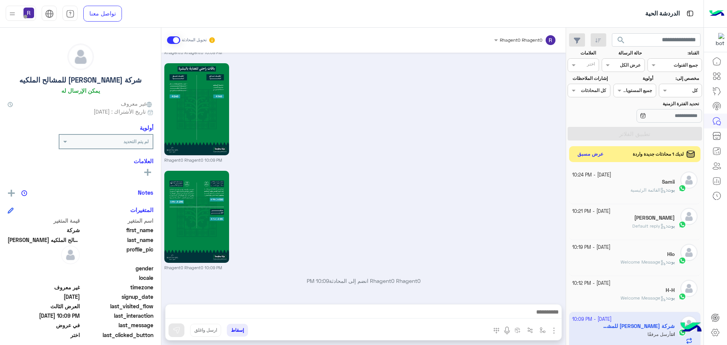
click at [594, 154] on button "عرض مسبق" at bounding box center [591, 154] width 32 height 10
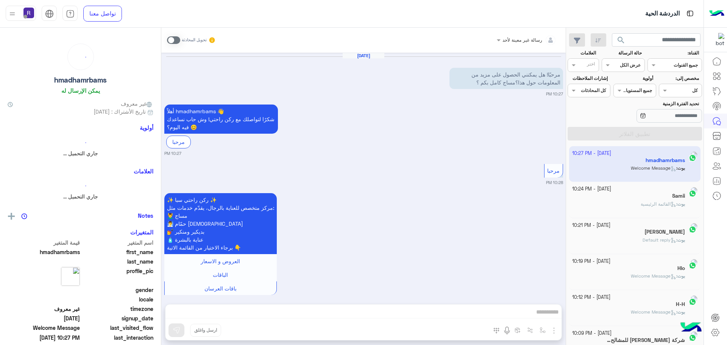
scroll to position [12, 0]
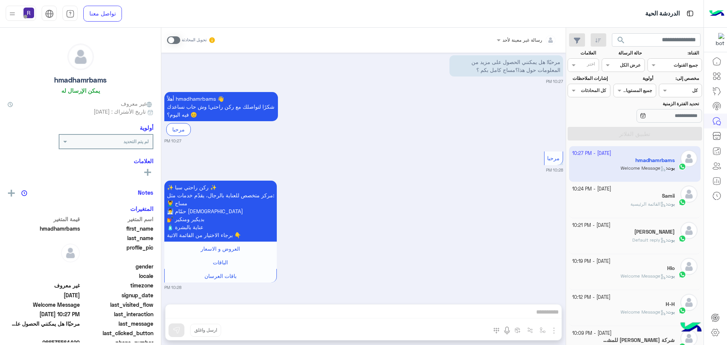
click at [639, 199] on div "Samii" at bounding box center [623, 197] width 103 height 8
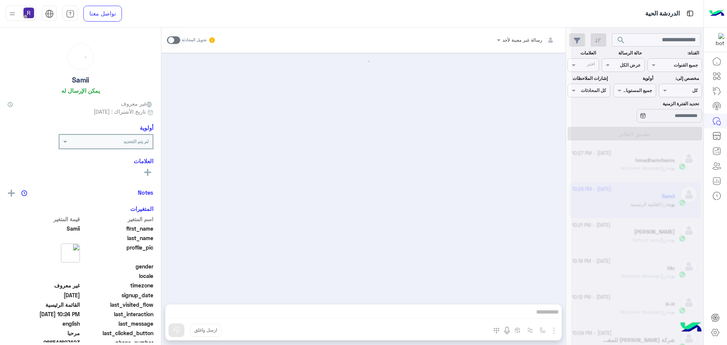
scroll to position [430, 0]
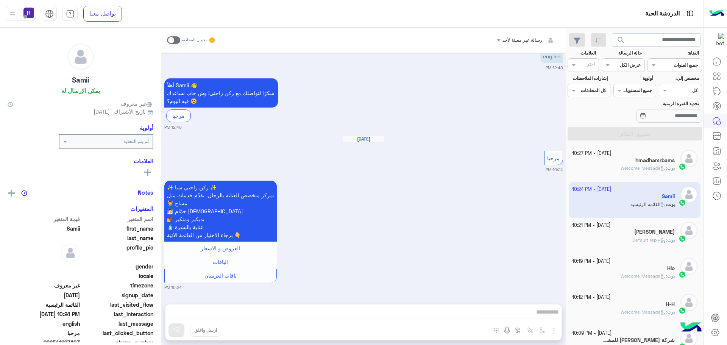
click at [646, 165] on p "بوت : Welcome Message" at bounding box center [648, 168] width 54 height 7
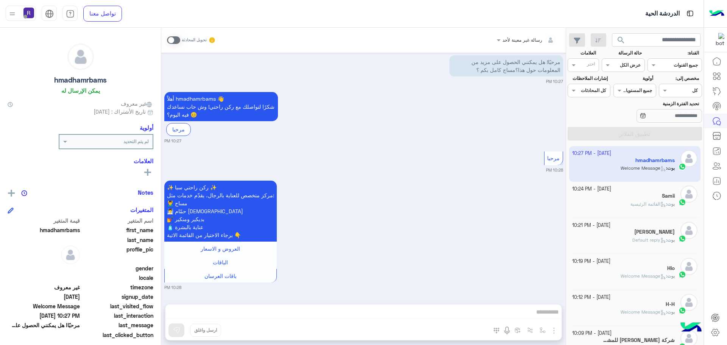
scroll to position [95, 0]
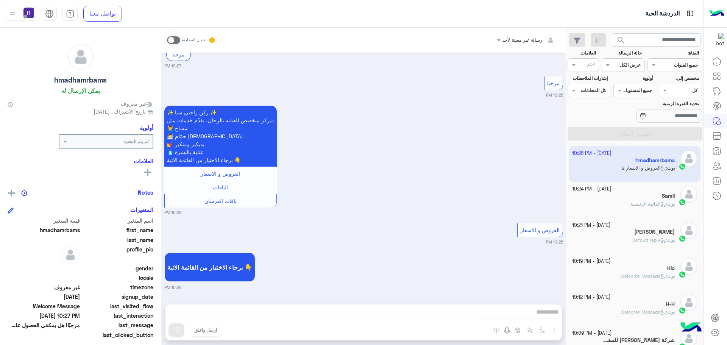
click at [651, 207] on p "بوت : القائمة الرئيسية" at bounding box center [652, 204] width 44 height 7
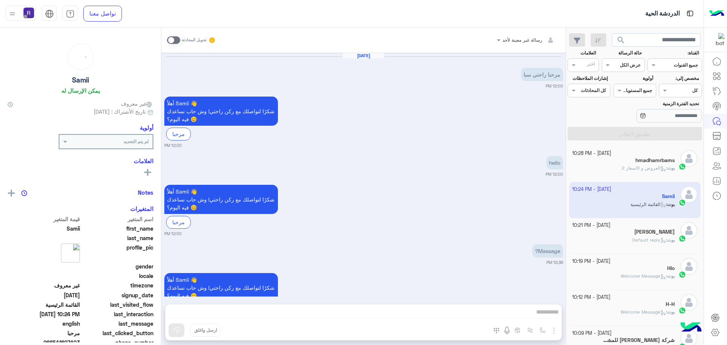
scroll to position [430, 0]
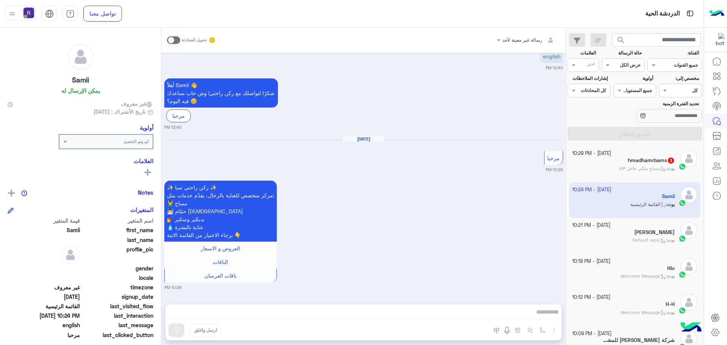
click at [632, 171] on p "بوت : مساج ملكي فاخر VIP" at bounding box center [647, 168] width 56 height 7
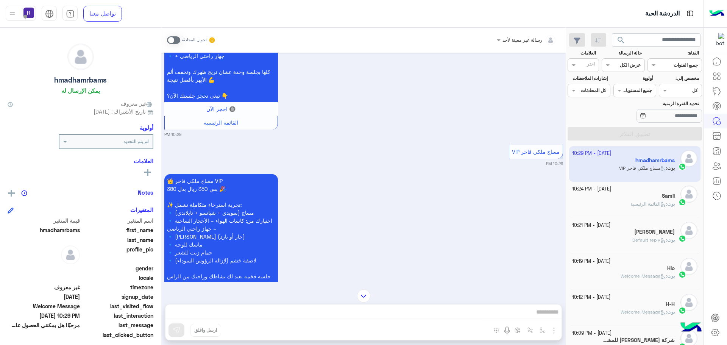
scroll to position [621, 0]
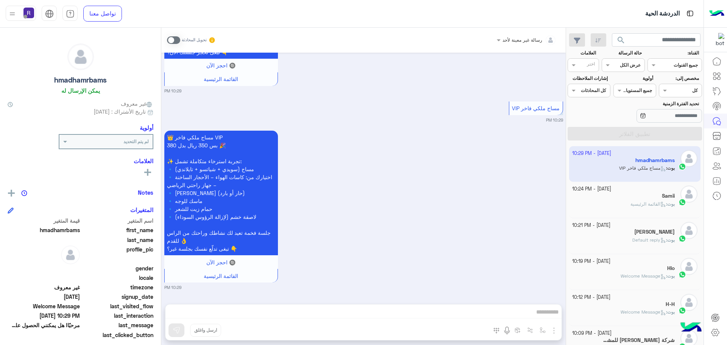
click at [613, 201] on div "بوت : القائمة الرئيسية" at bounding box center [623, 207] width 103 height 13
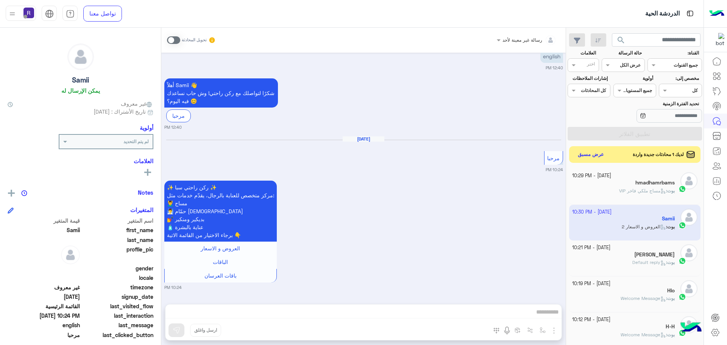
scroll to position [512, 0]
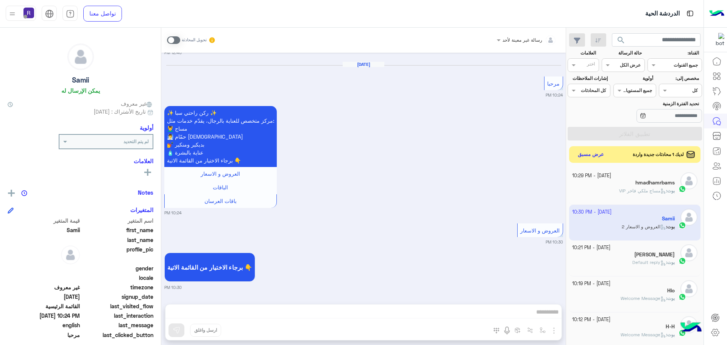
click at [176, 39] on span at bounding box center [173, 40] width 13 height 8
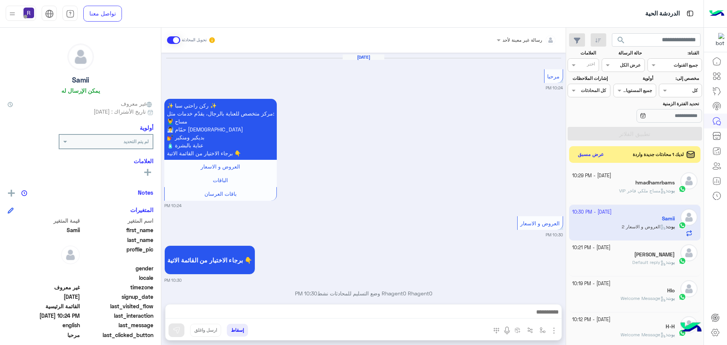
scroll to position [531, 0]
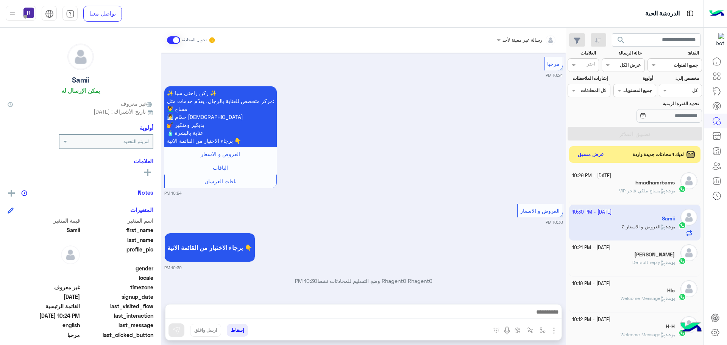
click at [553, 333] on img "button" at bounding box center [553, 330] width 9 height 9
click at [545, 314] on span "الصور" at bounding box center [539, 314] width 14 height 9
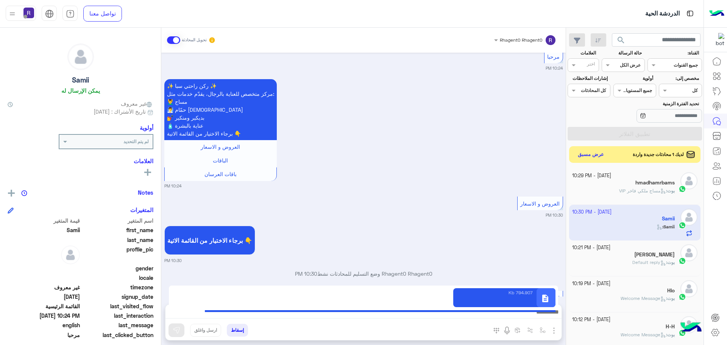
scroll to position [560, 0]
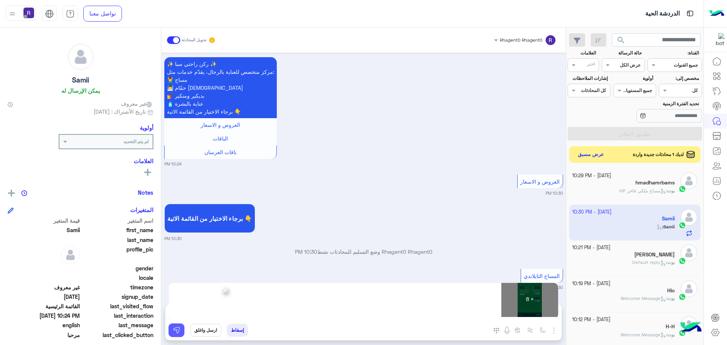
click at [176, 331] on img at bounding box center [177, 330] width 8 height 8
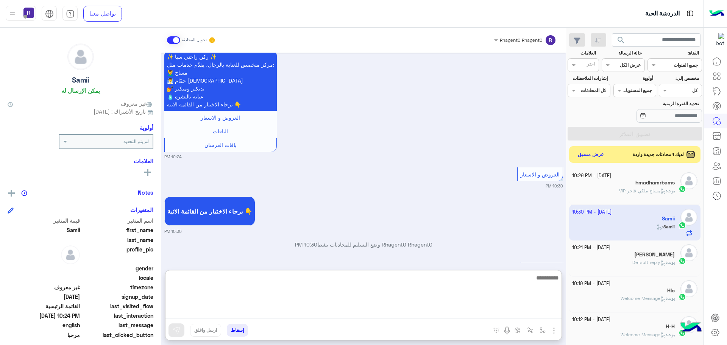
paste textarea "**********"
type textarea "**********"
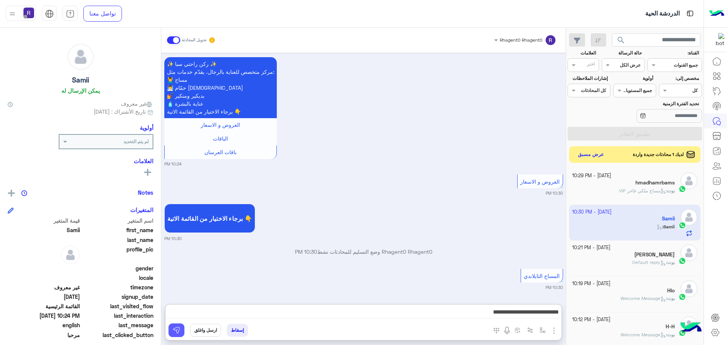
click at [177, 331] on img at bounding box center [177, 330] width 8 height 8
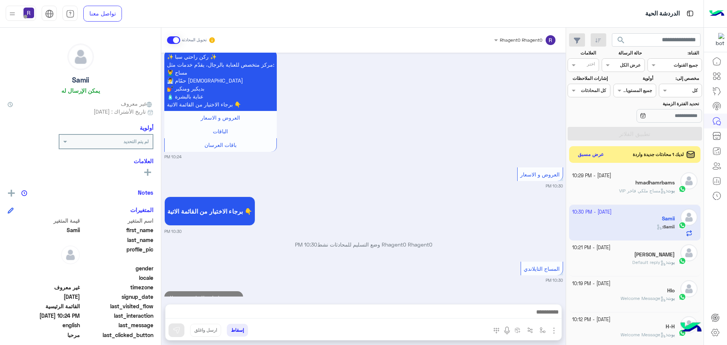
scroll to position [589, 0]
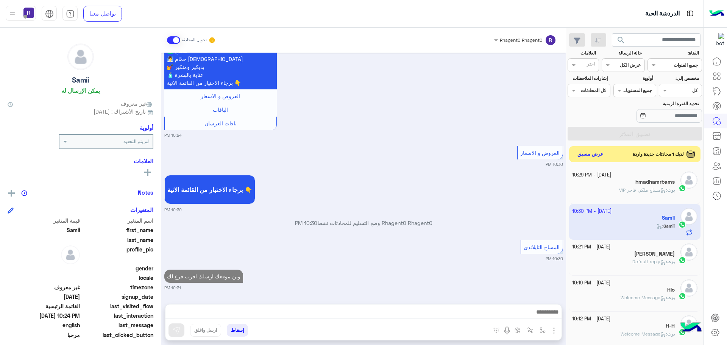
click at [583, 153] on button "عرض مسبق" at bounding box center [591, 154] width 32 height 10
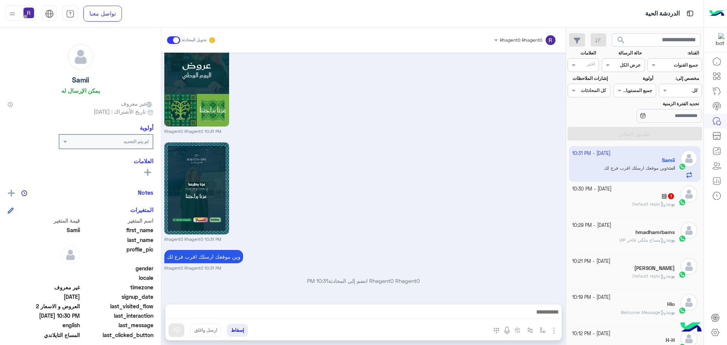
scroll to position [1470, 0]
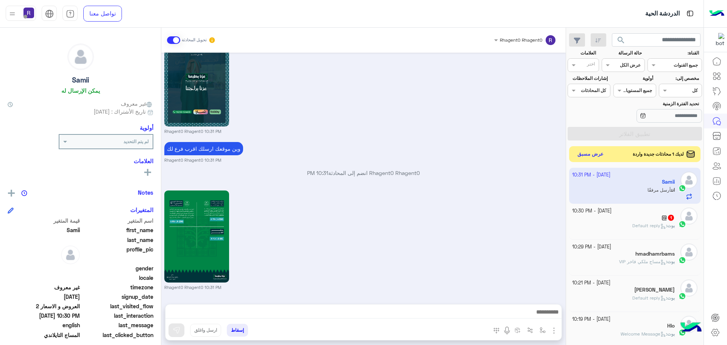
click at [592, 152] on button "عرض مسبق" at bounding box center [591, 154] width 32 height 10
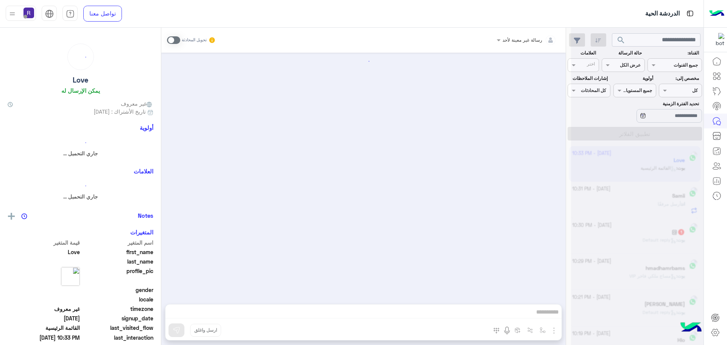
scroll to position [5, 0]
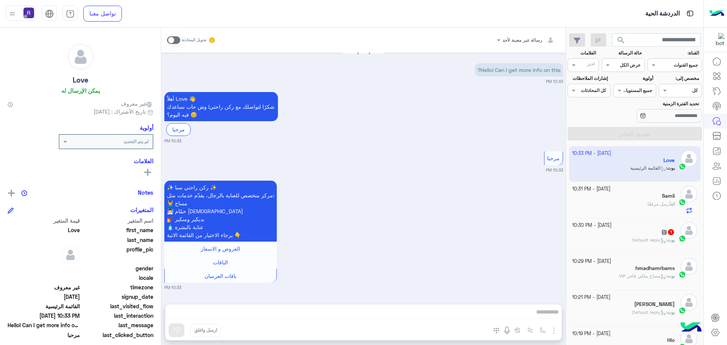
click at [176, 38] on span at bounding box center [173, 40] width 13 height 8
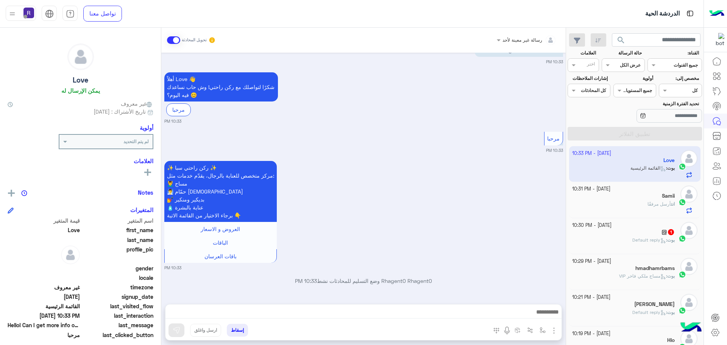
click at [552, 329] on img "button" at bounding box center [553, 330] width 9 height 9
click at [547, 314] on button "الصور" at bounding box center [542, 313] width 32 height 15
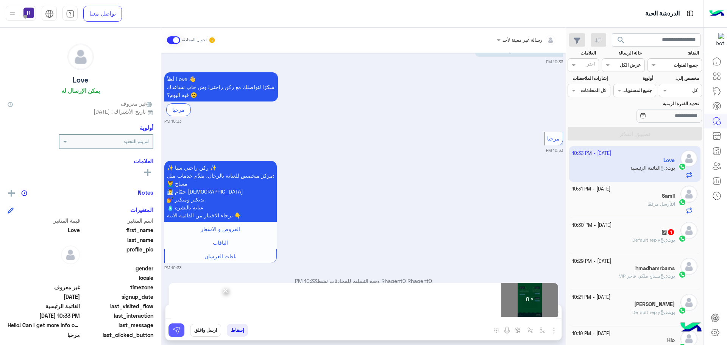
click at [181, 330] on button at bounding box center [176, 330] width 16 height 14
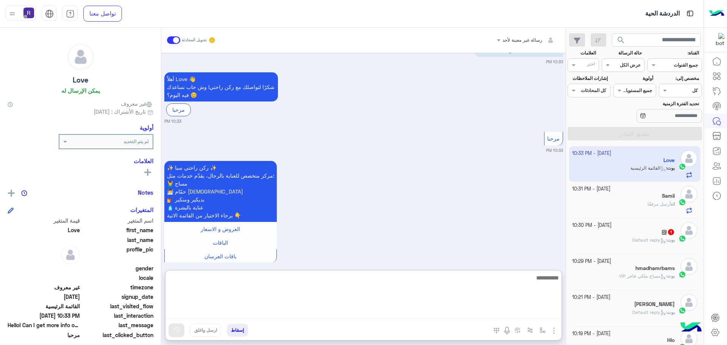
paste textarea "**********"
type textarea "**********"
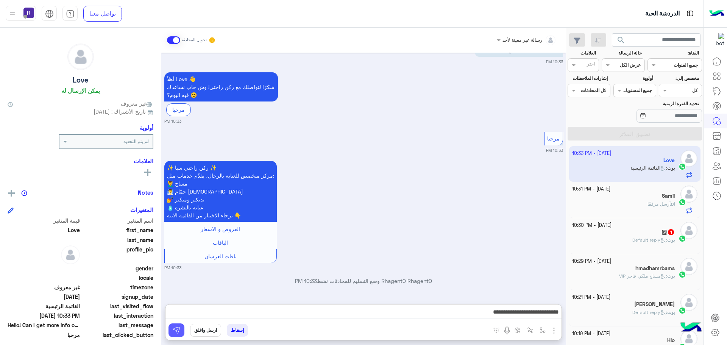
click at [179, 329] on img at bounding box center [177, 330] width 8 height 8
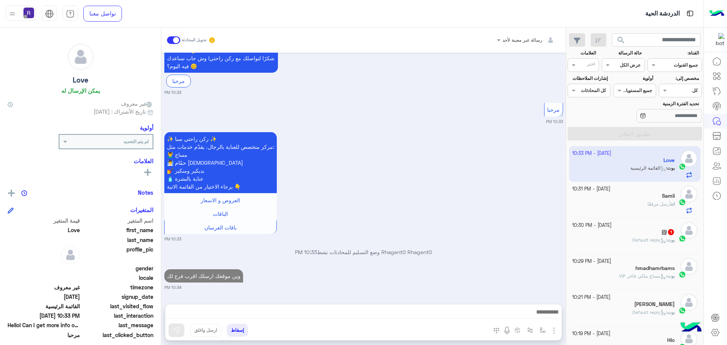
click at [647, 243] on p "بوت : Default reply" at bounding box center [653, 240] width 42 height 7
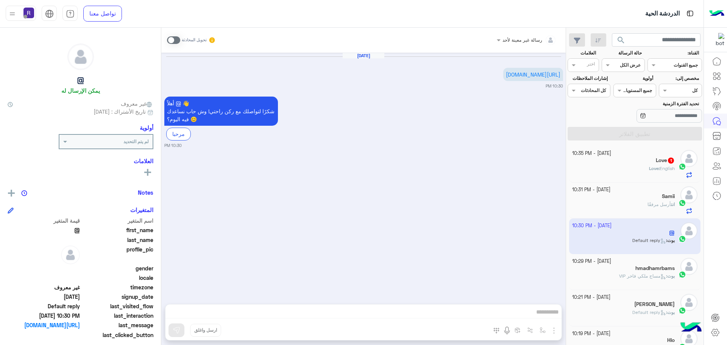
click at [622, 204] on div "انت أرسل مرفقًا" at bounding box center [623, 207] width 103 height 13
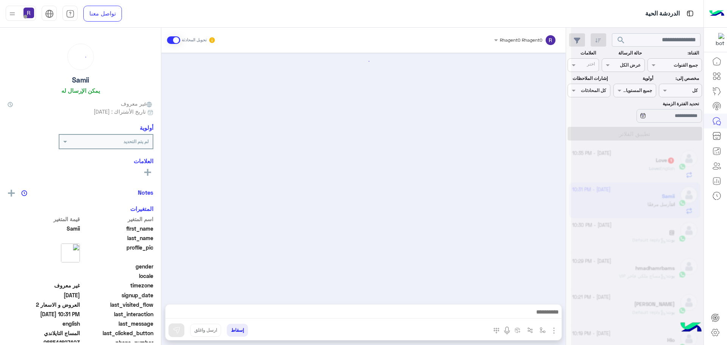
scroll to position [1205, 0]
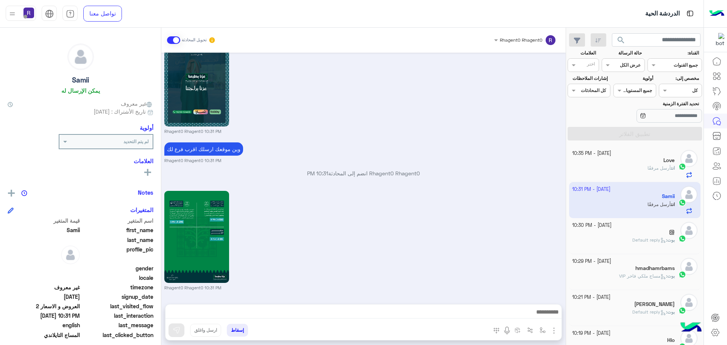
click at [604, 170] on div "انت أرسل مرفقًا" at bounding box center [623, 171] width 103 height 13
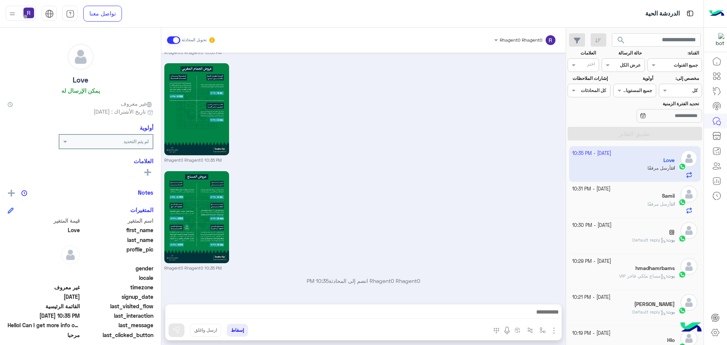
scroll to position [718, 0]
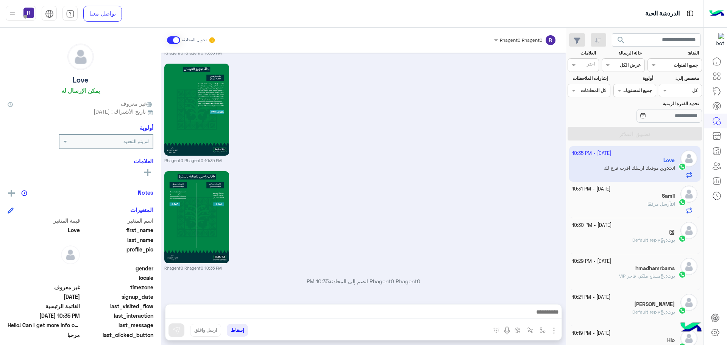
click at [636, 308] on div "[PERSON_NAME]" at bounding box center [623, 305] width 103 height 8
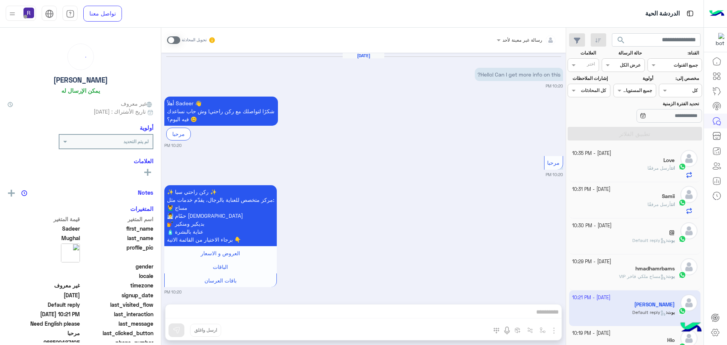
scroll to position [93, 0]
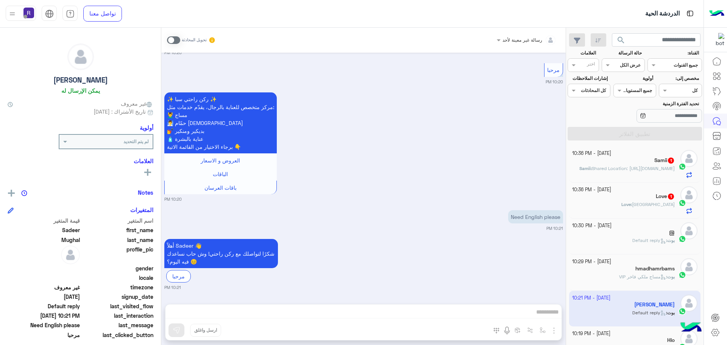
click at [615, 204] on div "Love : Riyadh" at bounding box center [623, 207] width 103 height 13
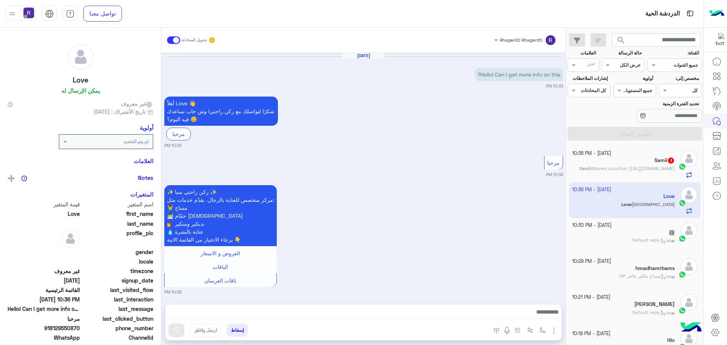
scroll to position [1005, 0]
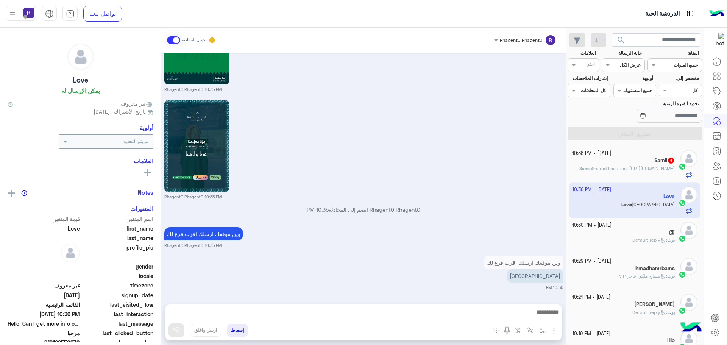
click at [613, 170] on p "Samii : Shared Location: https://maps.google.com/maps?q=24.7685099,46.7930038" at bounding box center [626, 168] width 95 height 7
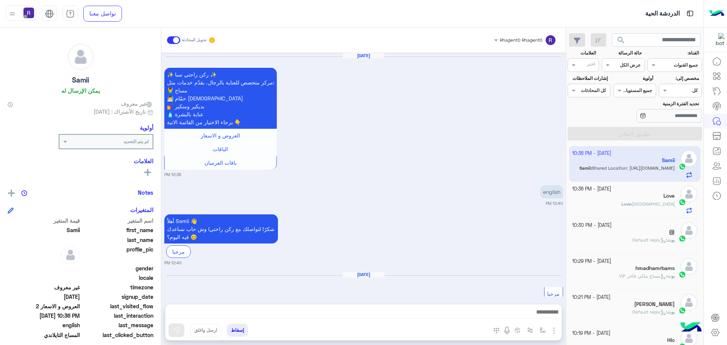
scroll to position [1221, 0]
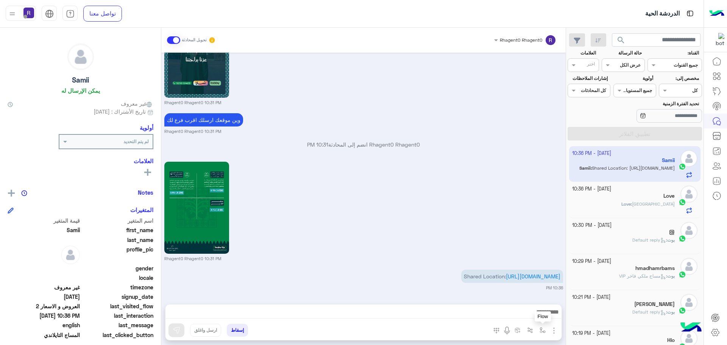
click at [540, 328] on img "button" at bounding box center [543, 330] width 6 height 6
click at [537, 310] on input "text" at bounding box center [526, 312] width 38 height 7
click at [535, 305] on div "لبن" at bounding box center [516, 305] width 65 height 15
type textarea "***"
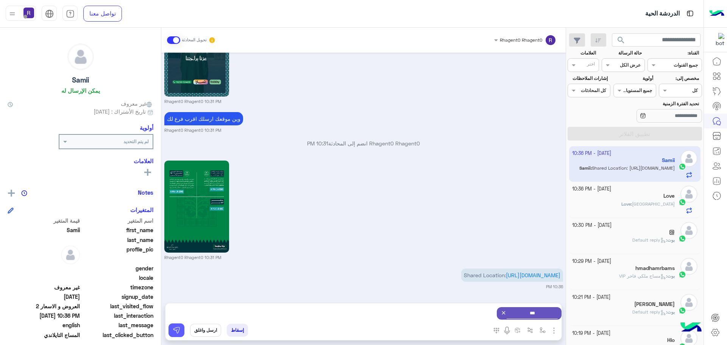
click at [179, 331] on img at bounding box center [177, 330] width 8 height 8
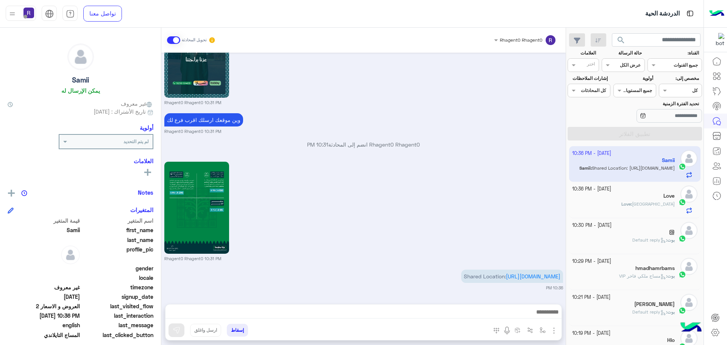
scroll to position [1221, 0]
click at [540, 331] on img "button" at bounding box center [543, 330] width 6 height 6
click at [536, 314] on input "text" at bounding box center [526, 312] width 38 height 7
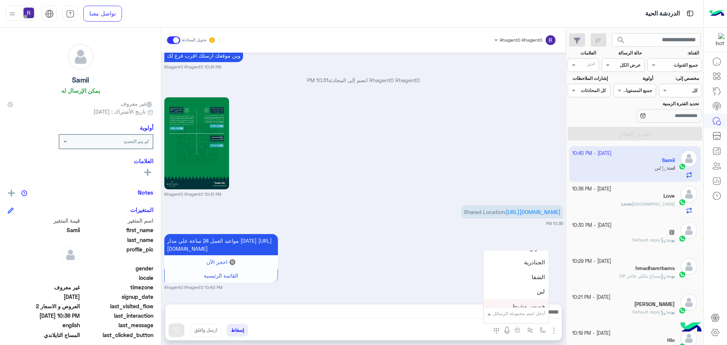
scroll to position [492, 0]
click at [530, 278] on span "الجنادرية" at bounding box center [534, 275] width 21 height 7
type textarea "*********"
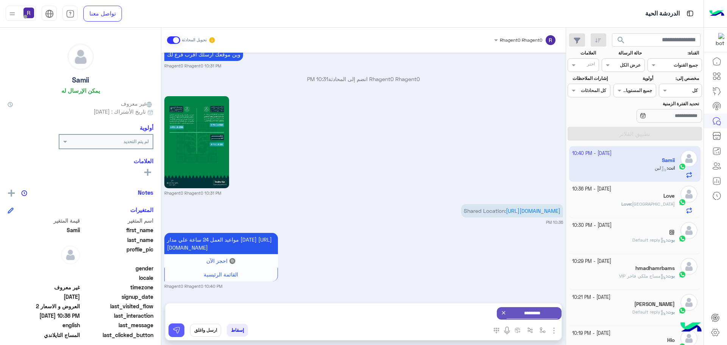
click at [182, 325] on button at bounding box center [176, 330] width 16 height 14
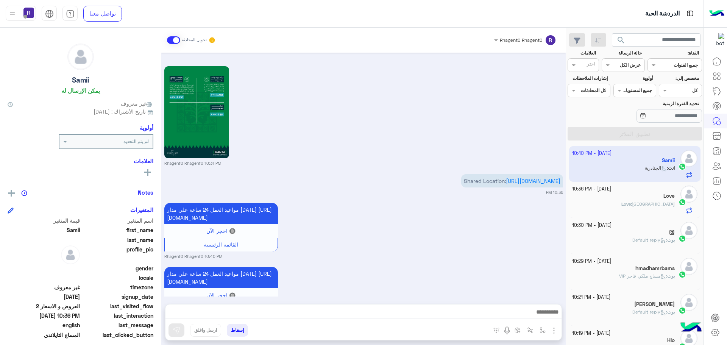
scroll to position [1365, 0]
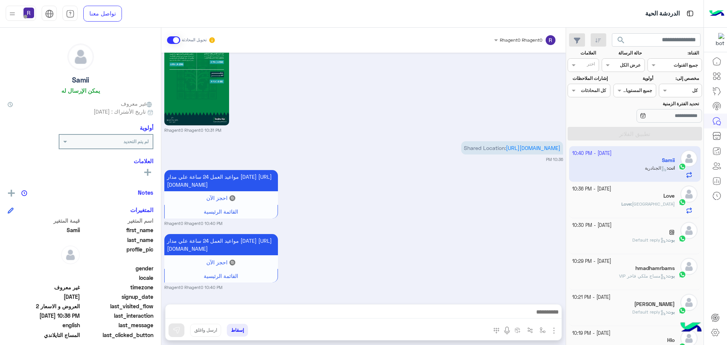
click at [639, 197] on div "Love" at bounding box center [623, 197] width 103 height 8
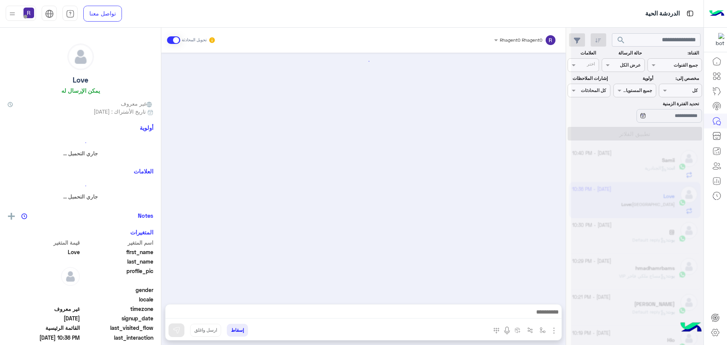
scroll to position [1005, 0]
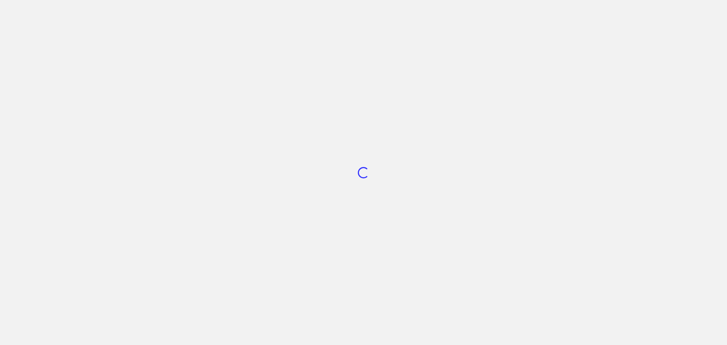
scroll to position [299, 0]
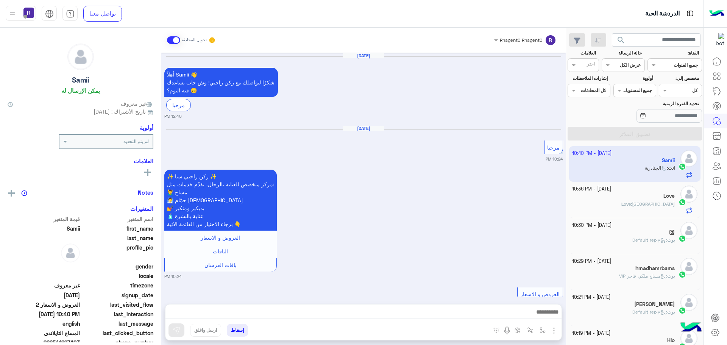
scroll to position [2454, 0]
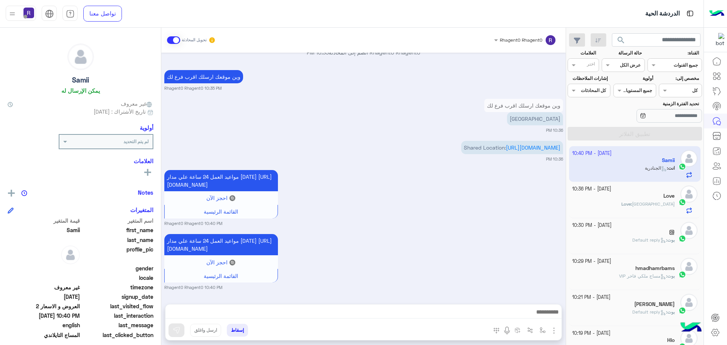
click at [465, 185] on div "مواعيد العمل 24 ساعة علي مدار [DATE] [URL][DOMAIN_NAME] 🔘 احجز الآن القائمة الر…" at bounding box center [363, 197] width 399 height 58
click at [476, 187] on div "مواعيد العمل 24 ساعة علي مدار [DATE] [URL][DOMAIN_NAME] 🔘 احجز الآن القائمة الر…" at bounding box center [363, 197] width 399 height 58
click at [640, 197] on div "Love" at bounding box center [623, 197] width 103 height 8
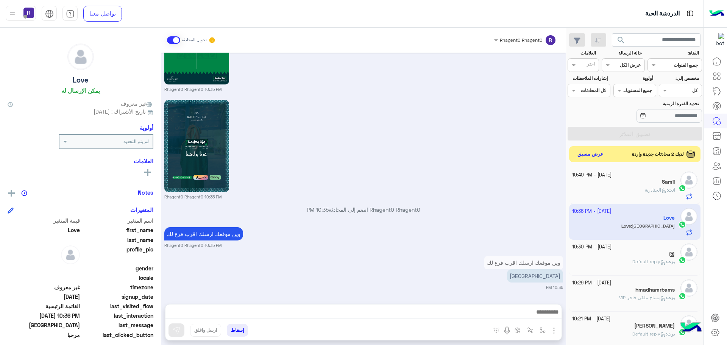
click at [598, 153] on button "عرض مسبق" at bounding box center [591, 154] width 32 height 10
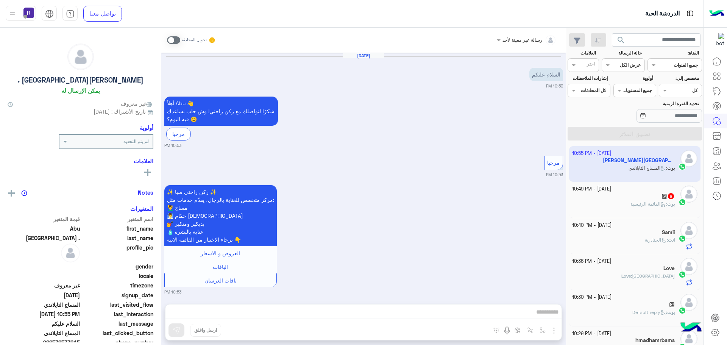
scroll to position [574, 0]
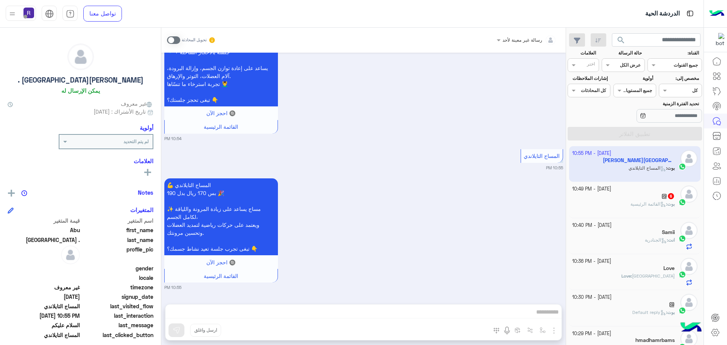
click at [176, 39] on span at bounding box center [173, 40] width 13 height 8
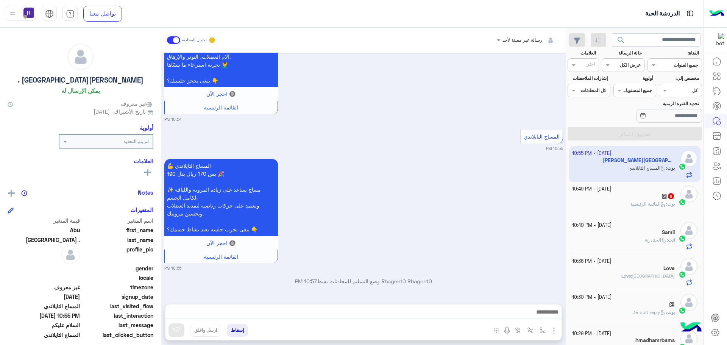
click at [552, 331] on img "button" at bounding box center [553, 330] width 9 height 9
drag, startPoint x: 545, startPoint y: 325, endPoint x: 537, endPoint y: 316, distance: 12.1
click at [537, 316] on span "الصور" at bounding box center [539, 314] width 14 height 9
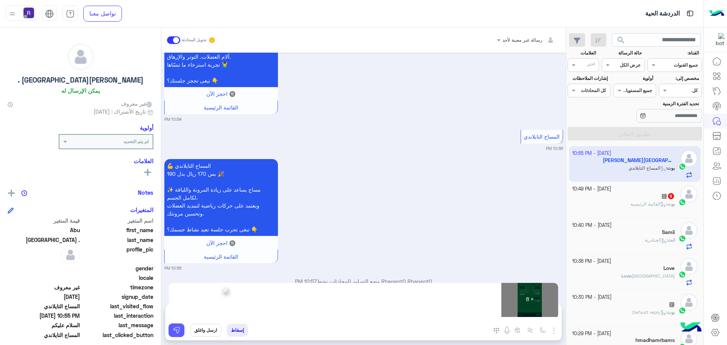
click at [177, 331] on img at bounding box center [177, 330] width 8 height 8
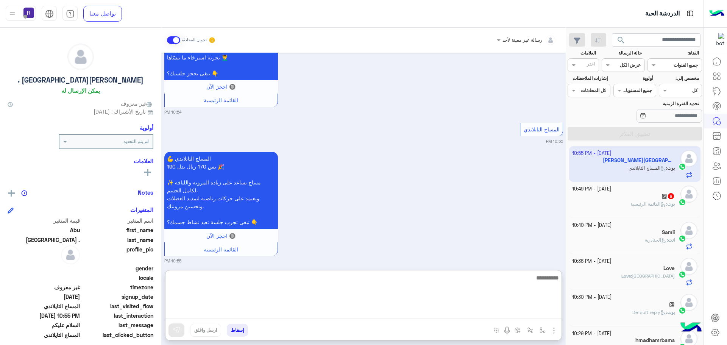
paste textarea "**********"
type textarea "**********"
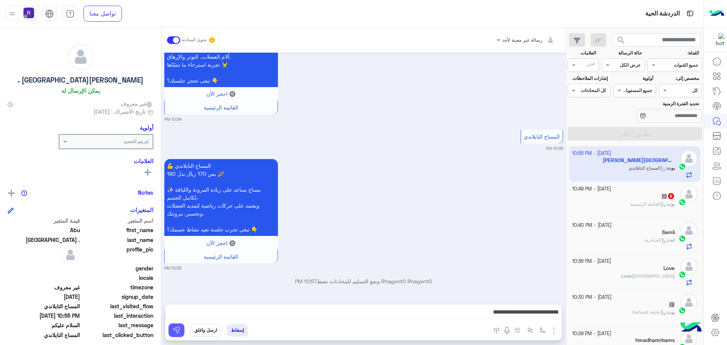
click at [179, 333] on img at bounding box center [177, 330] width 8 height 8
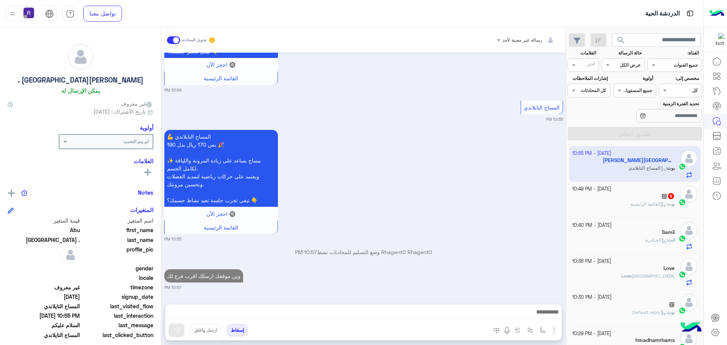
click at [646, 203] on span "القائمة الرئيسية" at bounding box center [648, 204] width 36 height 6
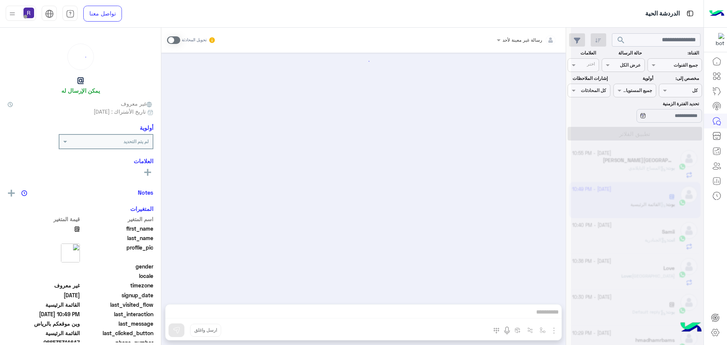
scroll to position [471, 0]
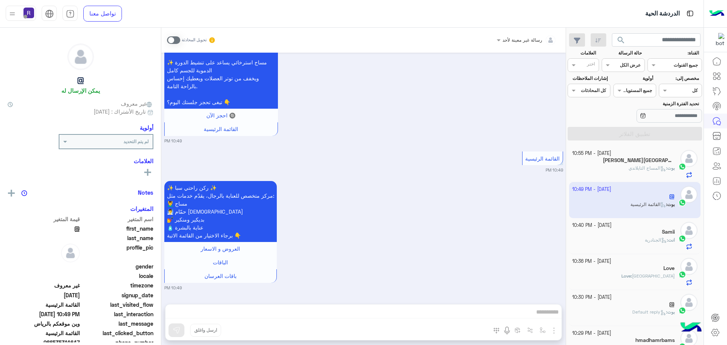
click at [176, 41] on span at bounding box center [173, 40] width 13 height 8
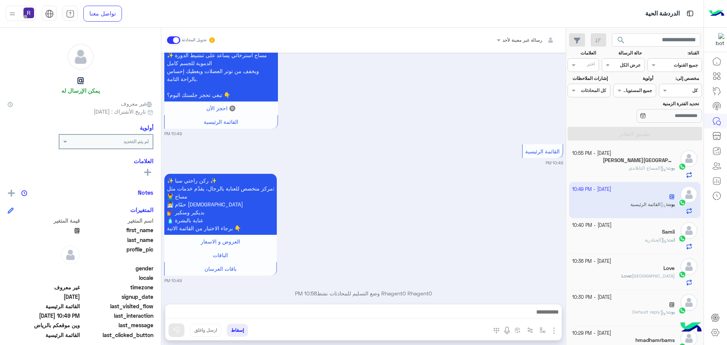
scroll to position [490, 0]
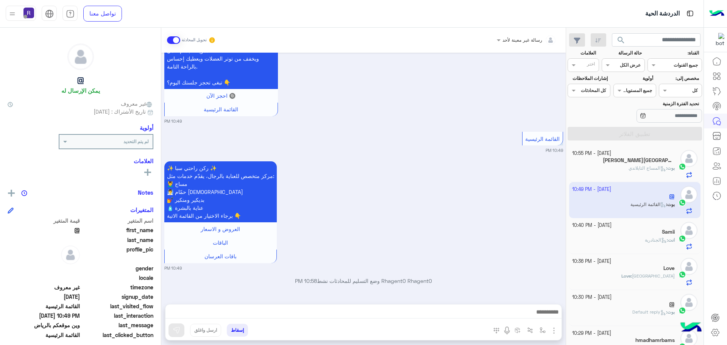
click at [555, 328] on img "button" at bounding box center [553, 330] width 9 height 9
click at [546, 316] on span "الصور" at bounding box center [539, 314] width 14 height 9
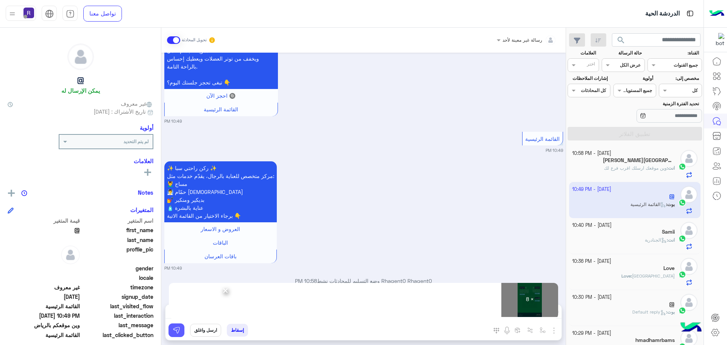
click at [179, 332] on img at bounding box center [177, 330] width 8 height 8
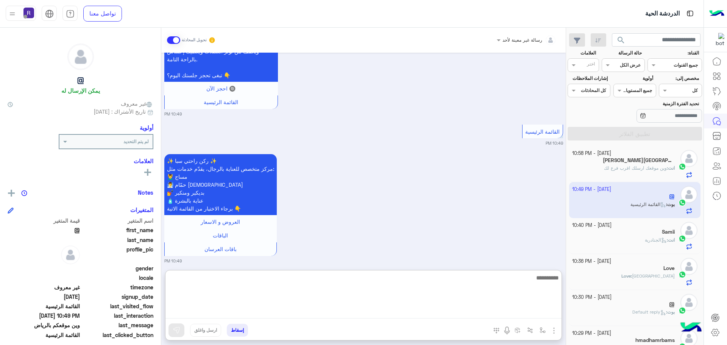
paste textarea "**********"
type textarea "**********"
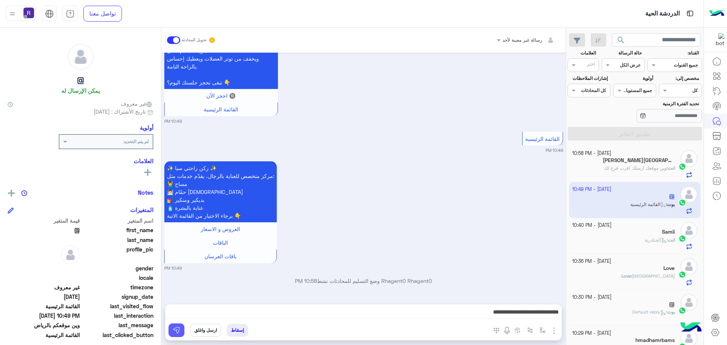
click at [177, 332] on img at bounding box center [177, 330] width 8 height 8
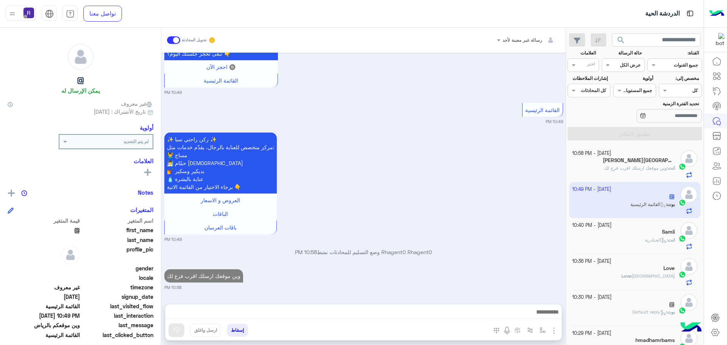
click at [630, 234] on div "Samii" at bounding box center [623, 233] width 103 height 8
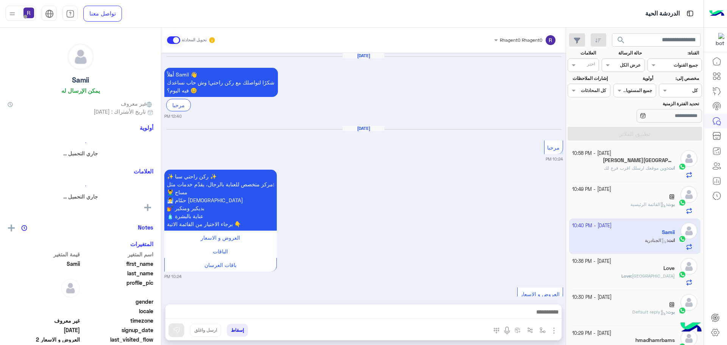
scroll to position [1218, 0]
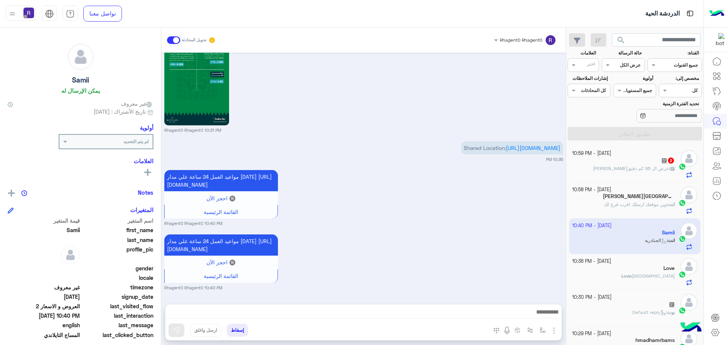
click at [657, 175] on div "@ : عرض ال 95 كم دقيق[PERSON_NAME]" at bounding box center [623, 171] width 103 height 13
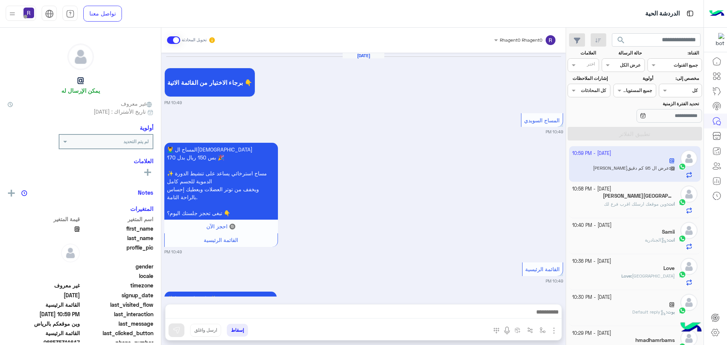
scroll to position [1144, 0]
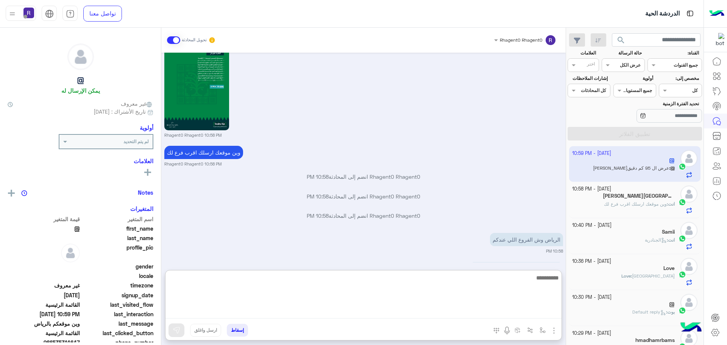
click at [377, 311] on textarea at bounding box center [363, 295] width 396 height 45
type textarea "********"
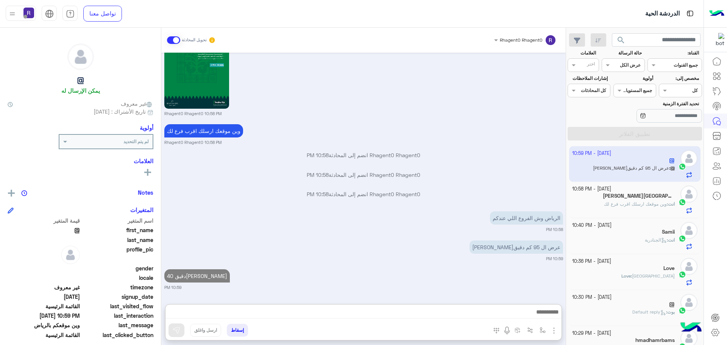
click at [662, 233] on h5 "Samii" at bounding box center [668, 232] width 13 height 6
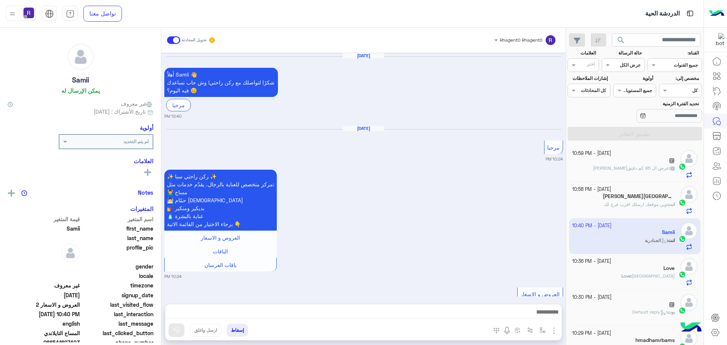
scroll to position [1218, 0]
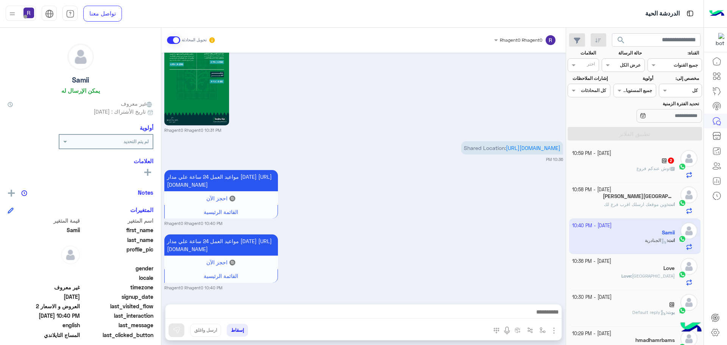
click at [657, 160] on div "@ 2" at bounding box center [623, 161] width 103 height 8
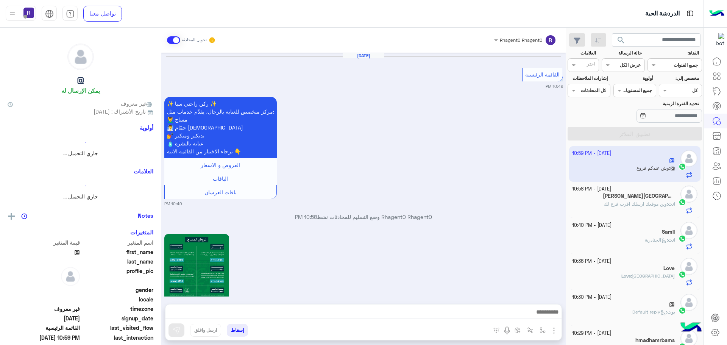
scroll to position [1029, 0]
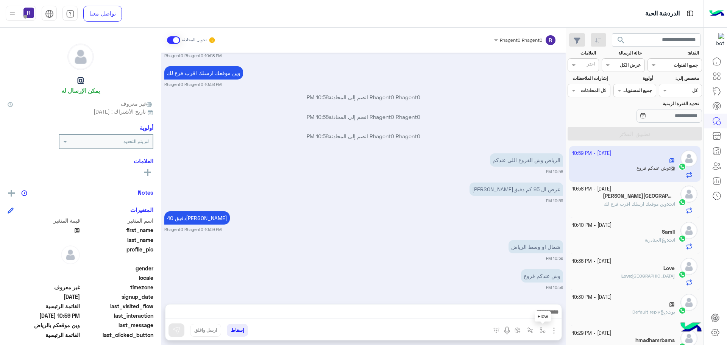
click at [541, 331] on img "button" at bounding box center [543, 330] width 6 height 6
click at [529, 317] on div "أدخل اسم مجموعة الرسائل" at bounding box center [519, 313] width 52 height 7
click at [512, 268] on div "لبن" at bounding box center [516, 267] width 65 height 15
type textarea "***"
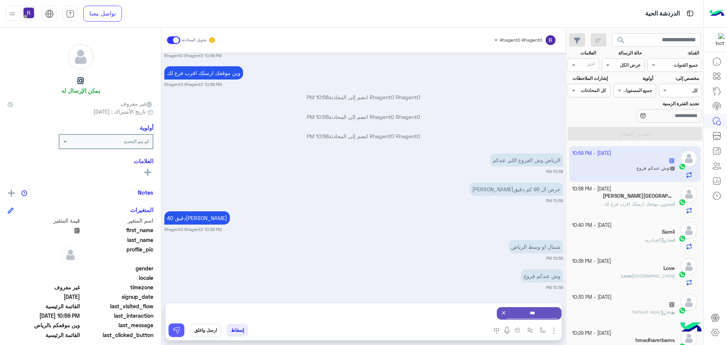
click at [173, 333] on img at bounding box center [177, 330] width 8 height 8
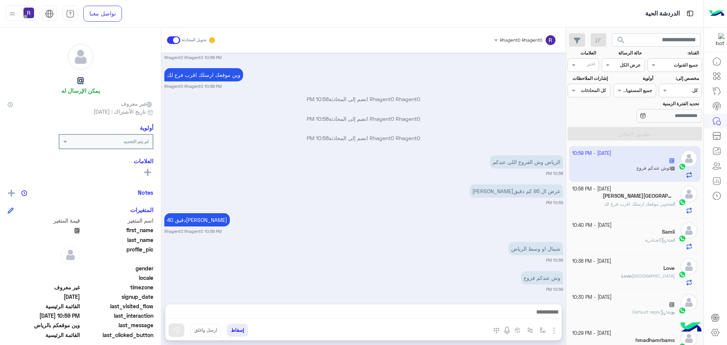
scroll to position [1029, 0]
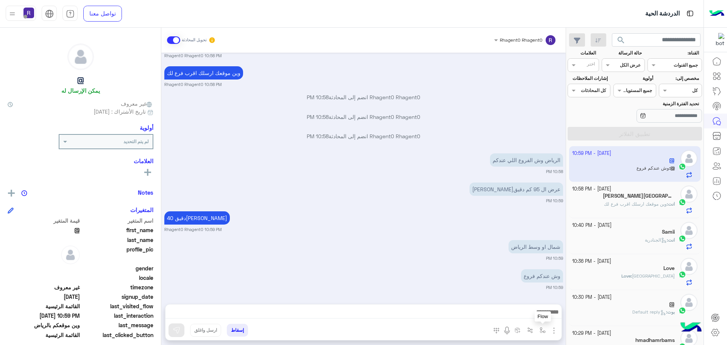
click at [539, 327] on button "button" at bounding box center [543, 330] width 12 height 12
click at [536, 315] on input "text" at bounding box center [526, 312] width 38 height 7
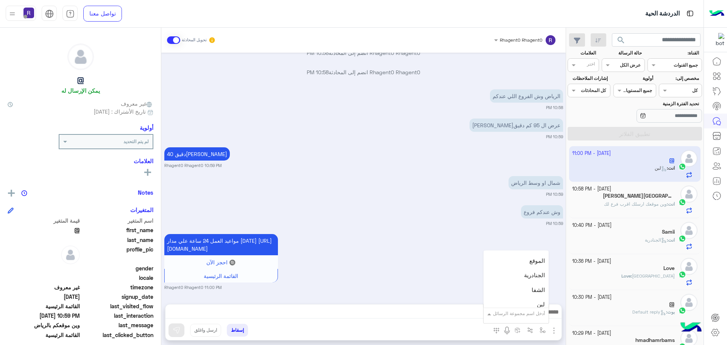
scroll to position [492, 0]
click at [530, 280] on div "الجنادرية" at bounding box center [516, 275] width 65 height 15
type textarea "*********"
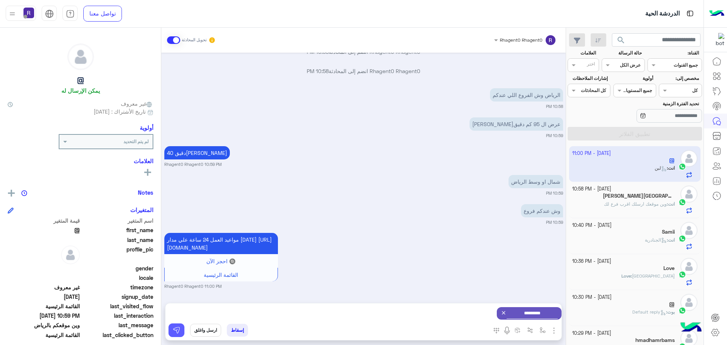
click at [177, 331] on img at bounding box center [177, 330] width 8 height 8
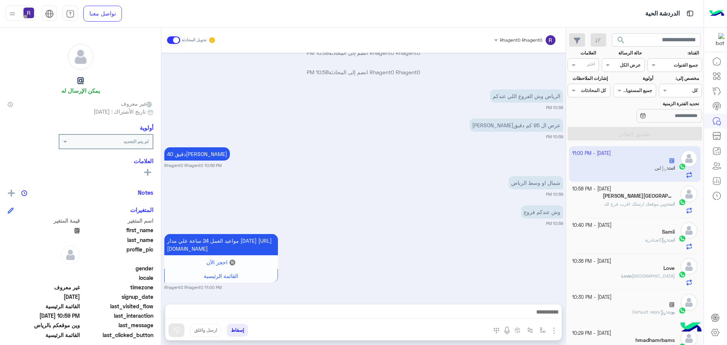
scroll to position [1101, 0]
click at [658, 206] on span "وين موقعك ارسلك اقرب فرع لك" at bounding box center [635, 204] width 63 height 6
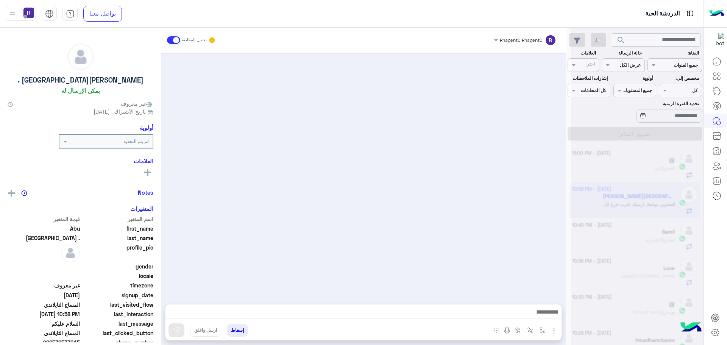
scroll to position [1385, 0]
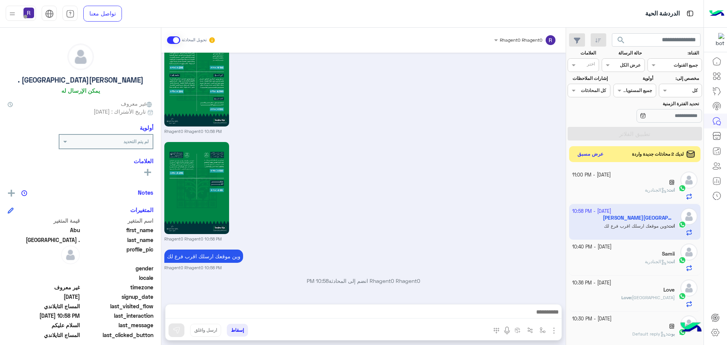
click at [587, 153] on button "عرض مسبق" at bounding box center [591, 154] width 32 height 10
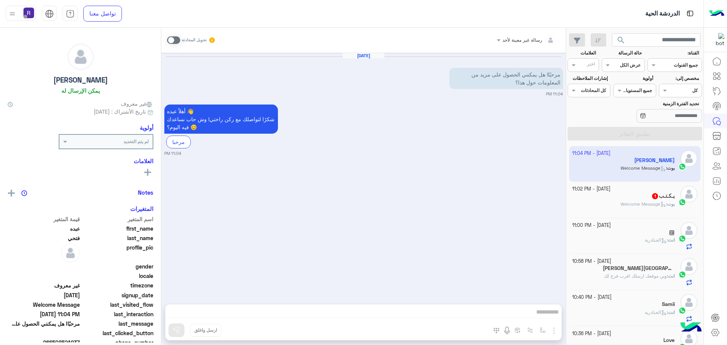
click at [646, 193] on div "يـكـتـب 1" at bounding box center [623, 197] width 103 height 8
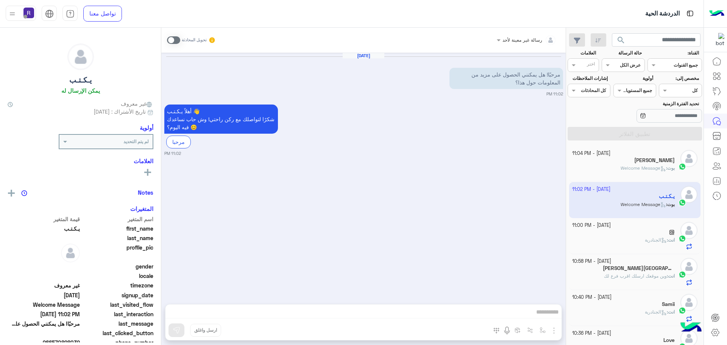
click at [177, 41] on span at bounding box center [173, 40] width 13 height 8
click at [553, 333] on img "button" at bounding box center [553, 330] width 9 height 9
click at [544, 313] on span "الصور" at bounding box center [539, 314] width 14 height 9
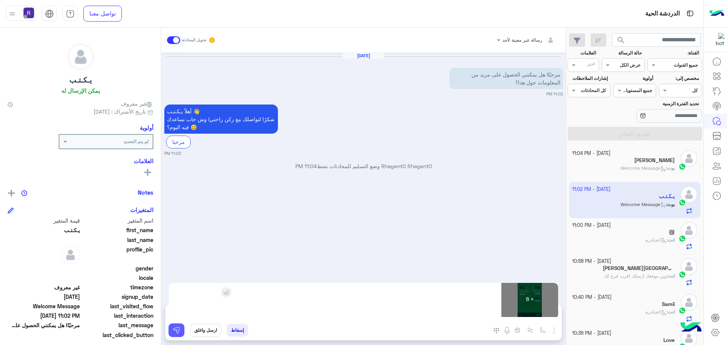
click at [179, 331] on img at bounding box center [177, 330] width 8 height 8
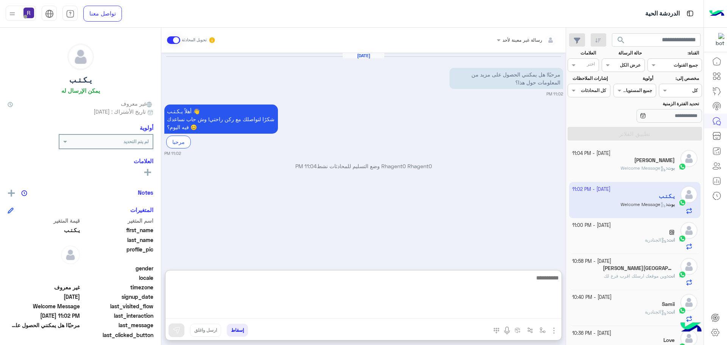
paste textarea "**********"
type textarea "**********"
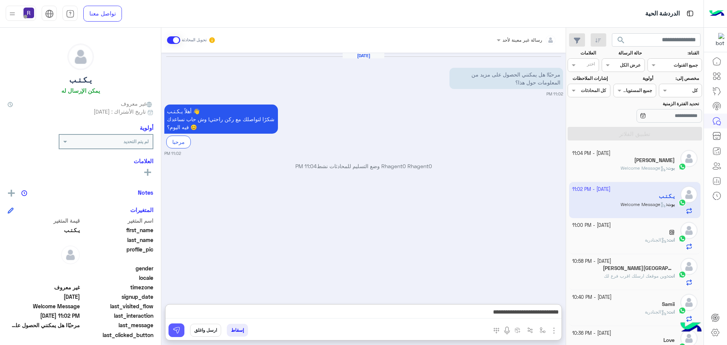
click at [179, 332] on img at bounding box center [177, 330] width 8 height 8
click at [647, 170] on span "Welcome Message" at bounding box center [643, 168] width 45 height 6
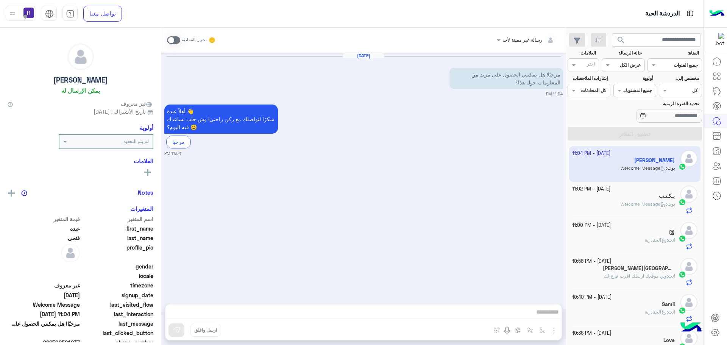
click at [175, 41] on span at bounding box center [173, 40] width 13 height 8
click at [554, 328] on img "button" at bounding box center [553, 330] width 9 height 9
click at [550, 316] on img at bounding box center [552, 314] width 6 height 9
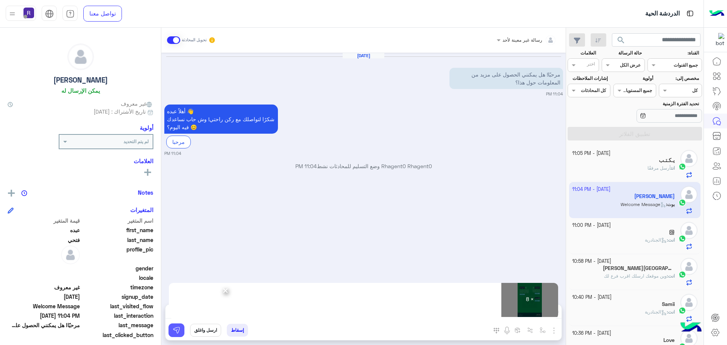
click at [173, 333] on img at bounding box center [177, 330] width 8 height 8
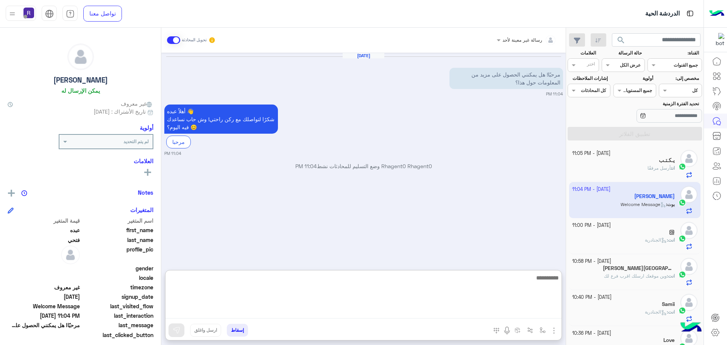
paste textarea "**********"
type textarea "**********"
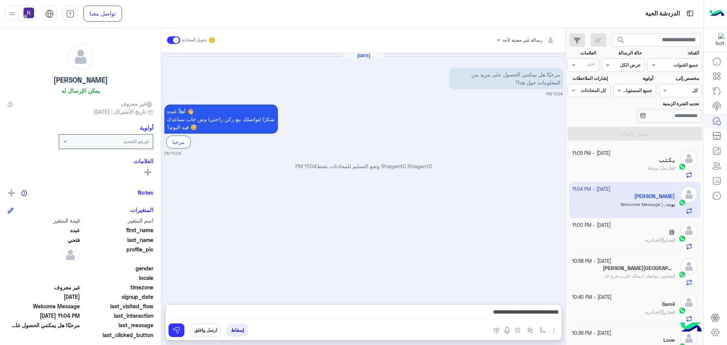
drag, startPoint x: 166, startPoint y: 331, endPoint x: 171, endPoint y: 331, distance: 5.3
click at [166, 331] on div "إسقاط ارسل واغلق" at bounding box center [326, 331] width 322 height 17
click at [645, 241] on span "الجنادرية" at bounding box center [656, 240] width 22 height 6
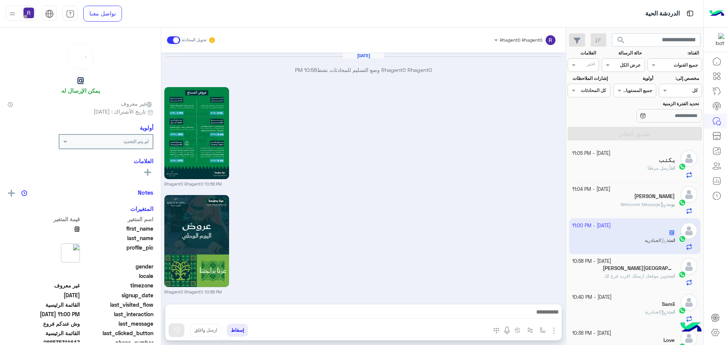
scroll to position [1026, 0]
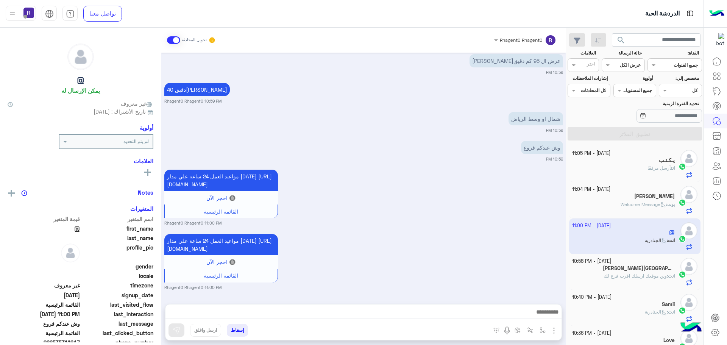
click at [647, 171] on p "انت أرسل مرفقًا" at bounding box center [660, 168] width 27 height 7
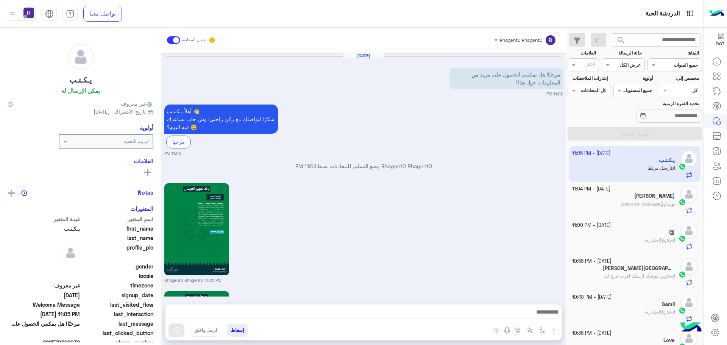
scroll to position [795, 0]
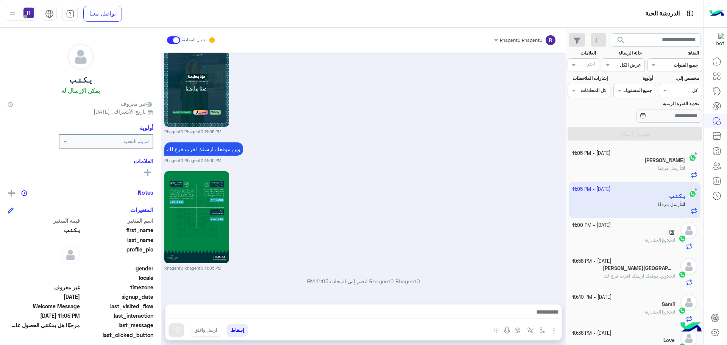
click at [671, 204] on app-inbox-user "[DATE] - 11:05 PM يـكـتـب انت أرسل مرفقًا" at bounding box center [635, 200] width 132 height 36
click at [662, 162] on h5 "[PERSON_NAME]" at bounding box center [654, 160] width 41 height 6
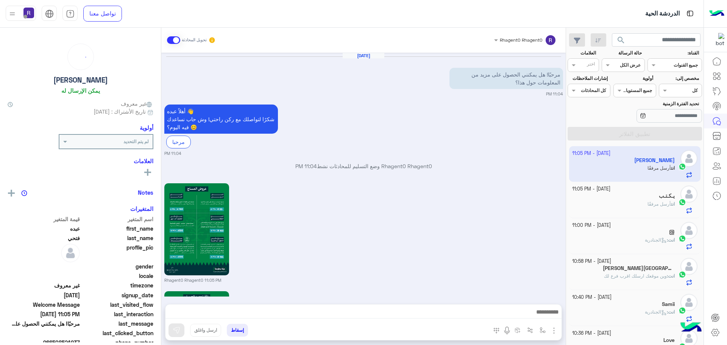
scroll to position [874, 0]
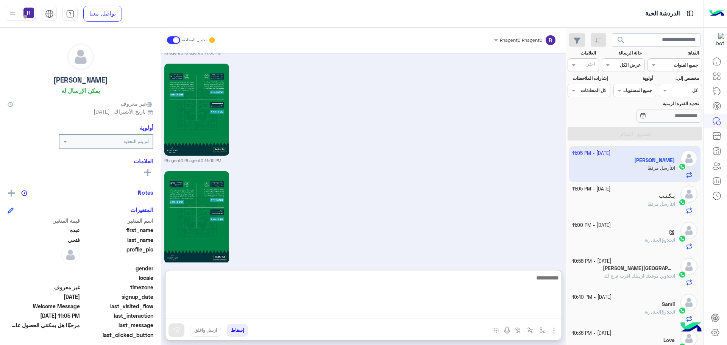
paste textarea "**********"
type textarea "**********"
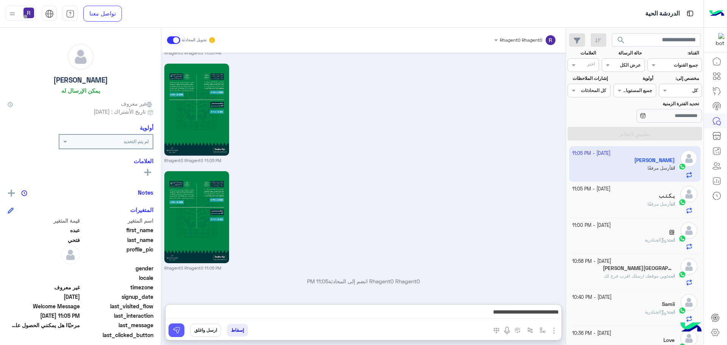
click at [180, 328] on img at bounding box center [177, 330] width 8 height 8
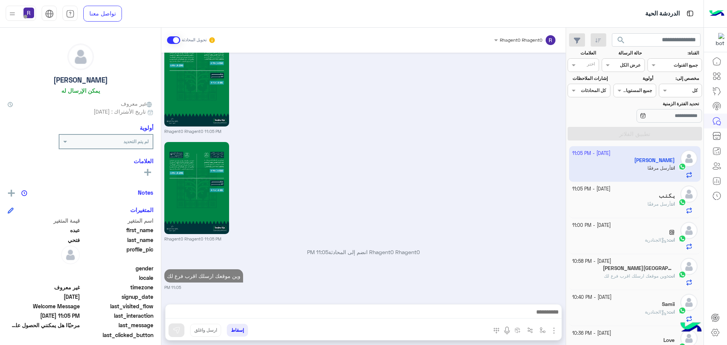
click at [651, 271] on h5 "[PERSON_NAME][GEOGRAPHIC_DATA] ." at bounding box center [639, 268] width 72 height 6
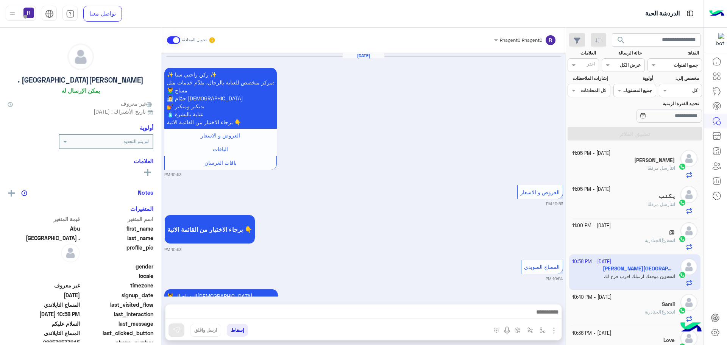
scroll to position [1385, 0]
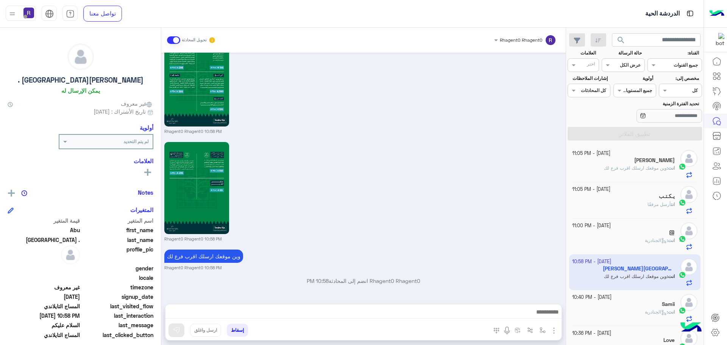
click at [627, 171] on p "انت : وين موقعك ارسلك اقرب فرع لك" at bounding box center [639, 168] width 71 height 7
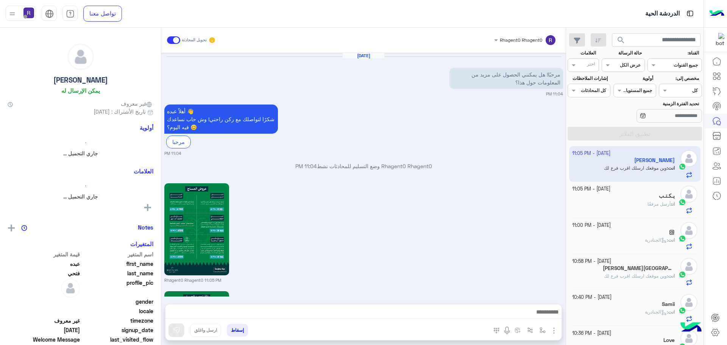
scroll to position [795, 0]
